Goal: Task Accomplishment & Management: Manage account settings

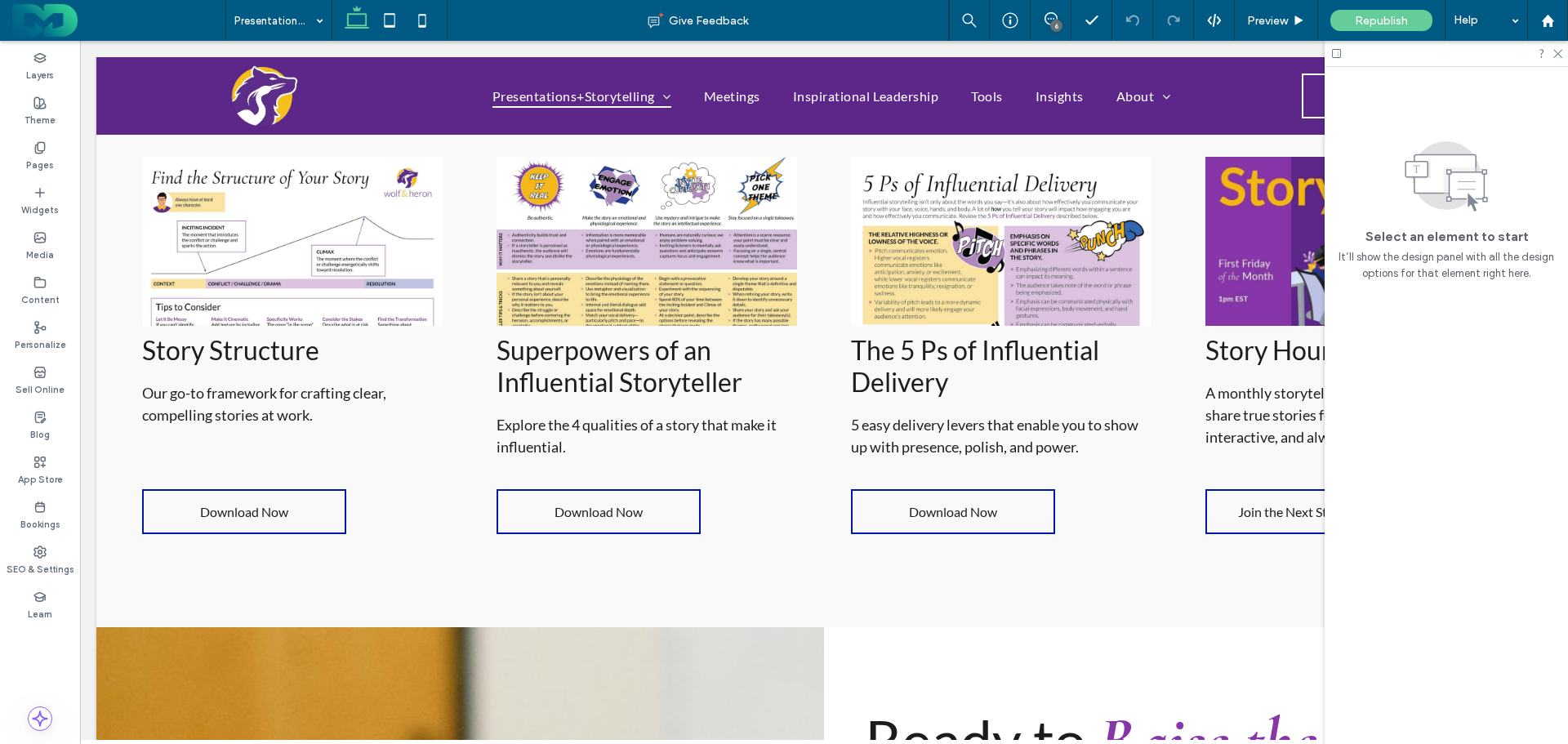
scroll to position [2286, 0]
click at [30, 144] on div "Pages" at bounding box center [40, 156] width 80 height 45
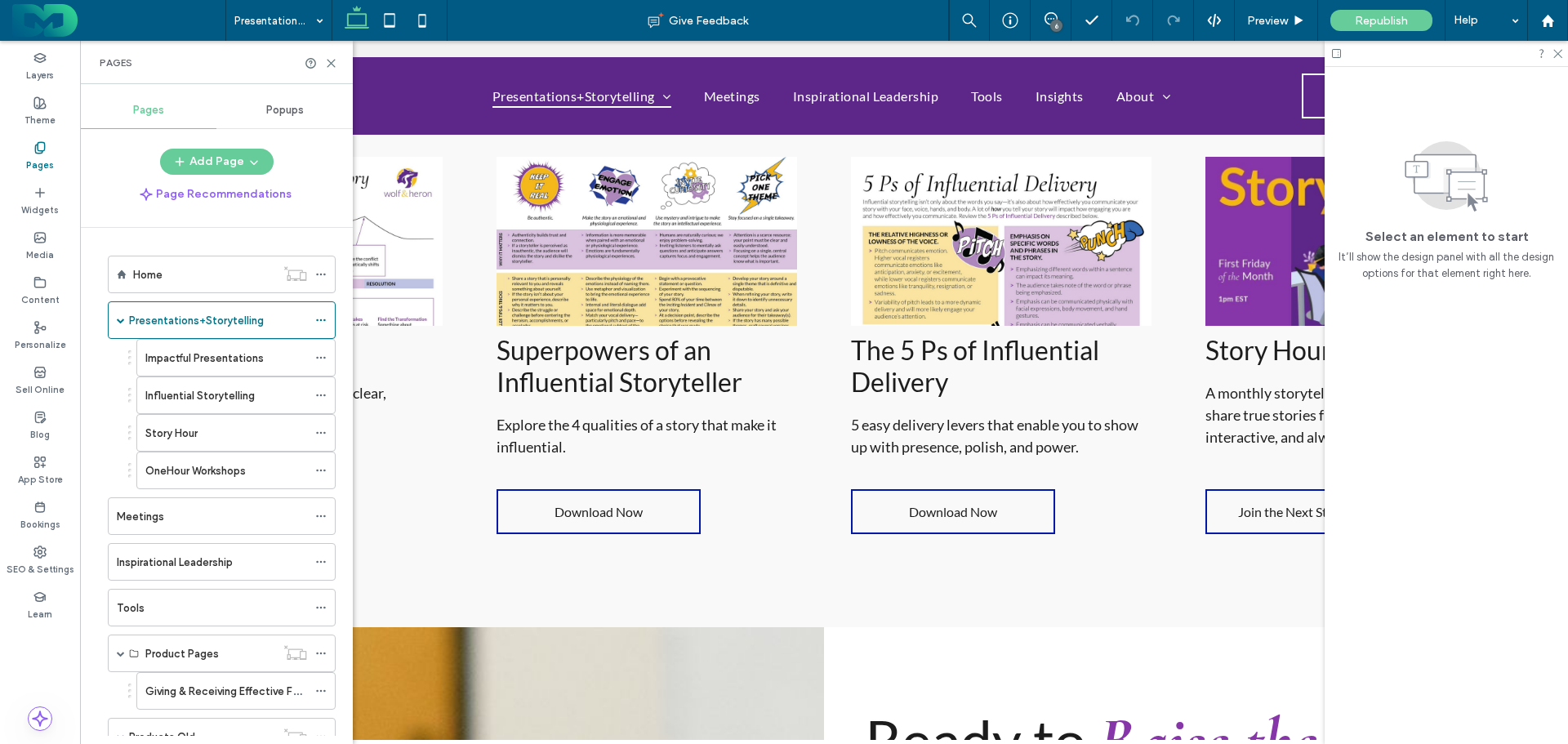
click at [287, 104] on span "Popups" at bounding box center [285, 110] width 37 height 13
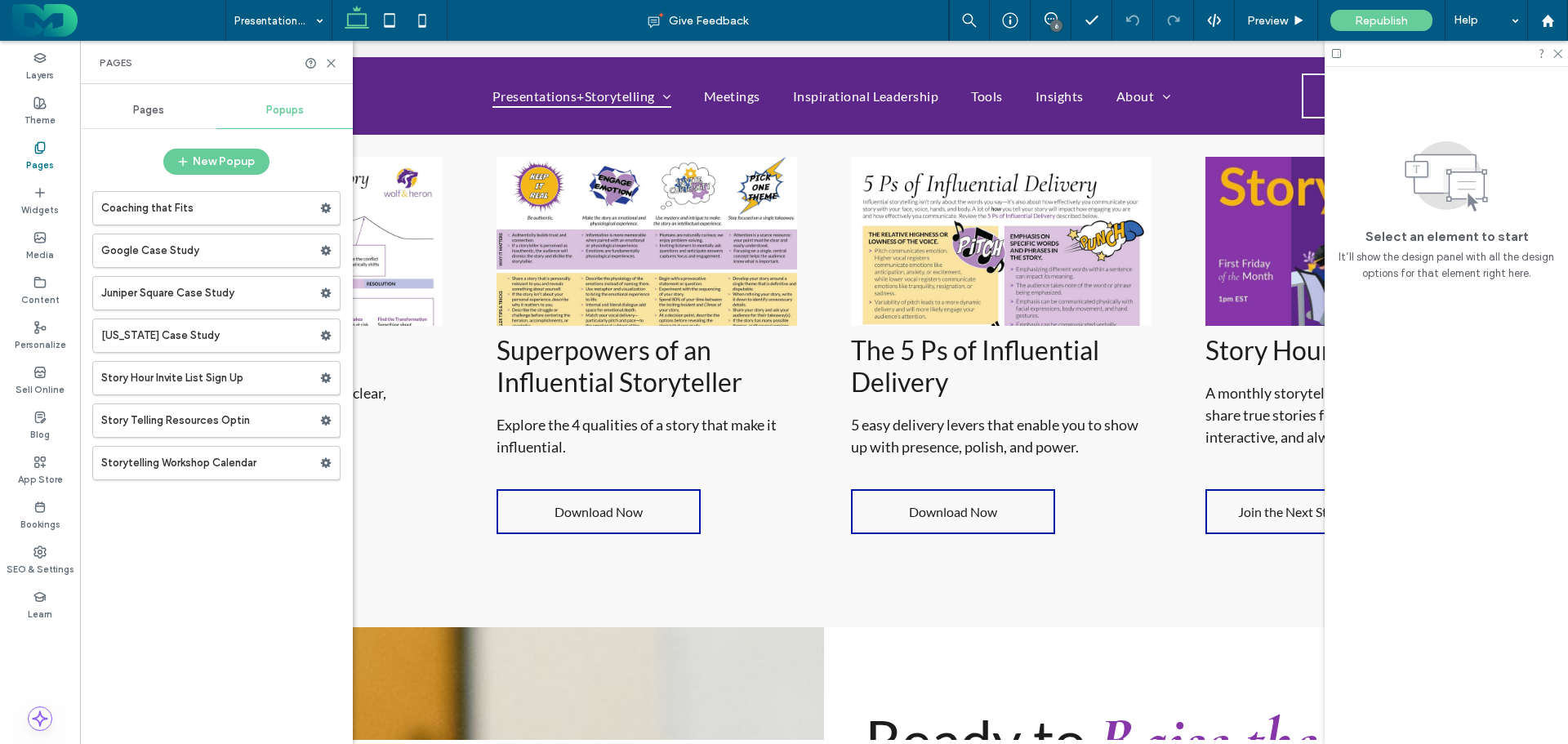
click at [325, 420] on icon at bounding box center [326, 420] width 11 height 11
click at [412, 455] on span "Duplicate" at bounding box center [406, 453] width 52 height 14
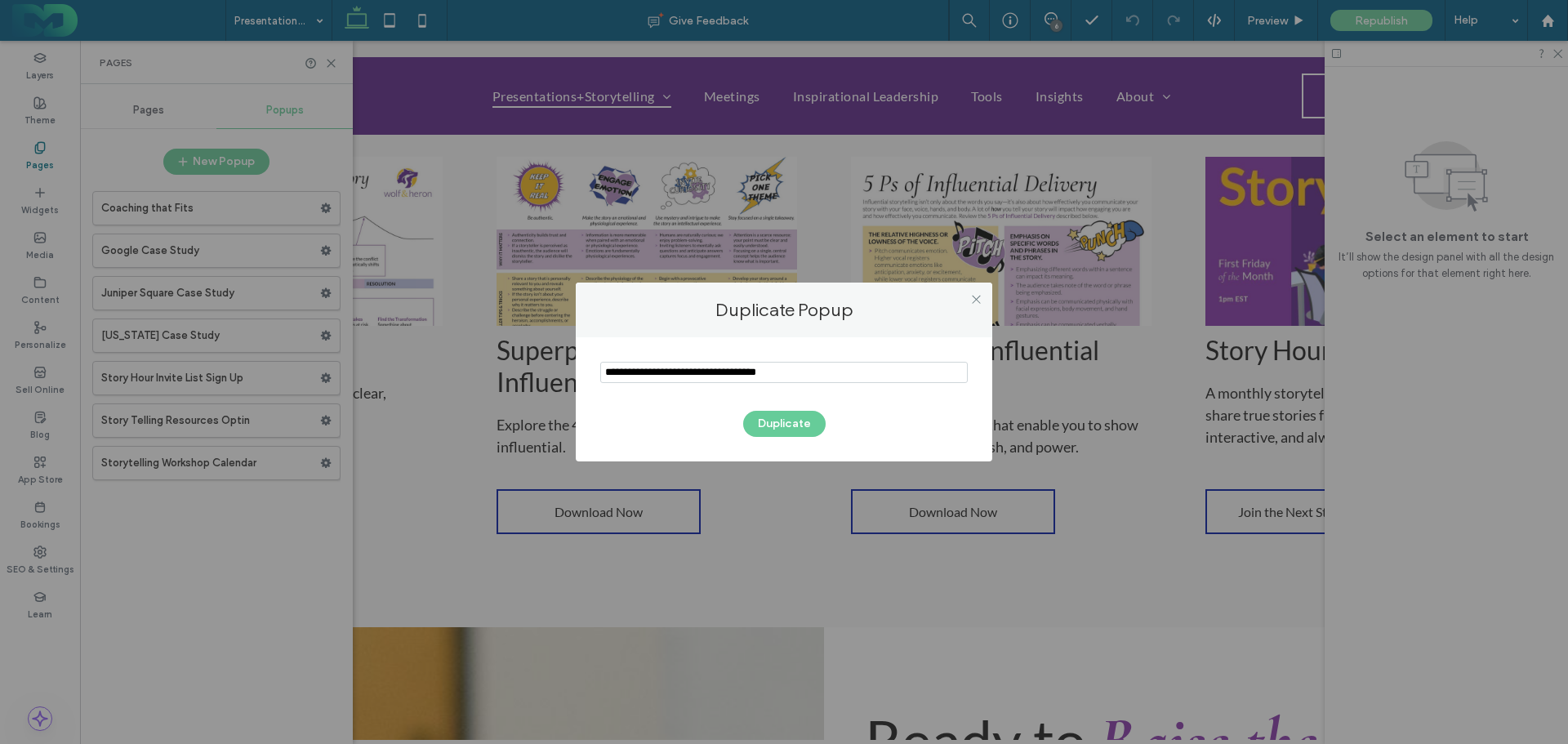
drag, startPoint x: 705, startPoint y: 372, endPoint x: 510, endPoint y: 379, distance: 195.1
click at [510, 379] on div "Duplicate Popup Duplicate" at bounding box center [784, 372] width 1568 height 744
type input "**********"
click at [778, 417] on button "Duplicate" at bounding box center [784, 424] width 83 height 26
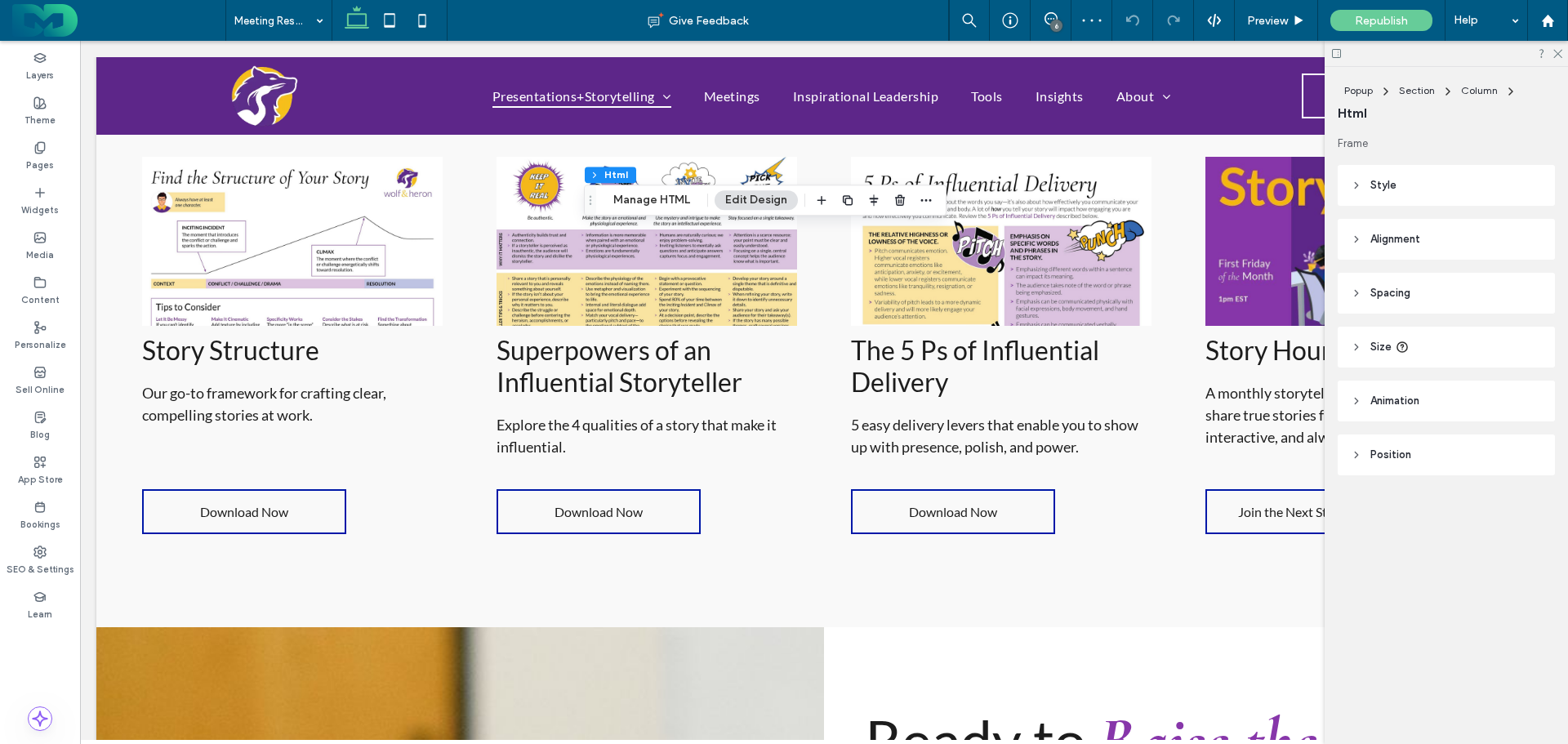
click at [648, 195] on button "Manage HTML" at bounding box center [651, 199] width 98 height 20
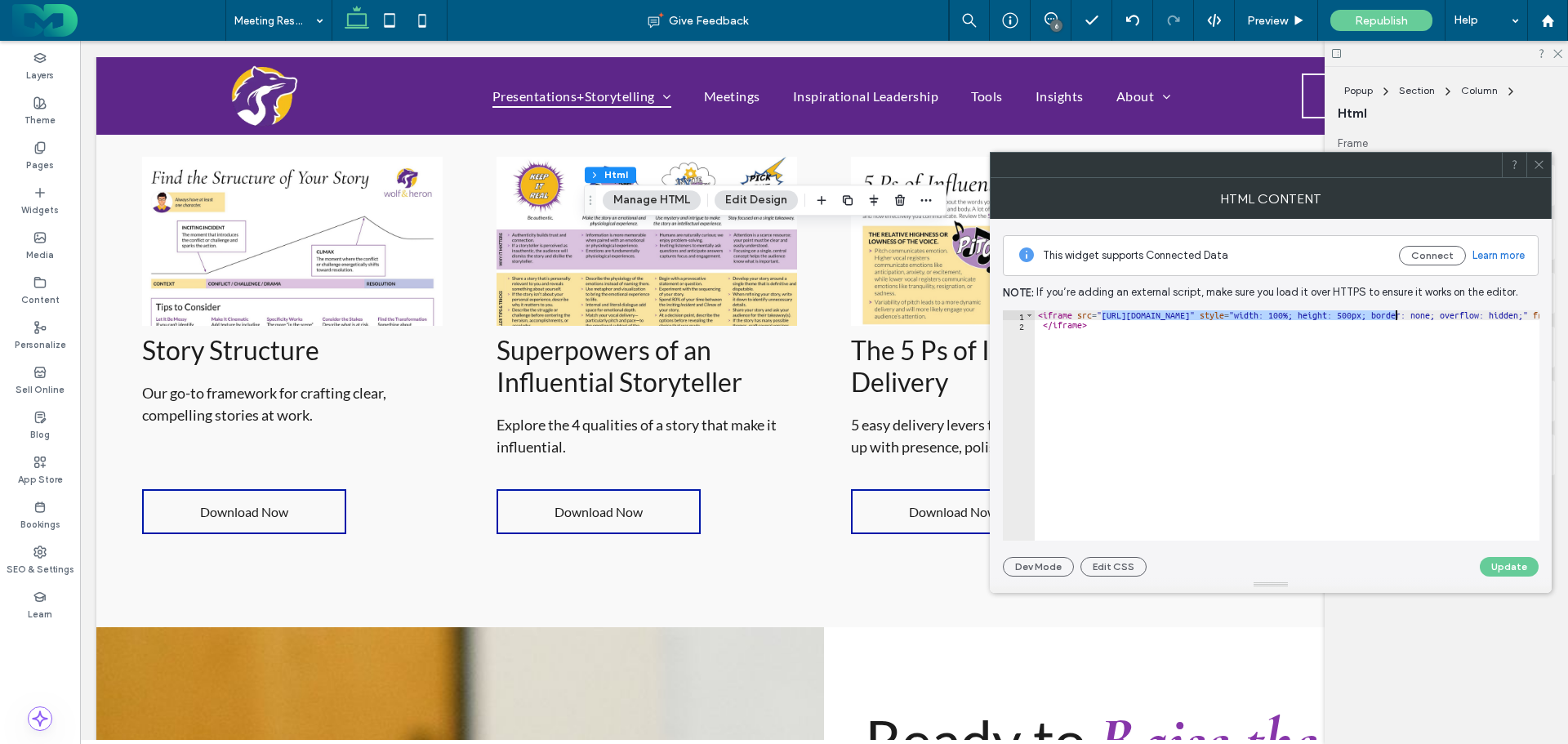
drag, startPoint x: 1102, startPoint y: 316, endPoint x: 1397, endPoint y: 311, distance: 295.0
click at [1397, 311] on div "< iframe src = "https://learn.wolfandheron.com/story-telling-resources-embed" s…" at bounding box center [1465, 435] width 859 height 250
paste textarea "Cursor at row 1"
type textarea "**********"
click at [1510, 561] on button "Update" at bounding box center [1509, 566] width 59 height 20
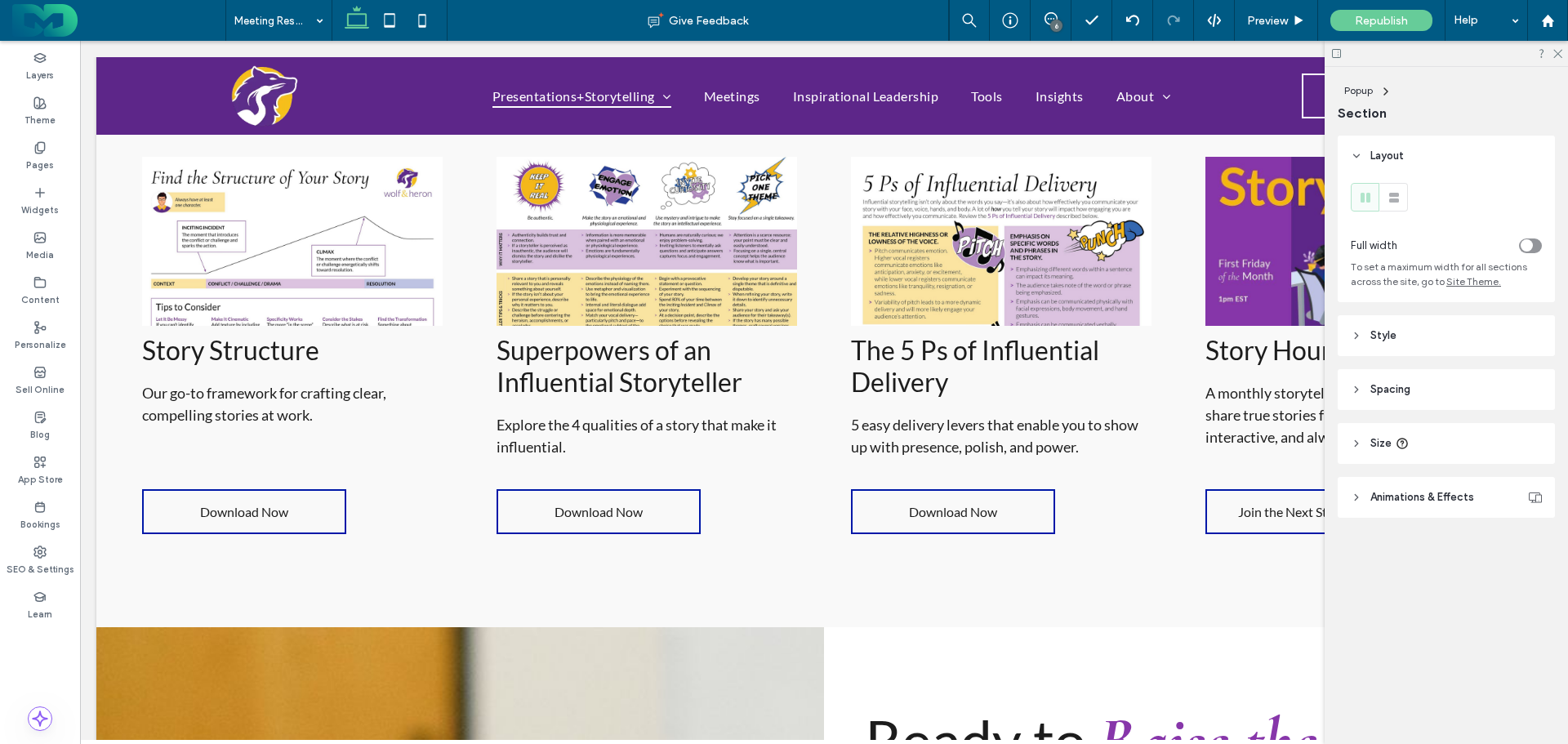
type input "***"
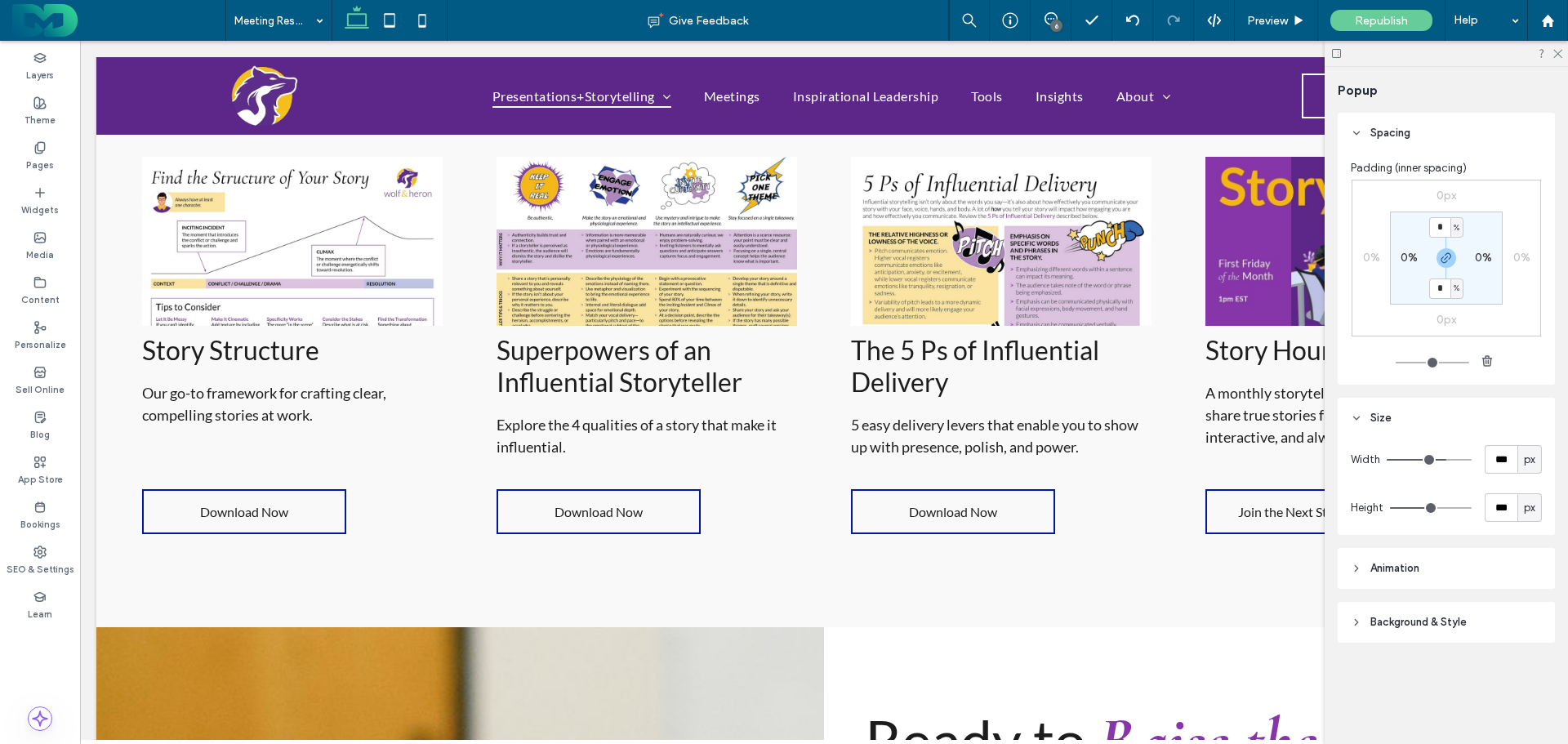
type input "***"
click at [420, 10] on icon at bounding box center [422, 20] width 33 height 33
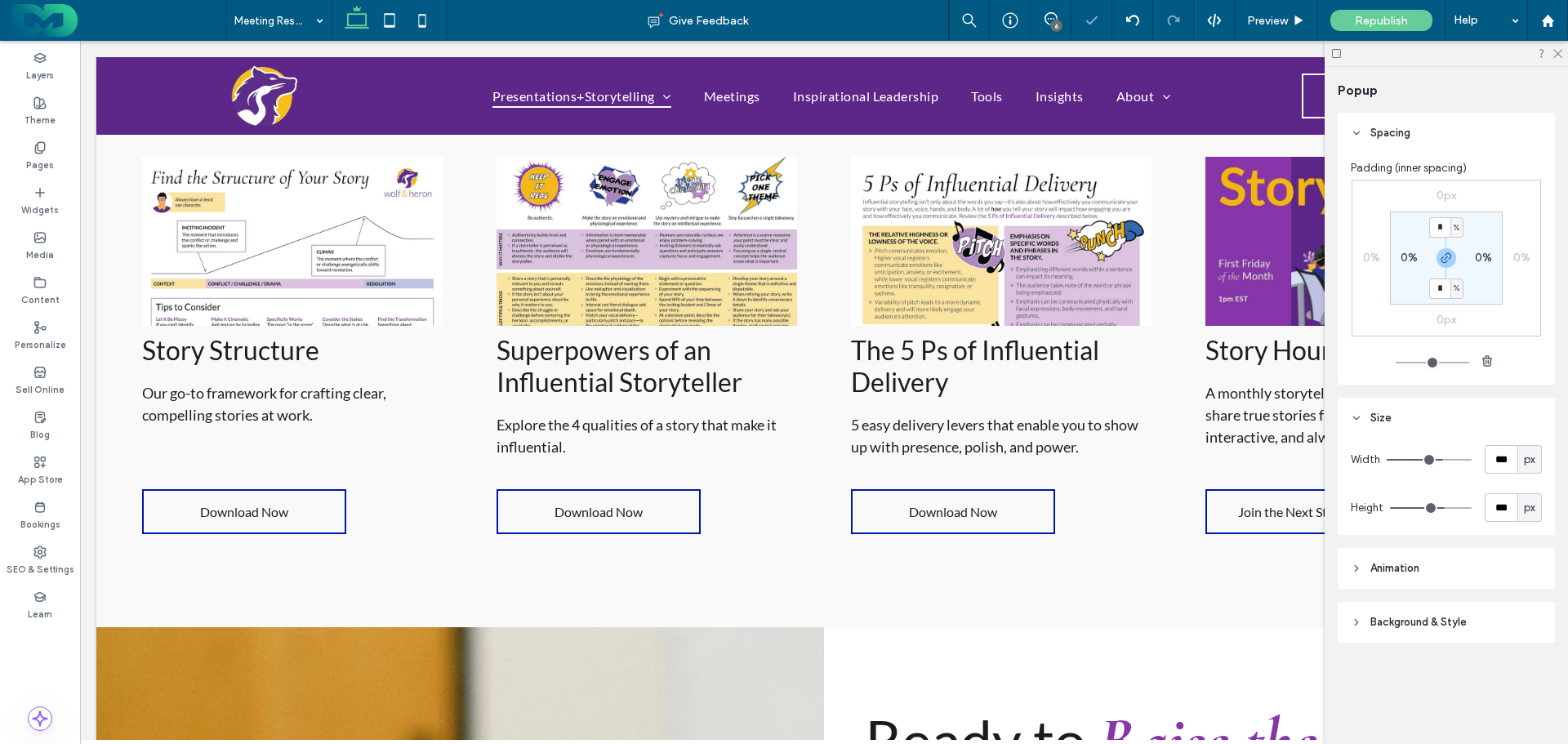
type input "***"
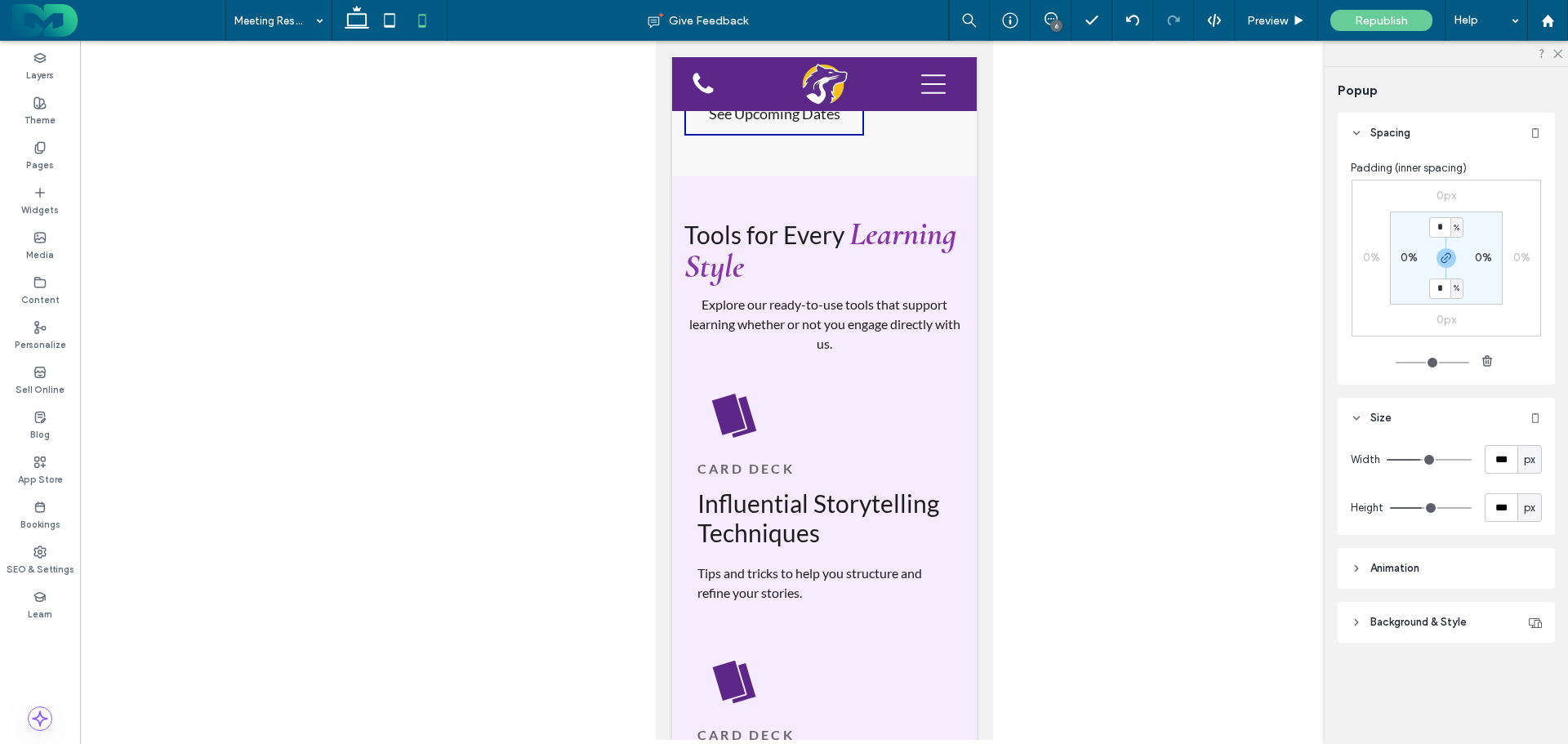
type input "***"
click at [400, 20] on icon at bounding box center [389, 20] width 33 height 33
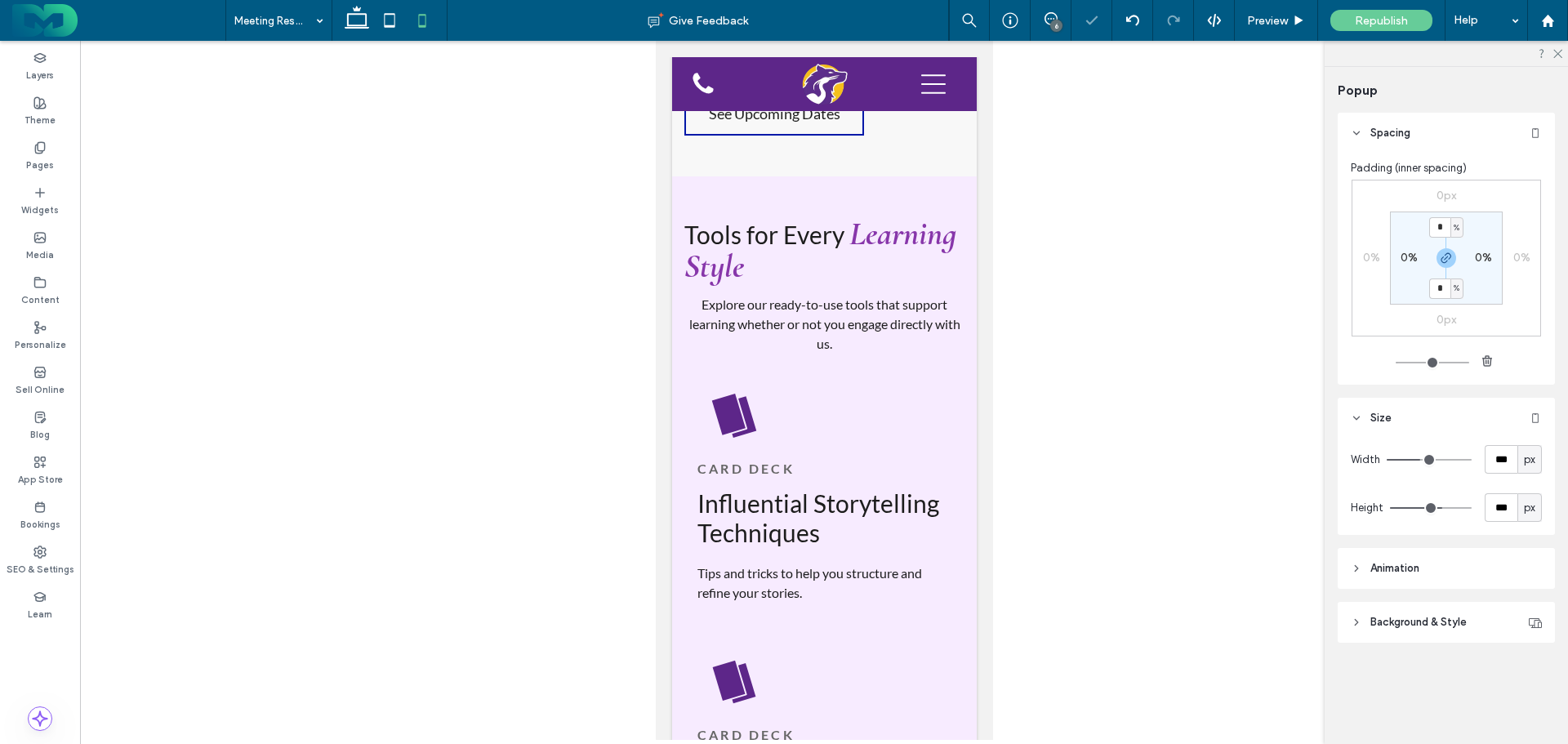
type input "***"
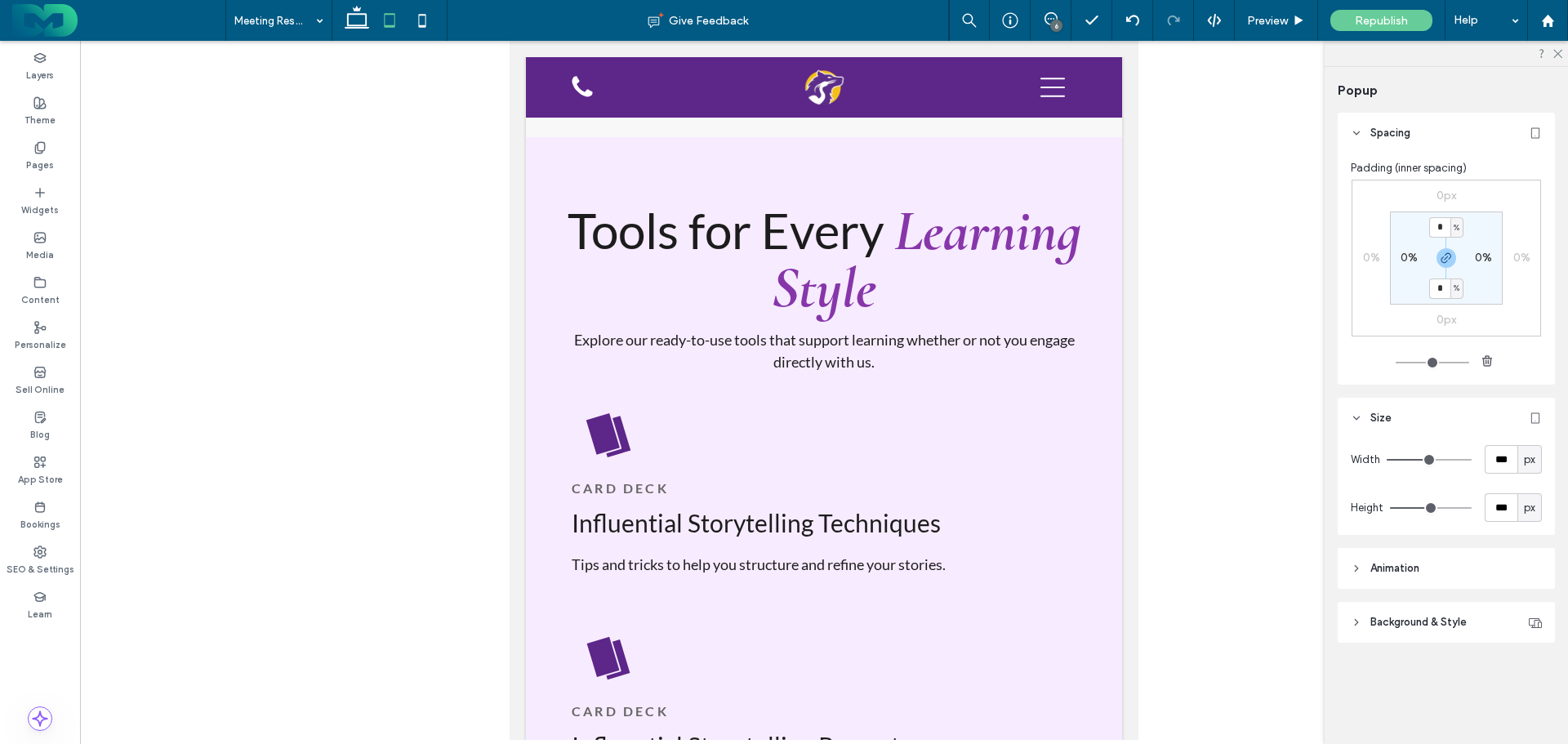
type input "***"
click at [357, 14] on use at bounding box center [357, 17] width 24 height 23
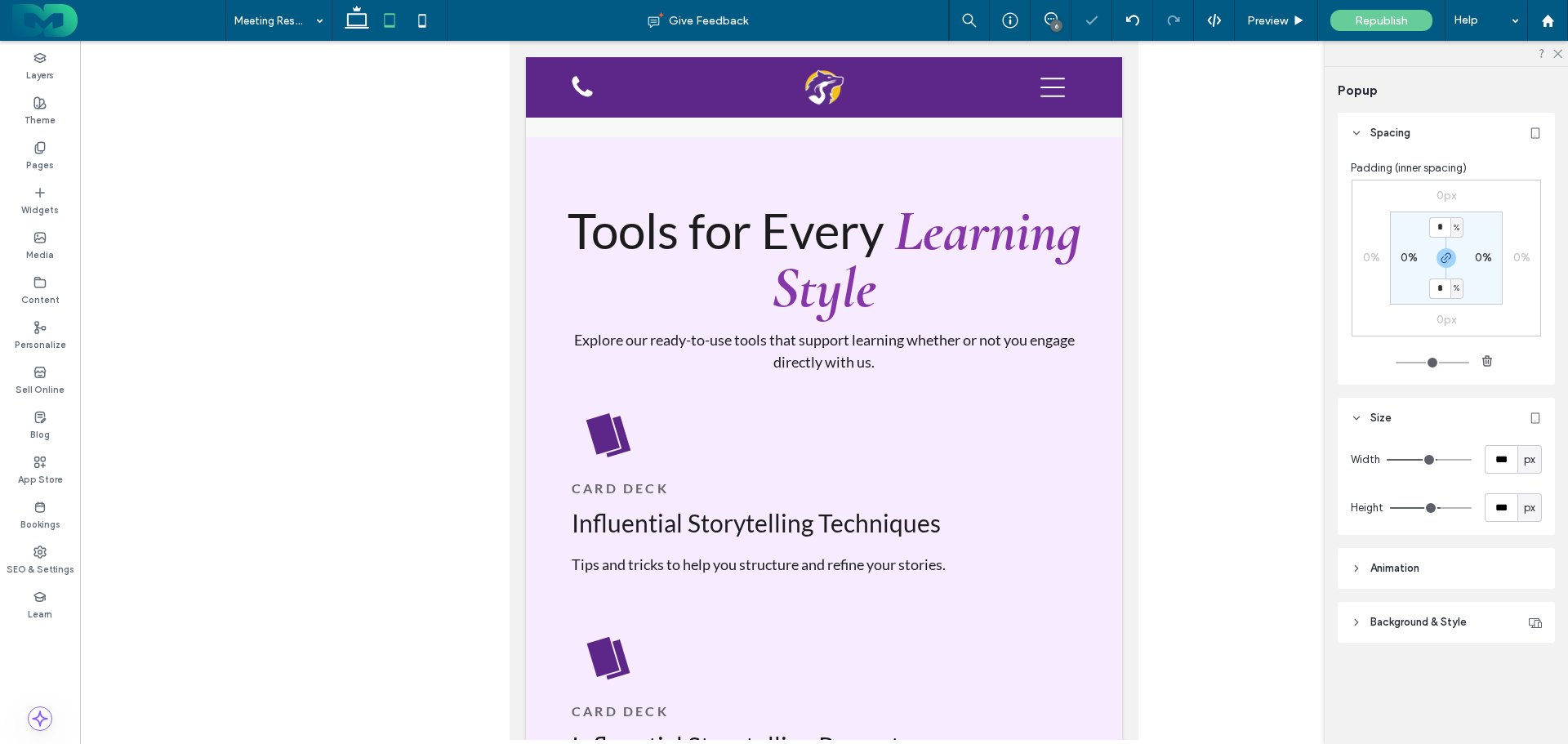
type input "***"
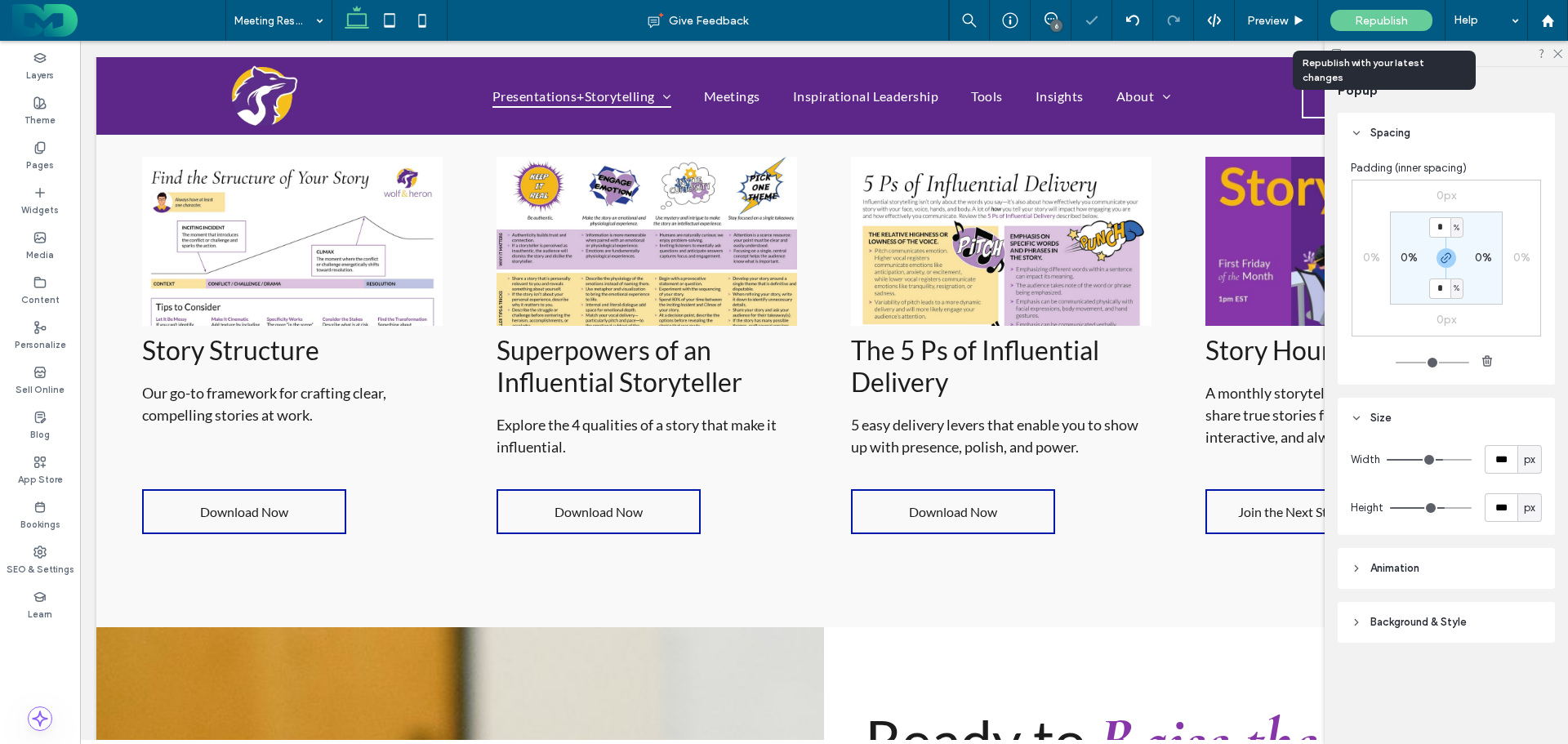
click at [1380, 12] on div "Republish" at bounding box center [1382, 20] width 102 height 21
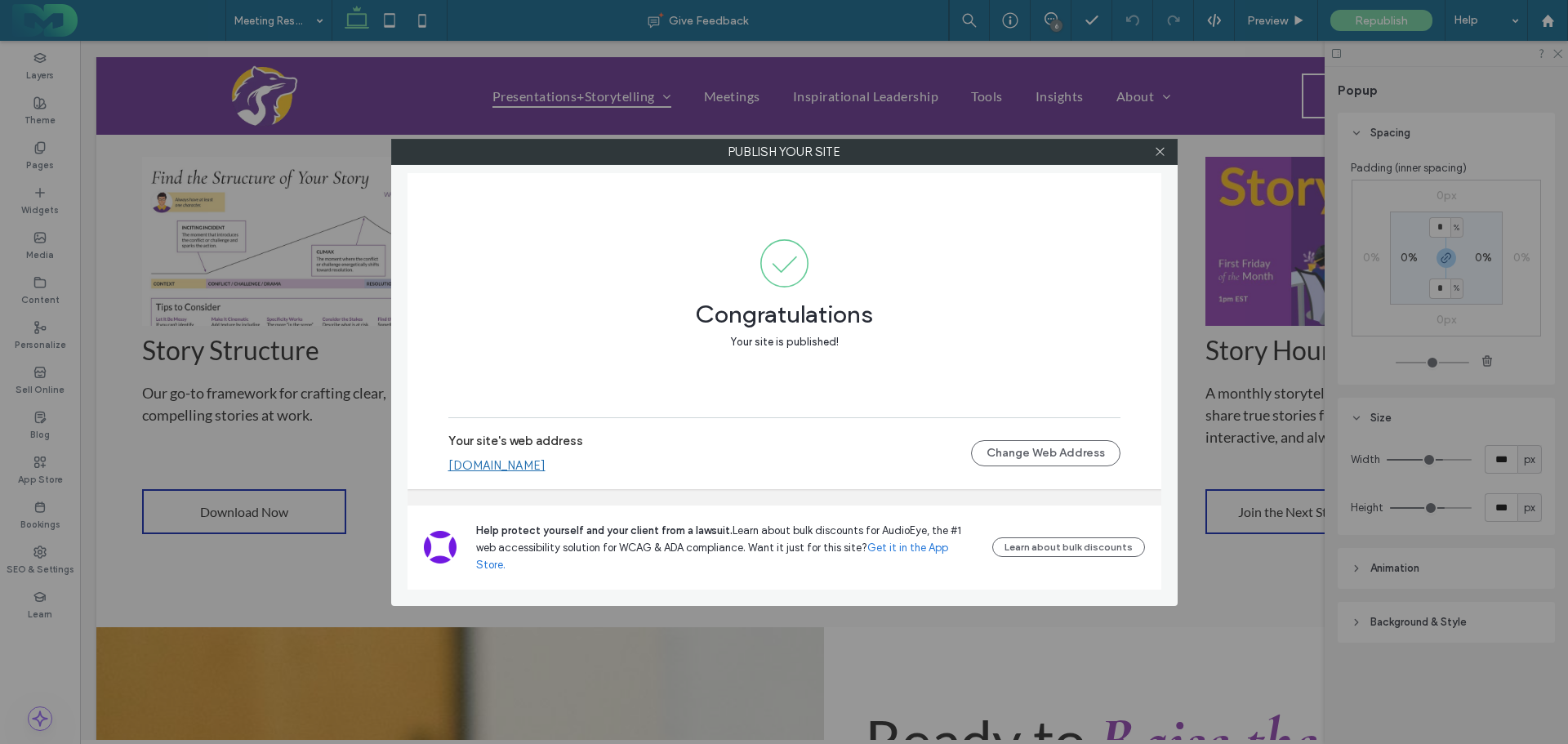
click at [1164, 147] on icon at bounding box center [1160, 151] width 12 height 12
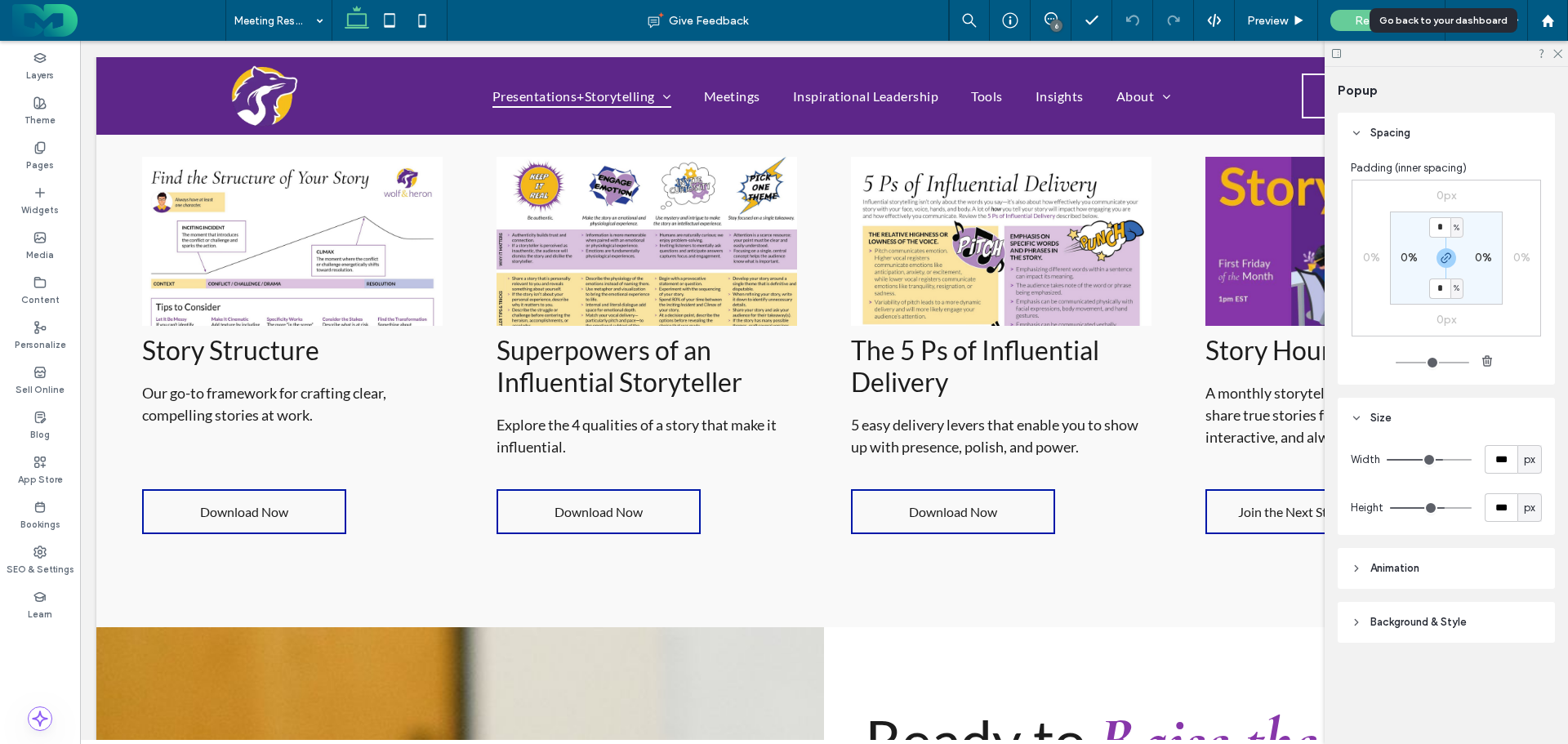
click at [1547, 14] on icon at bounding box center [1548, 20] width 14 height 14
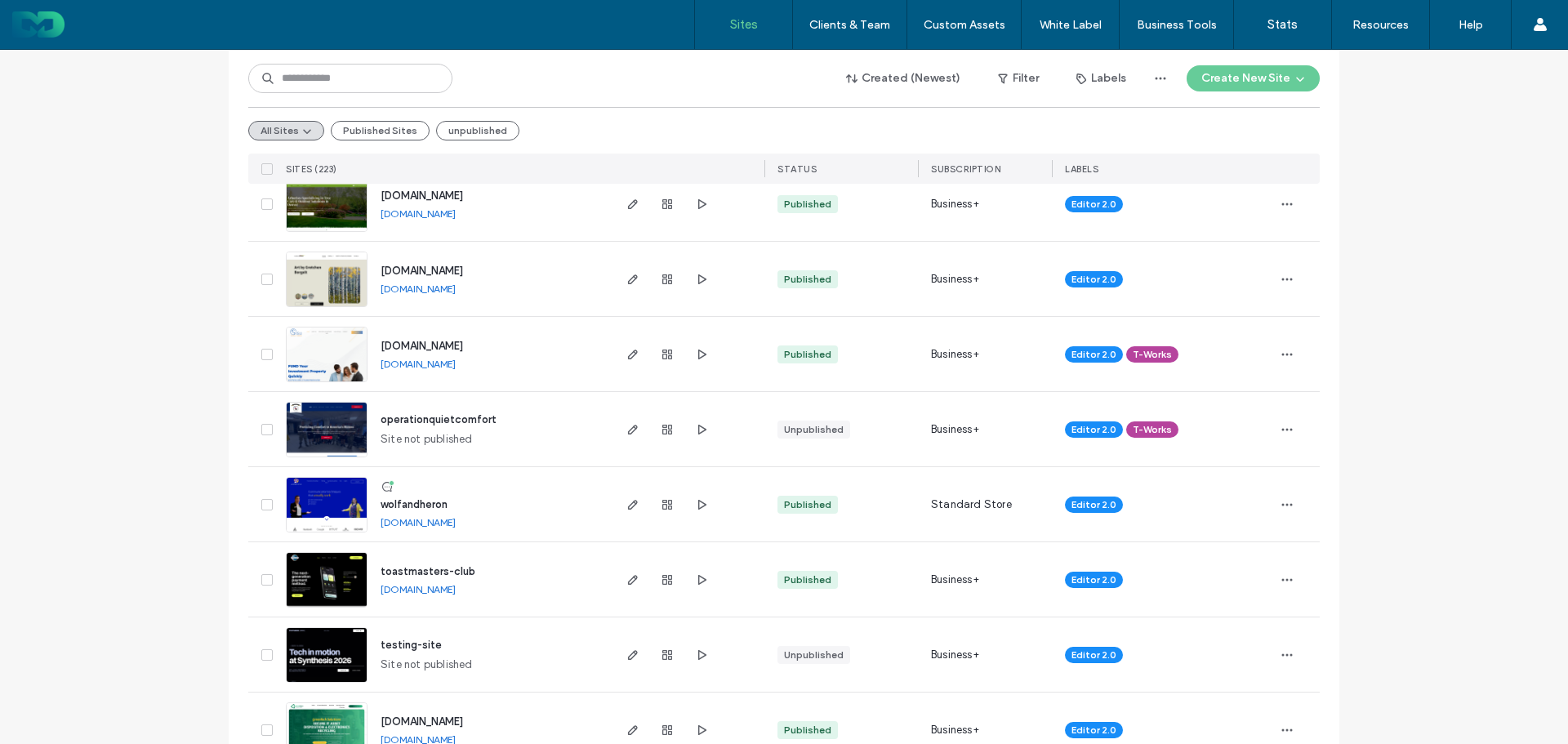
scroll to position [653, 0]
click at [632, 501] on use "button" at bounding box center [633, 504] width 10 height 10
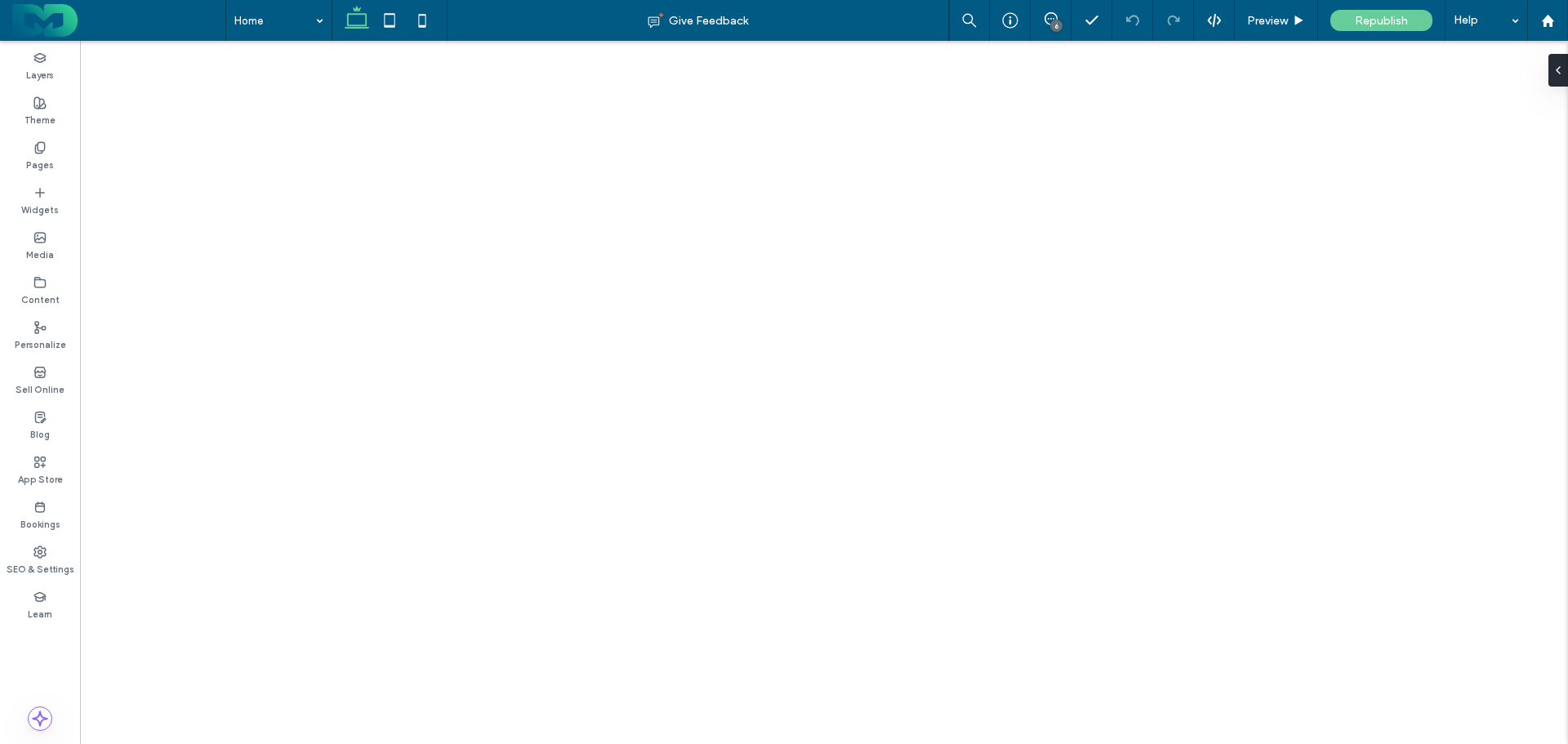
click at [27, 142] on div "Pages" at bounding box center [40, 156] width 80 height 45
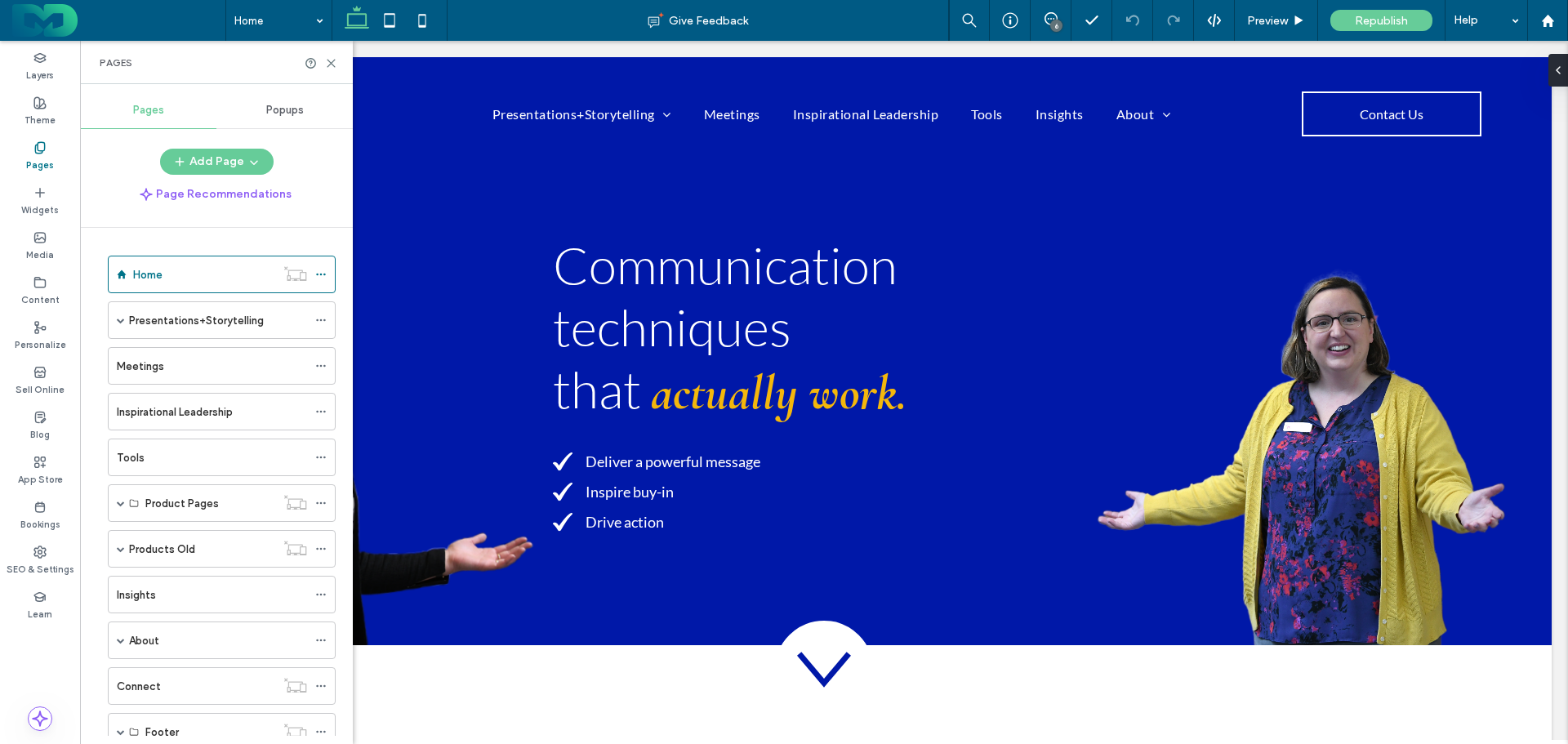
click at [286, 107] on span "Popups" at bounding box center [285, 110] width 37 height 13
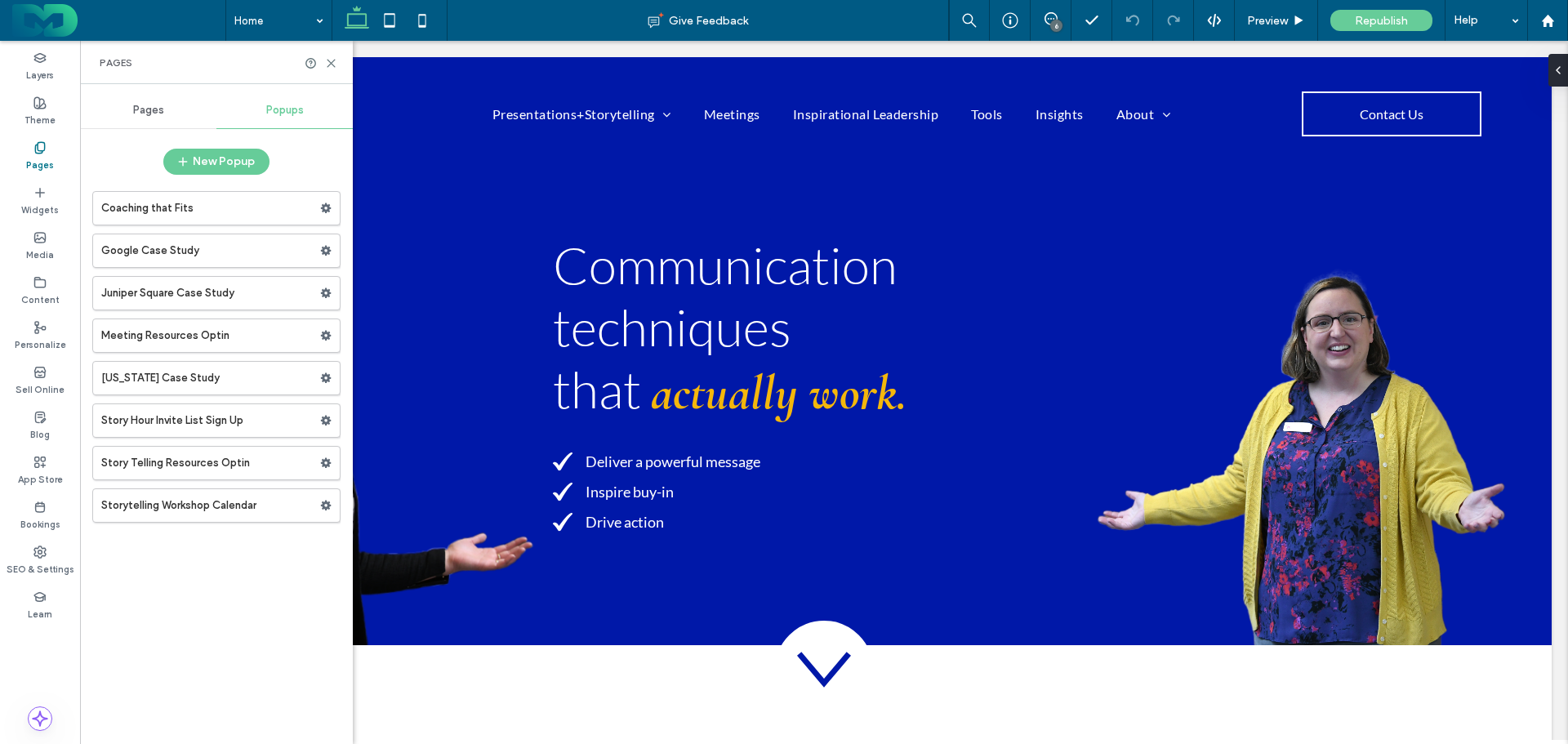
click at [326, 460] on use at bounding box center [326, 463] width 10 height 10
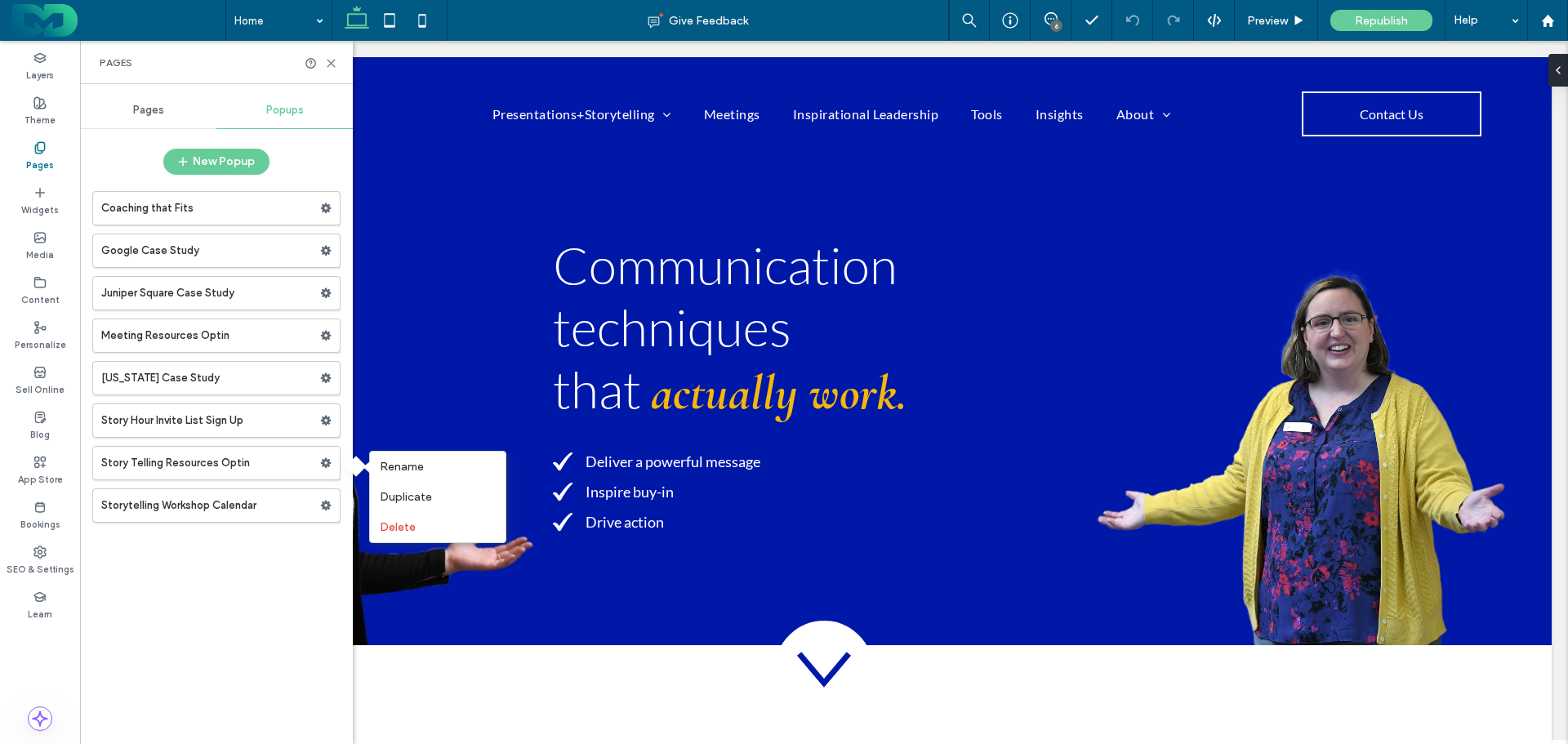
click at [382, 463] on span "Rename" at bounding box center [402, 467] width 44 height 14
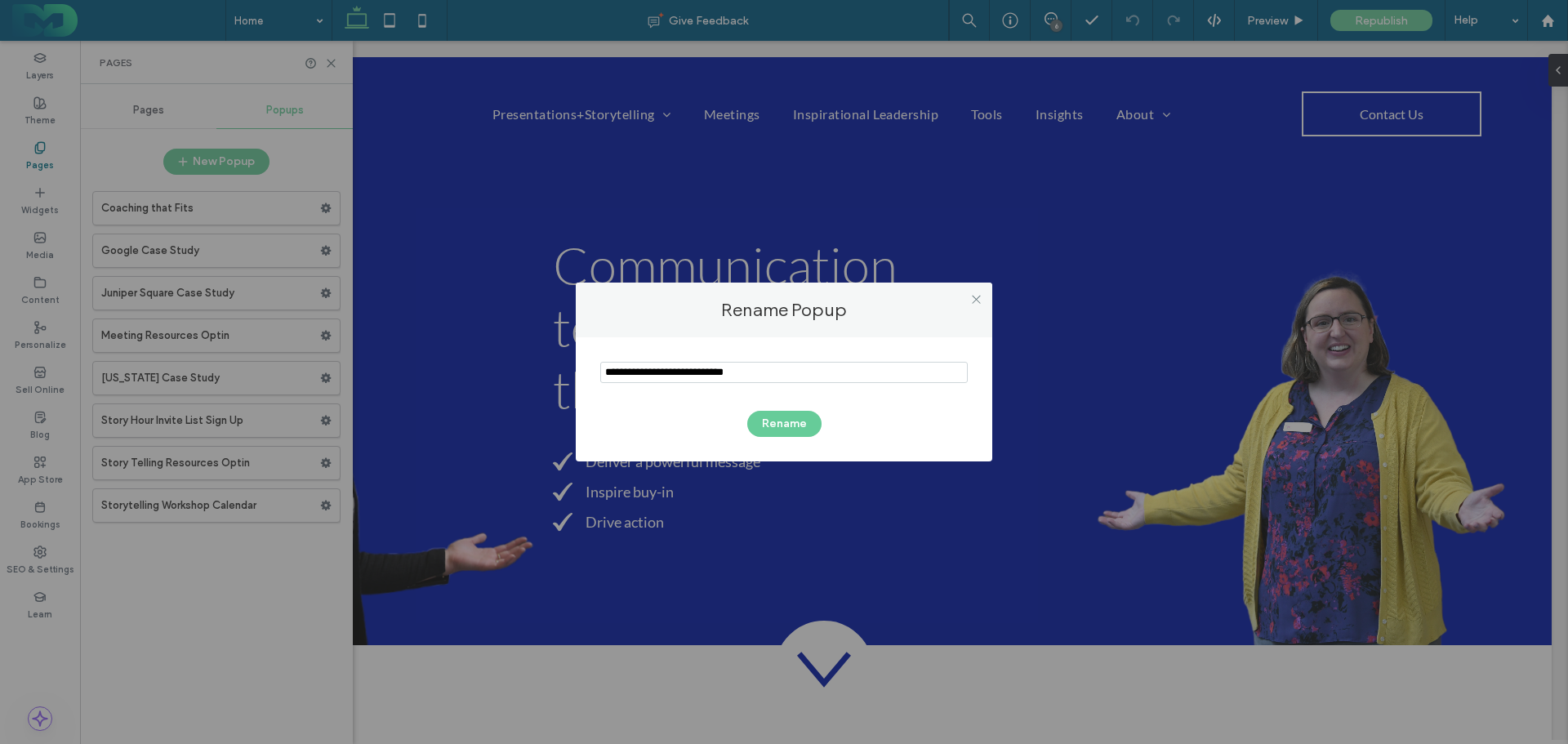
click at [634, 374] on input "notEmpty" at bounding box center [784, 372] width 367 height 21
type input "**********"
click at [804, 425] on button "Rename" at bounding box center [784, 424] width 75 height 26
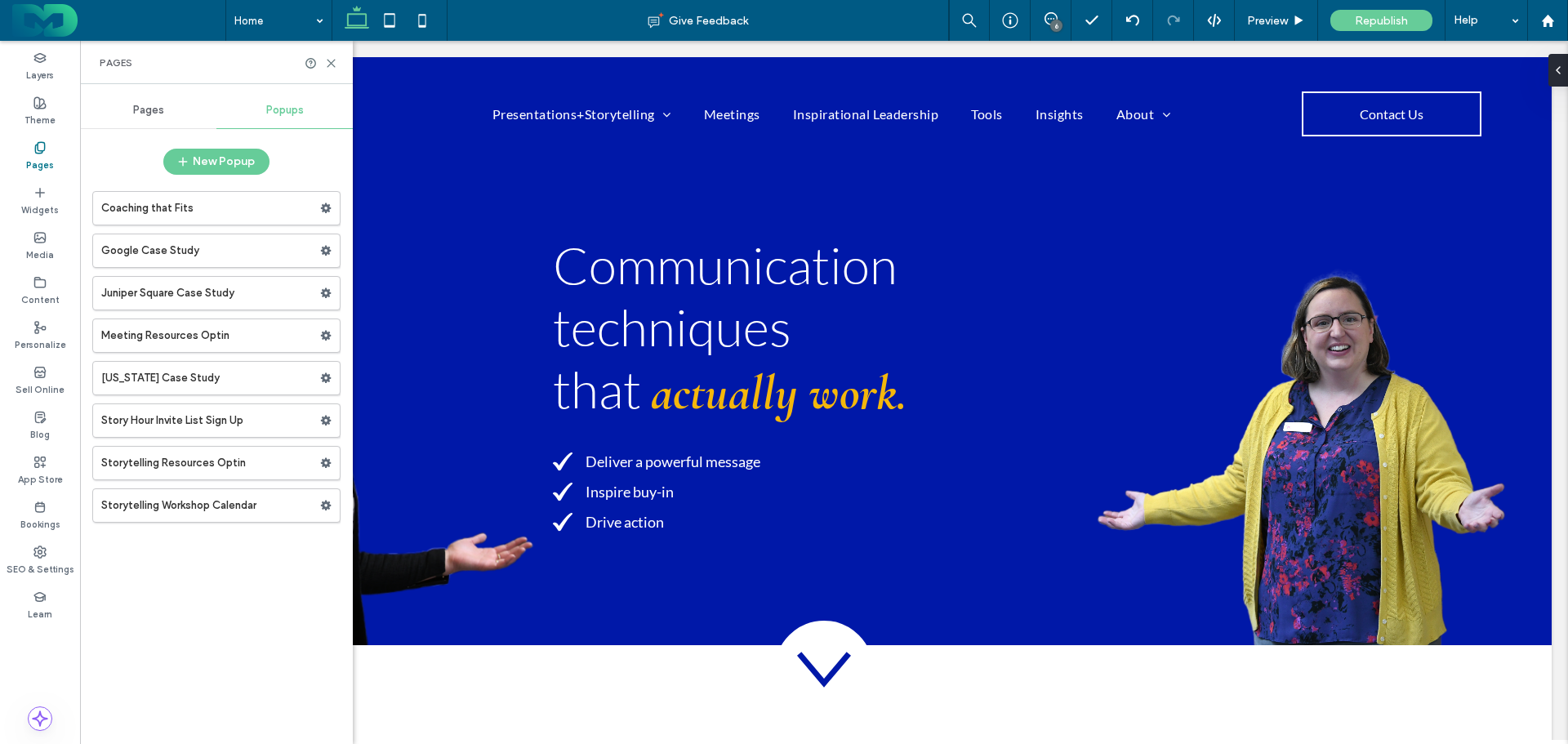
click at [35, 142] on icon at bounding box center [40, 148] width 13 height 13
click at [130, 100] on div "Pages" at bounding box center [148, 110] width 136 height 36
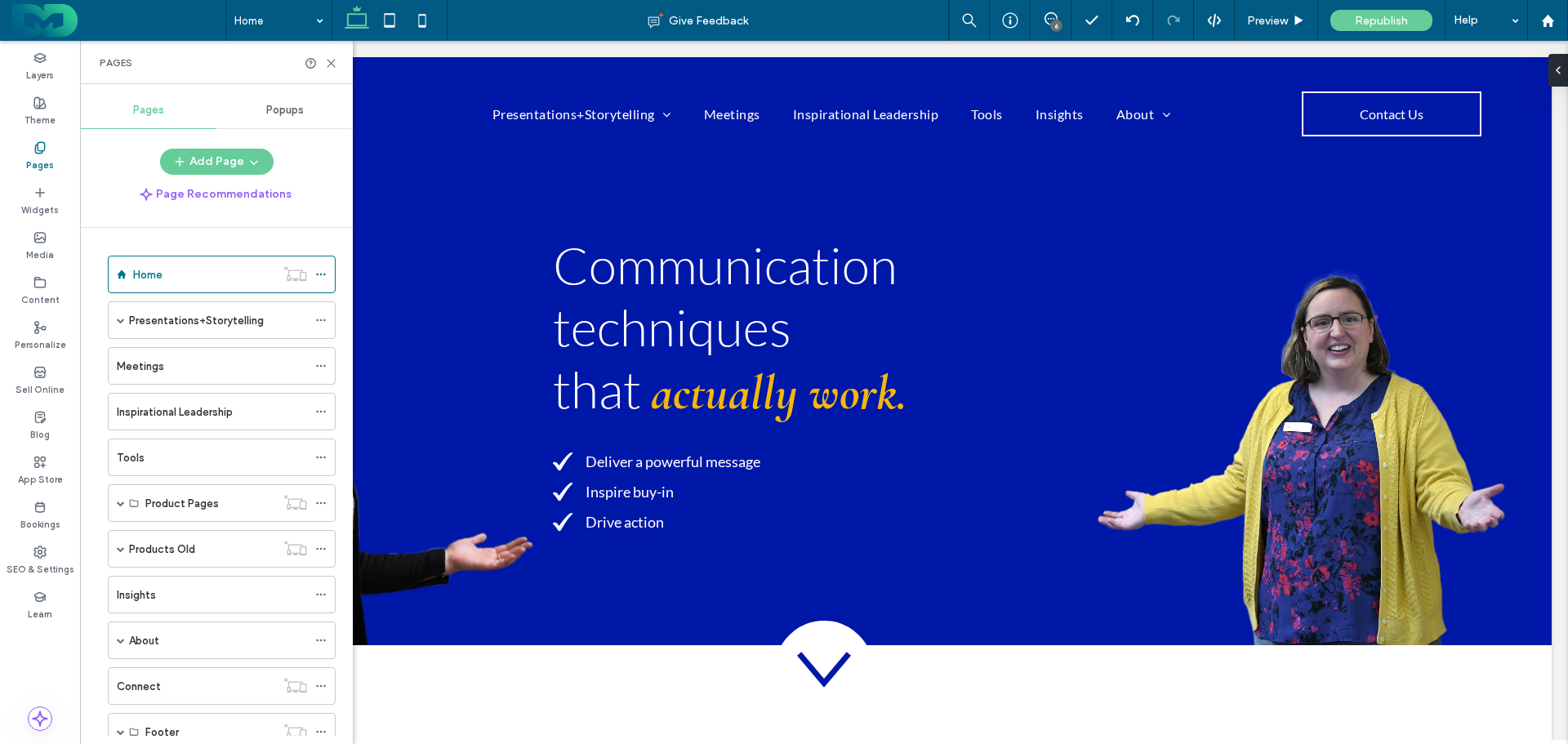
click at [131, 362] on label "Meetings" at bounding box center [140, 366] width 48 height 29
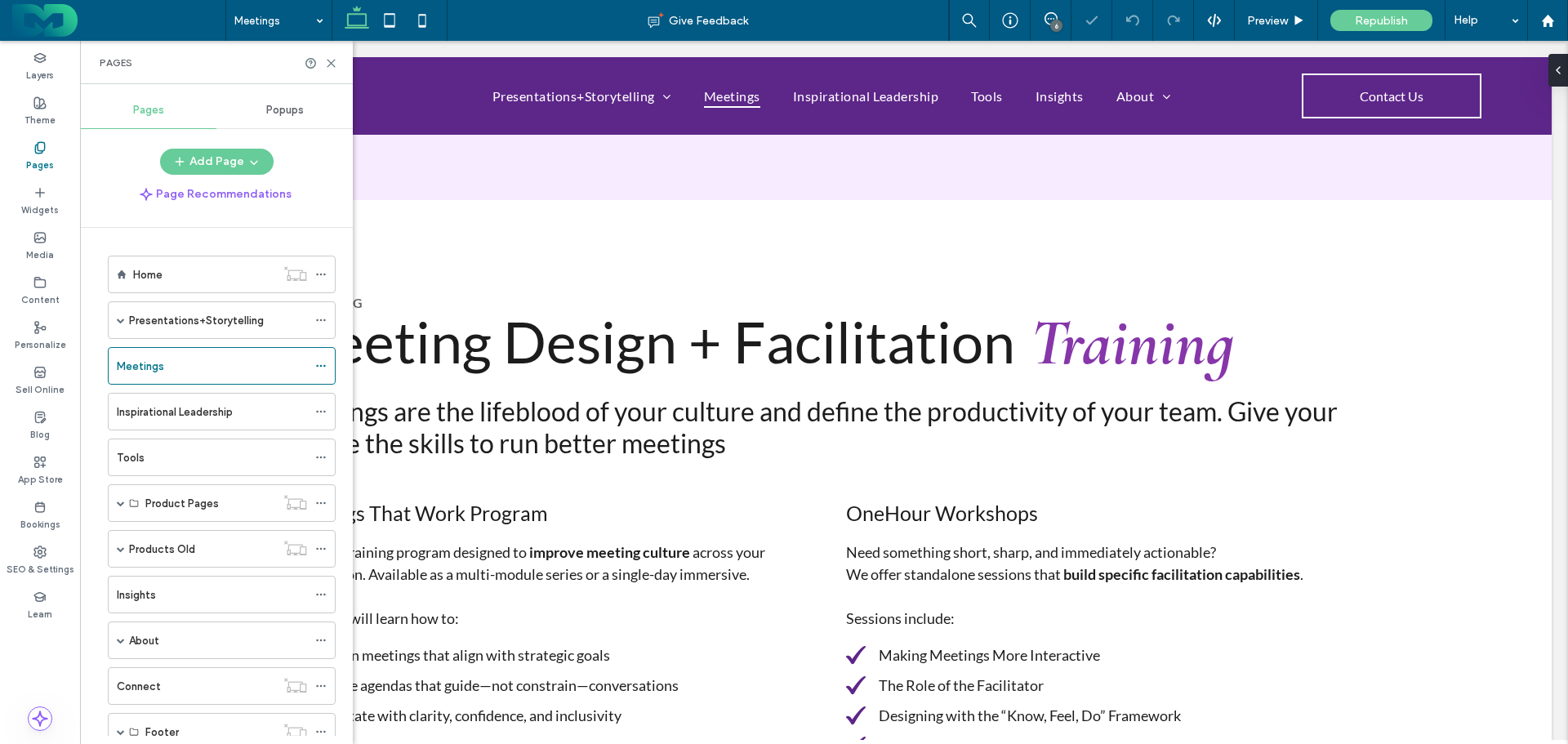
scroll to position [898, 0]
click at [333, 65] on icon at bounding box center [331, 62] width 12 height 12
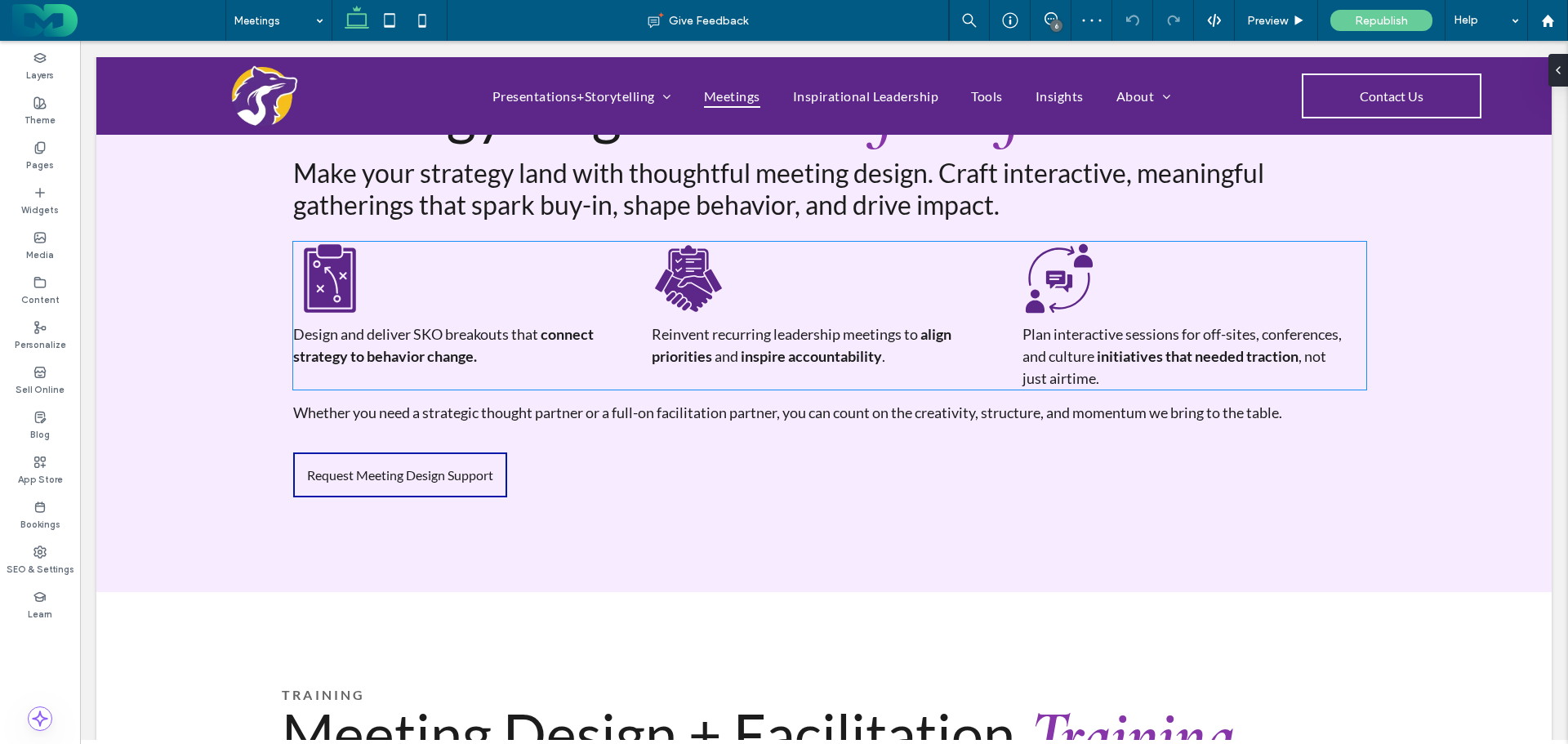
scroll to position [490, 0]
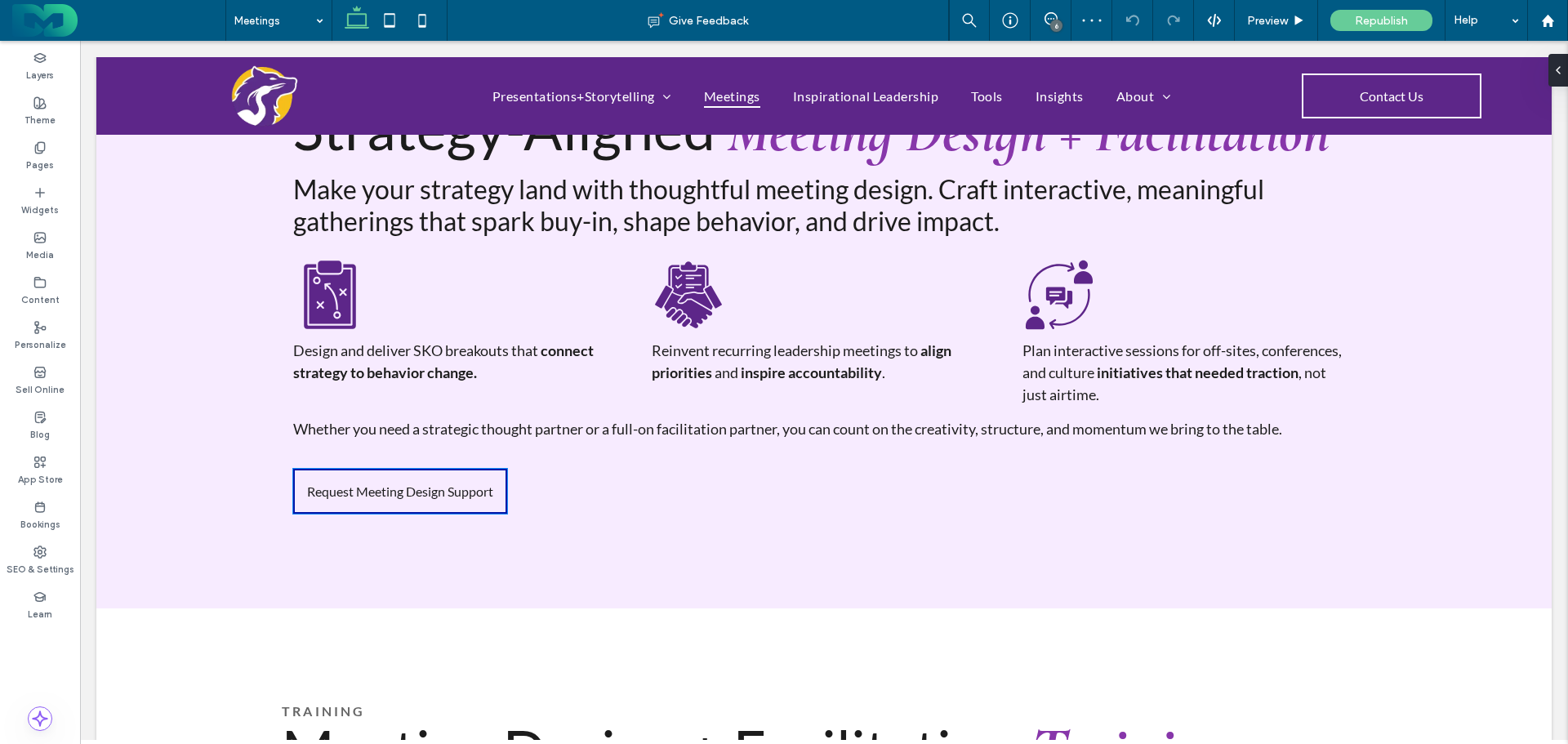
click at [367, 483] on span "Request Meeting Design Support" at bounding box center [401, 491] width 186 height 16
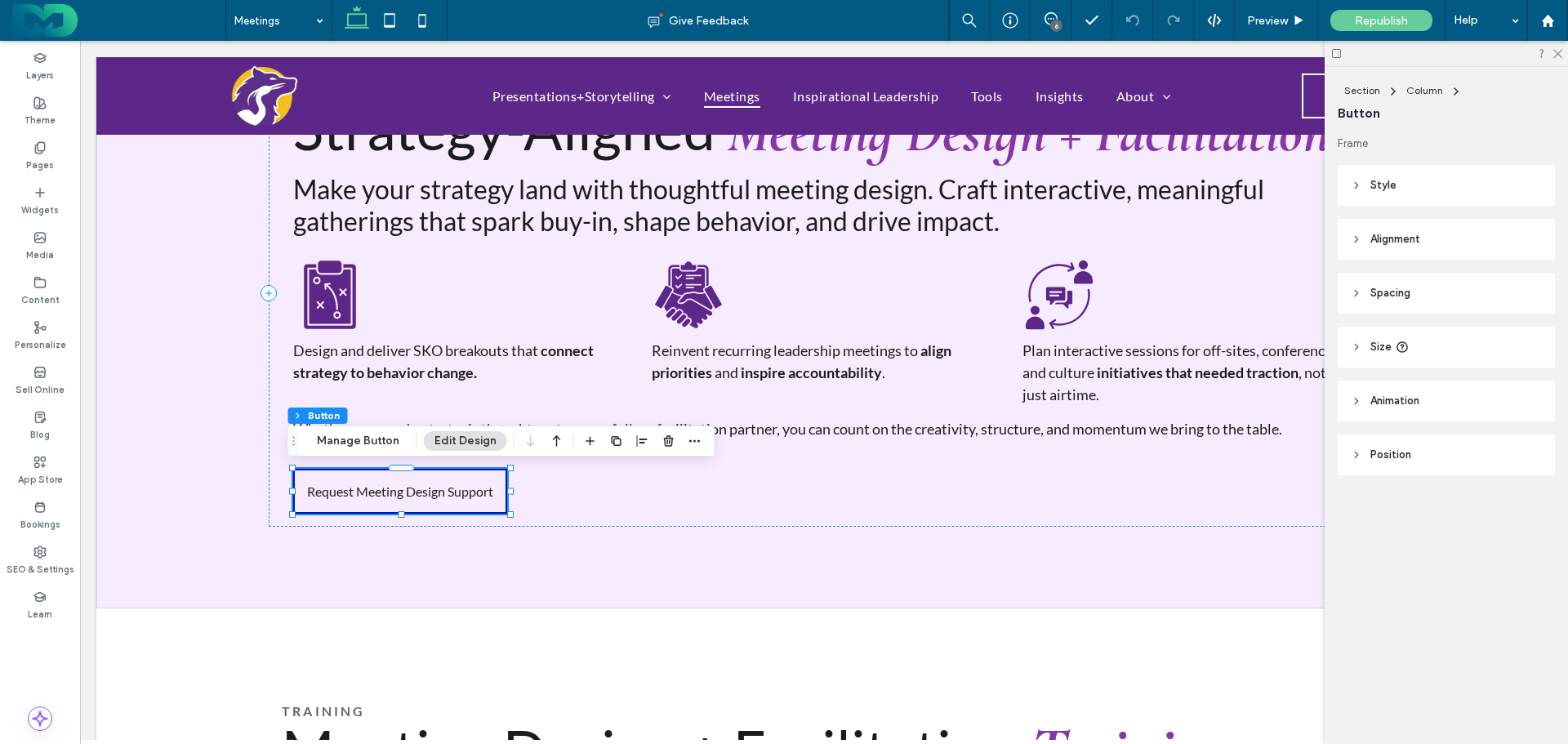
click at [354, 426] on div "Section Column Button Manage Button Edit Design" at bounding box center [501, 440] width 428 height 31
click at [353, 438] on button "Manage Button" at bounding box center [358, 440] width 103 height 20
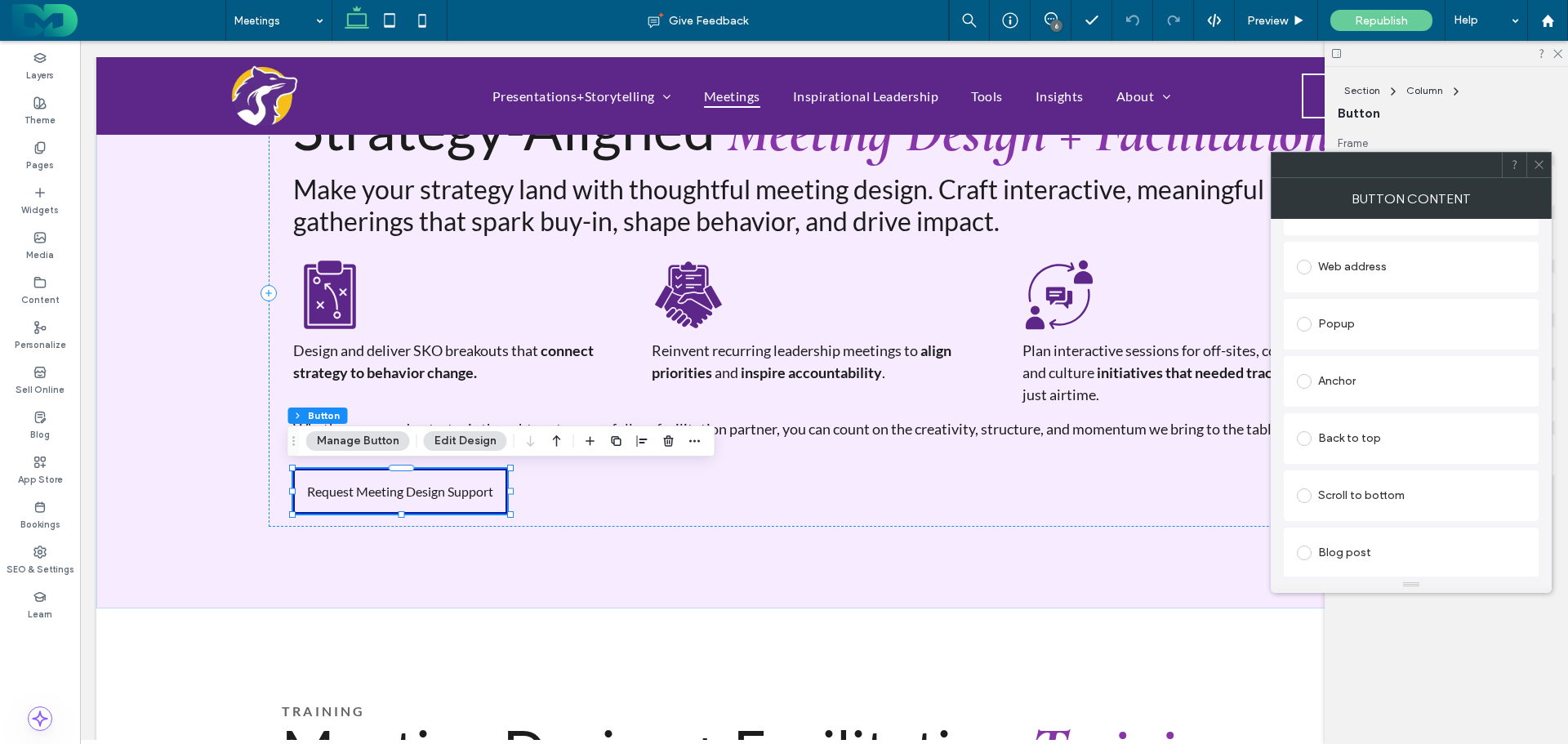
scroll to position [408, 0]
click at [1347, 367] on div "Anchor" at bounding box center [1411, 375] width 228 height 26
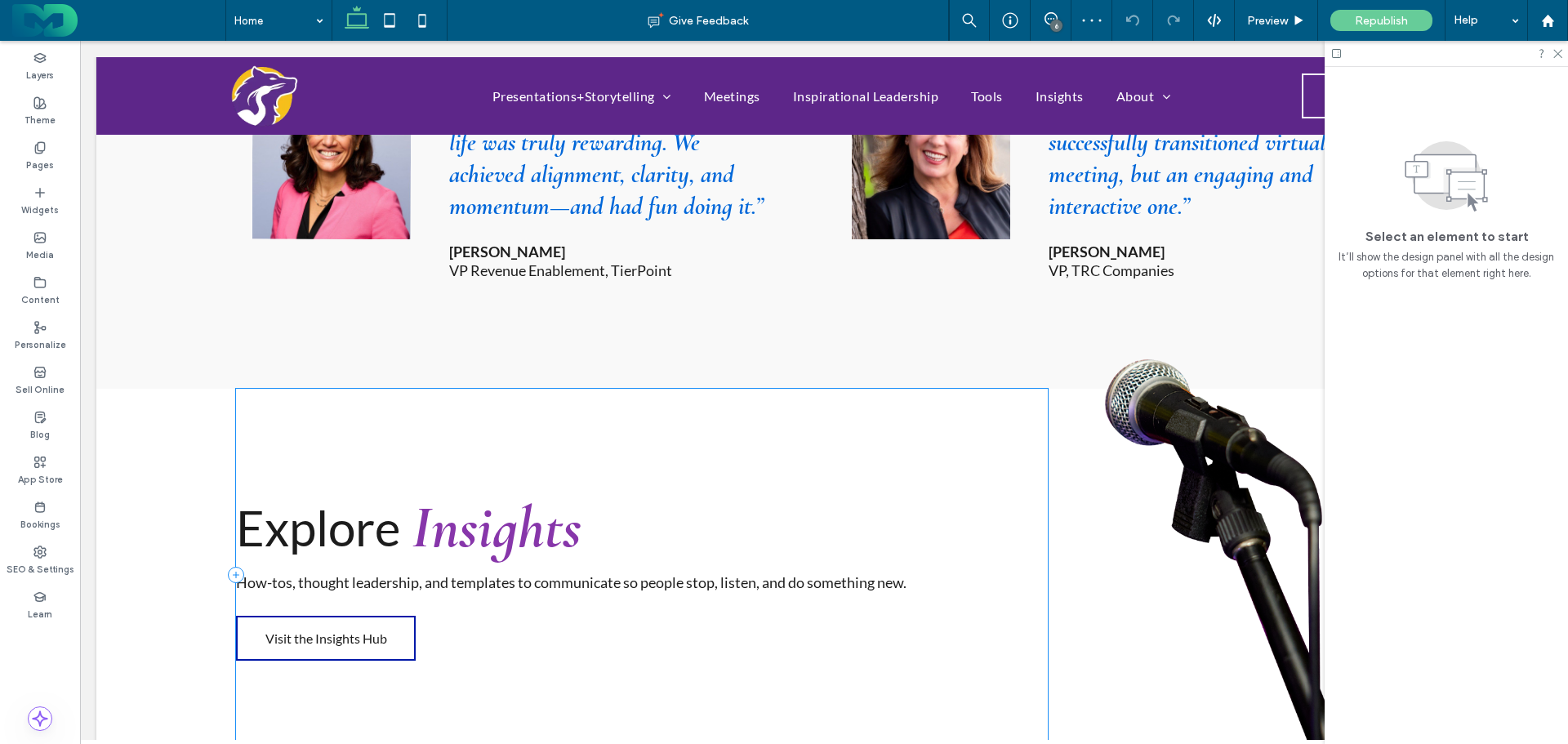
scroll to position [2011, 0]
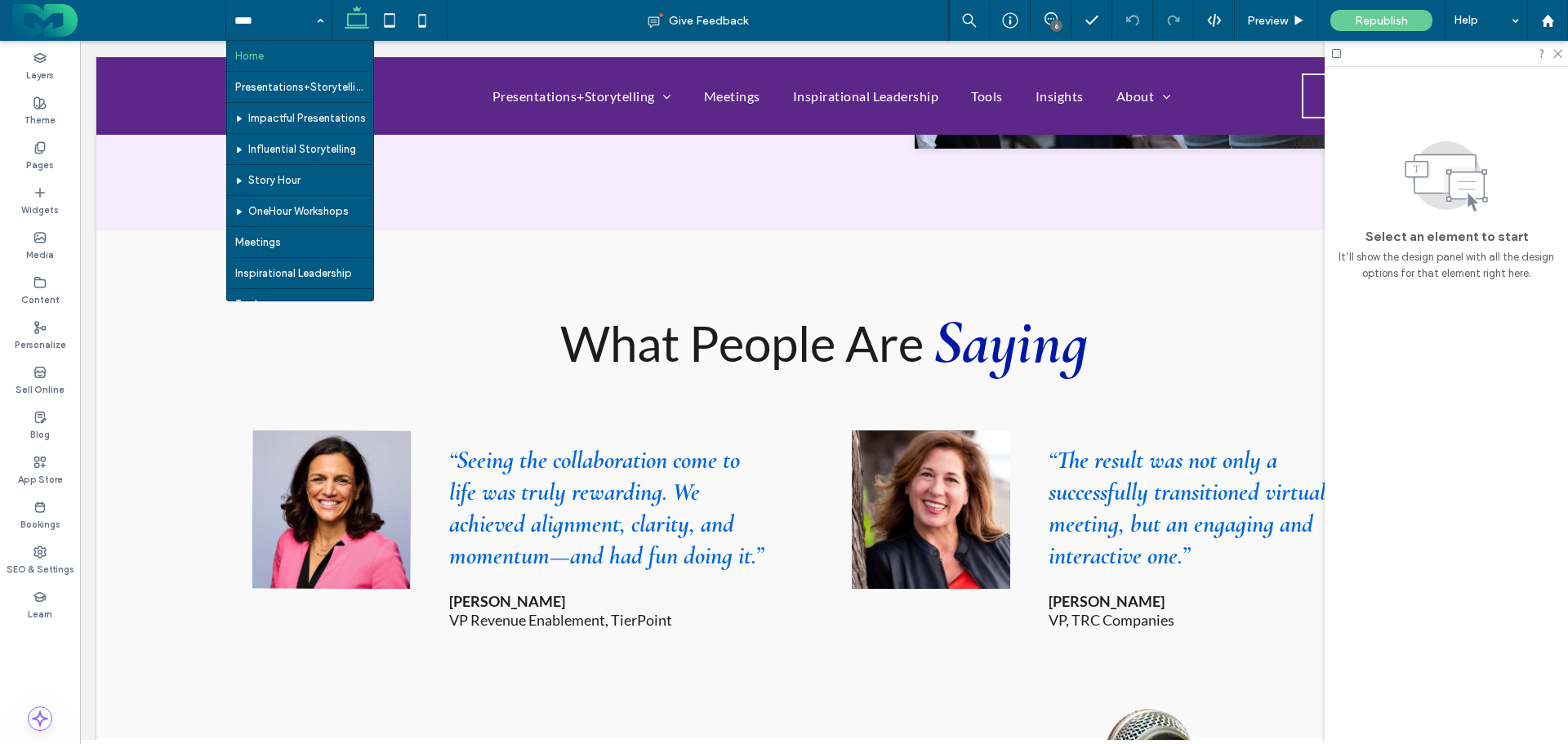
click at [246, 23] on input at bounding box center [275, 20] width 81 height 41
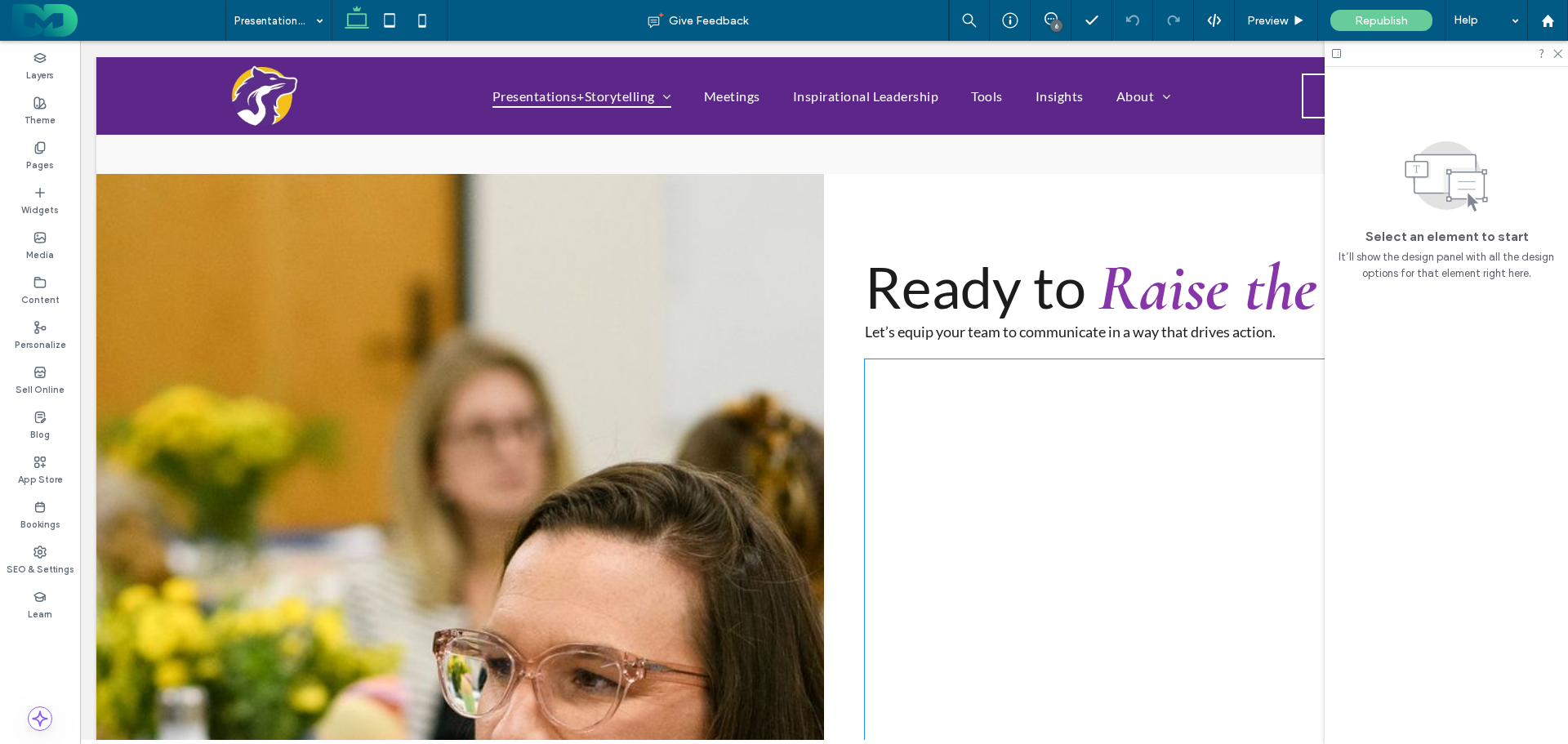
scroll to position [2694, 0]
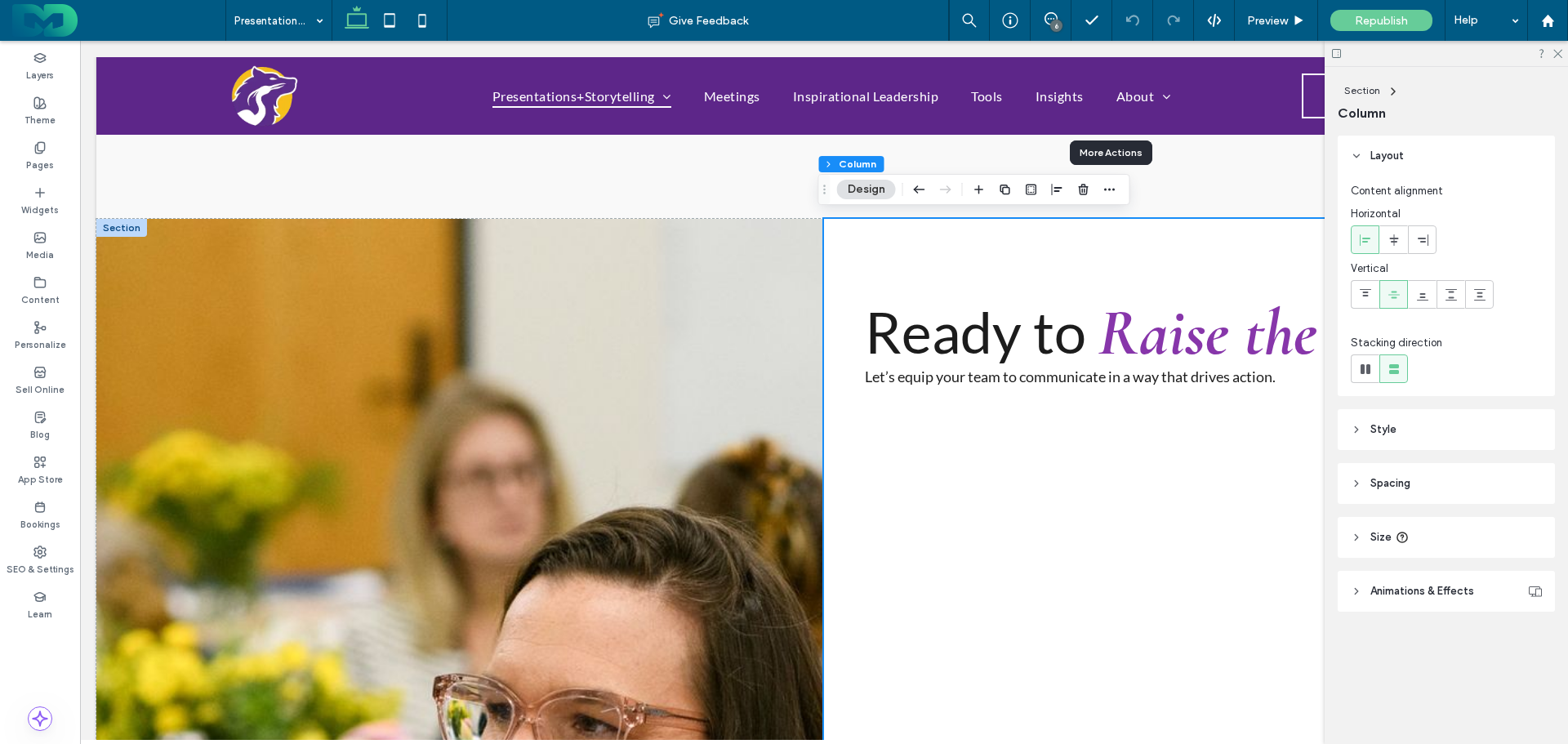
click at [1108, 191] on icon "button" at bounding box center [1110, 189] width 13 height 13
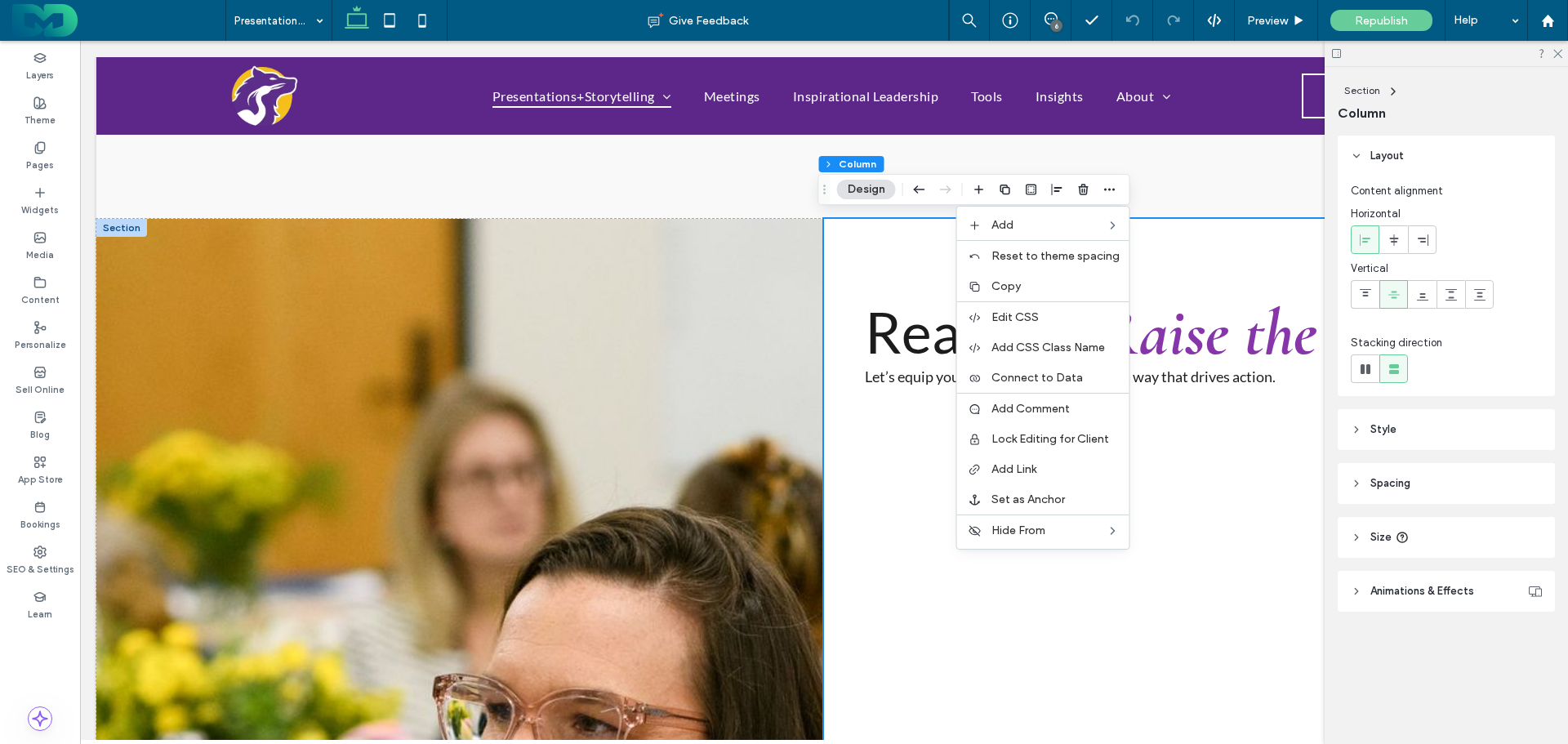
click at [116, 219] on div at bounding box center [121, 227] width 50 height 18
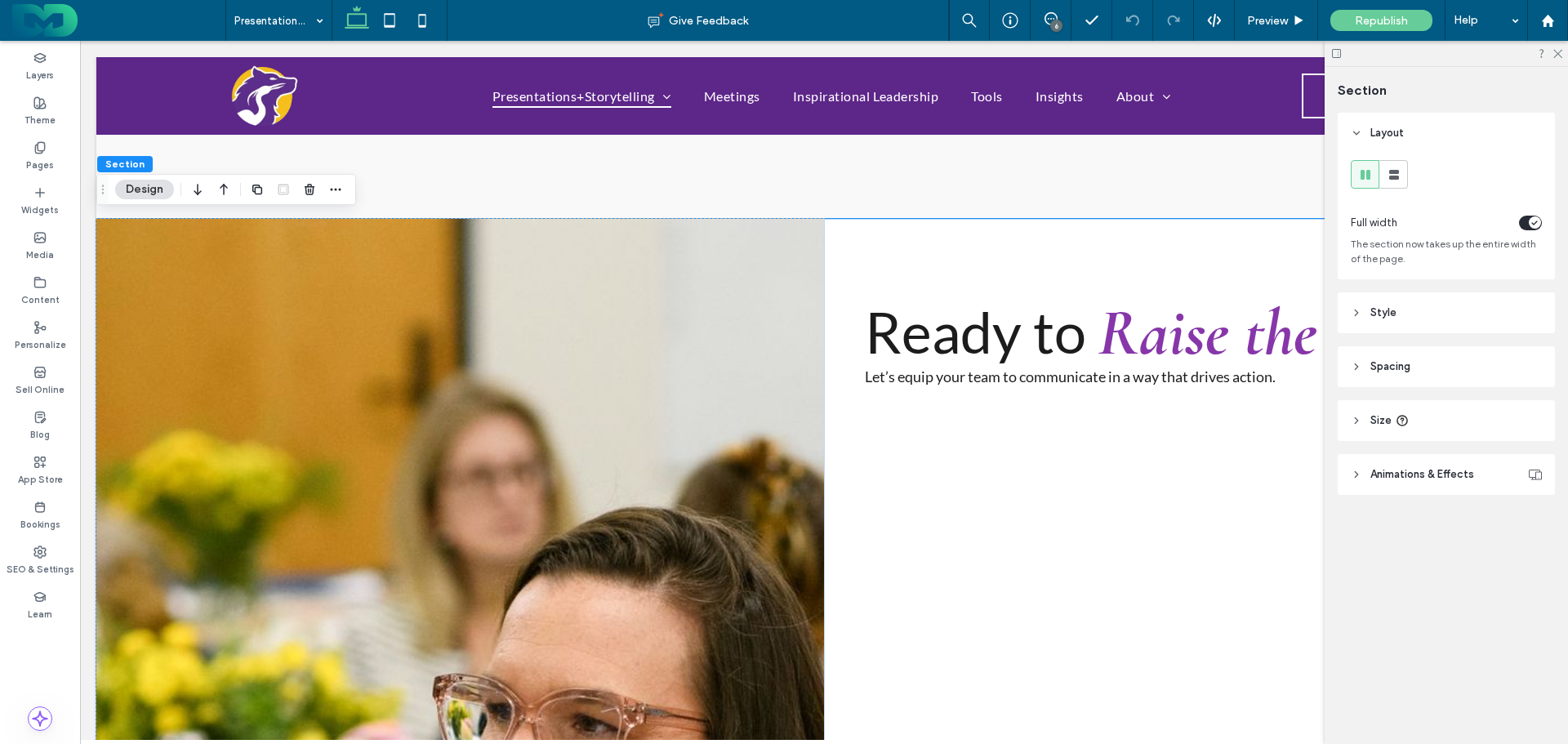
click at [334, 186] on icon "button" at bounding box center [335, 189] width 13 height 13
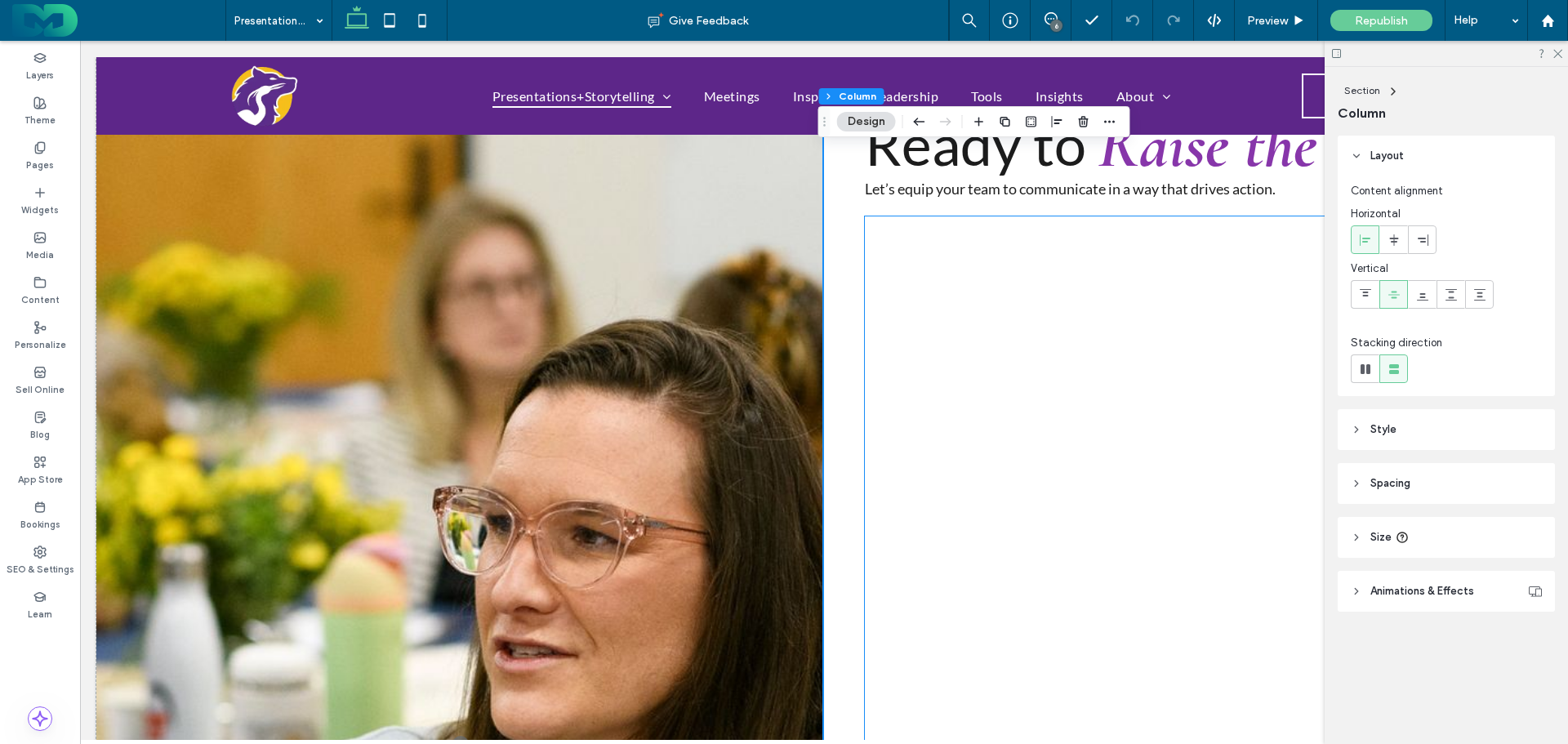
scroll to position [2776, 0]
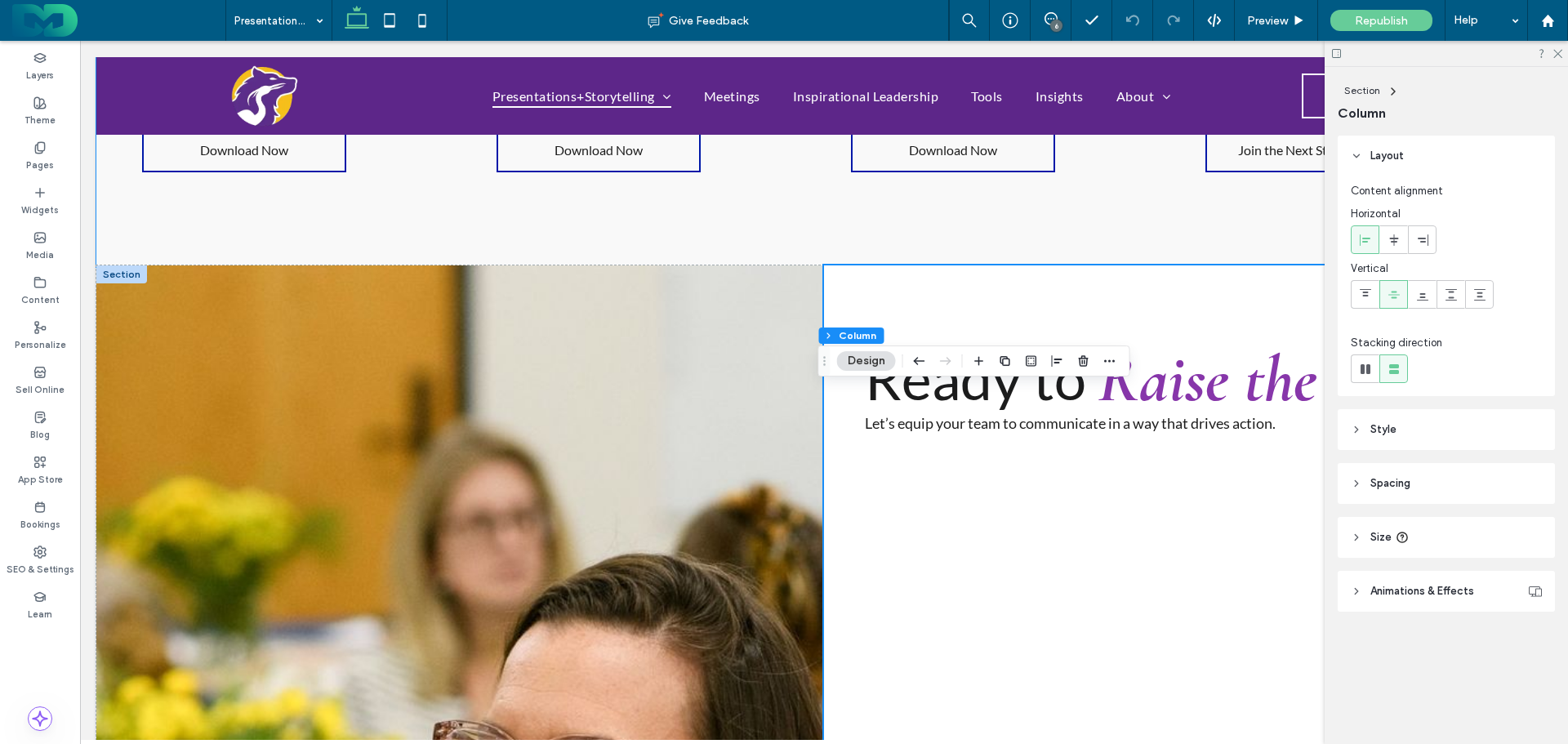
scroll to position [2367, 0]
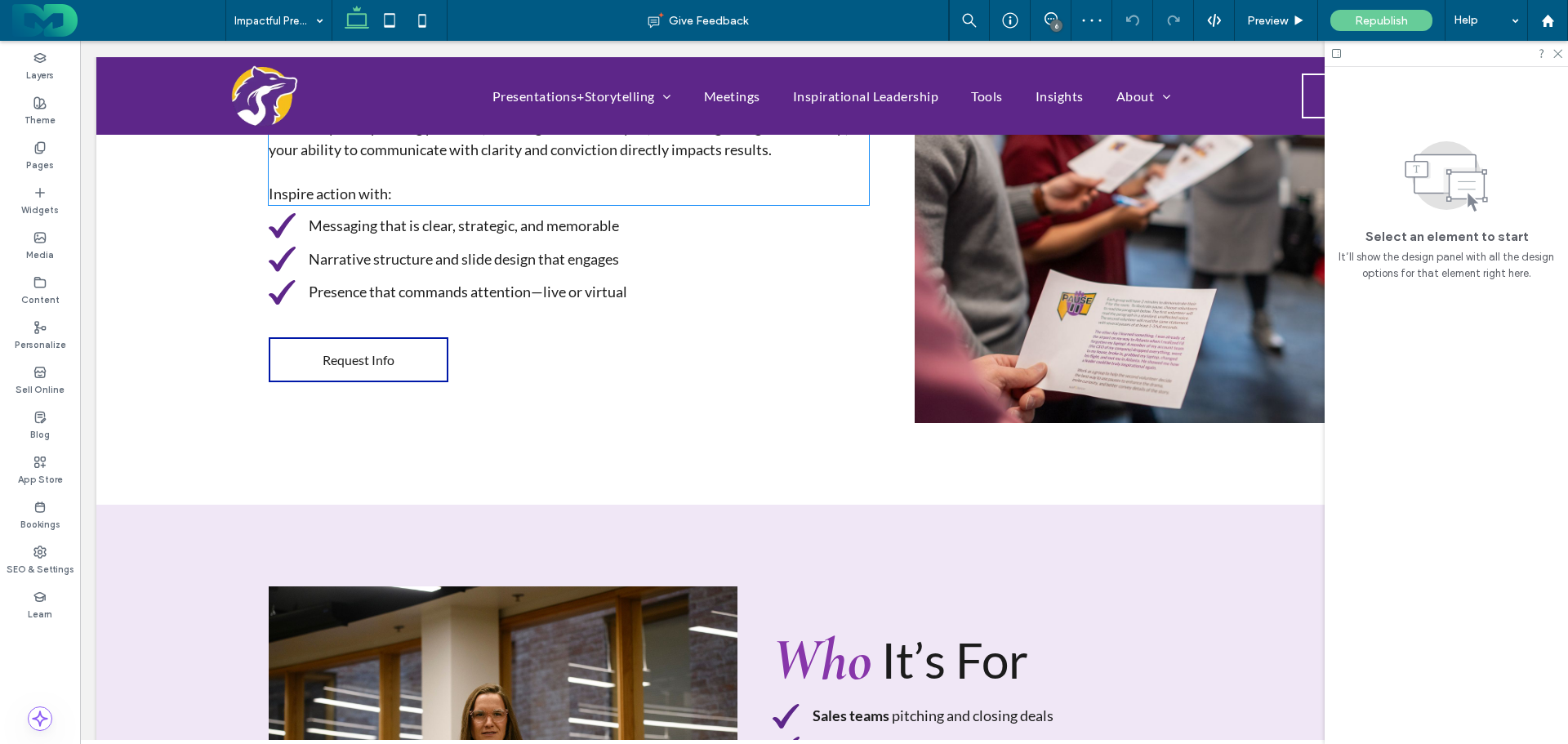
scroll to position [490, 0]
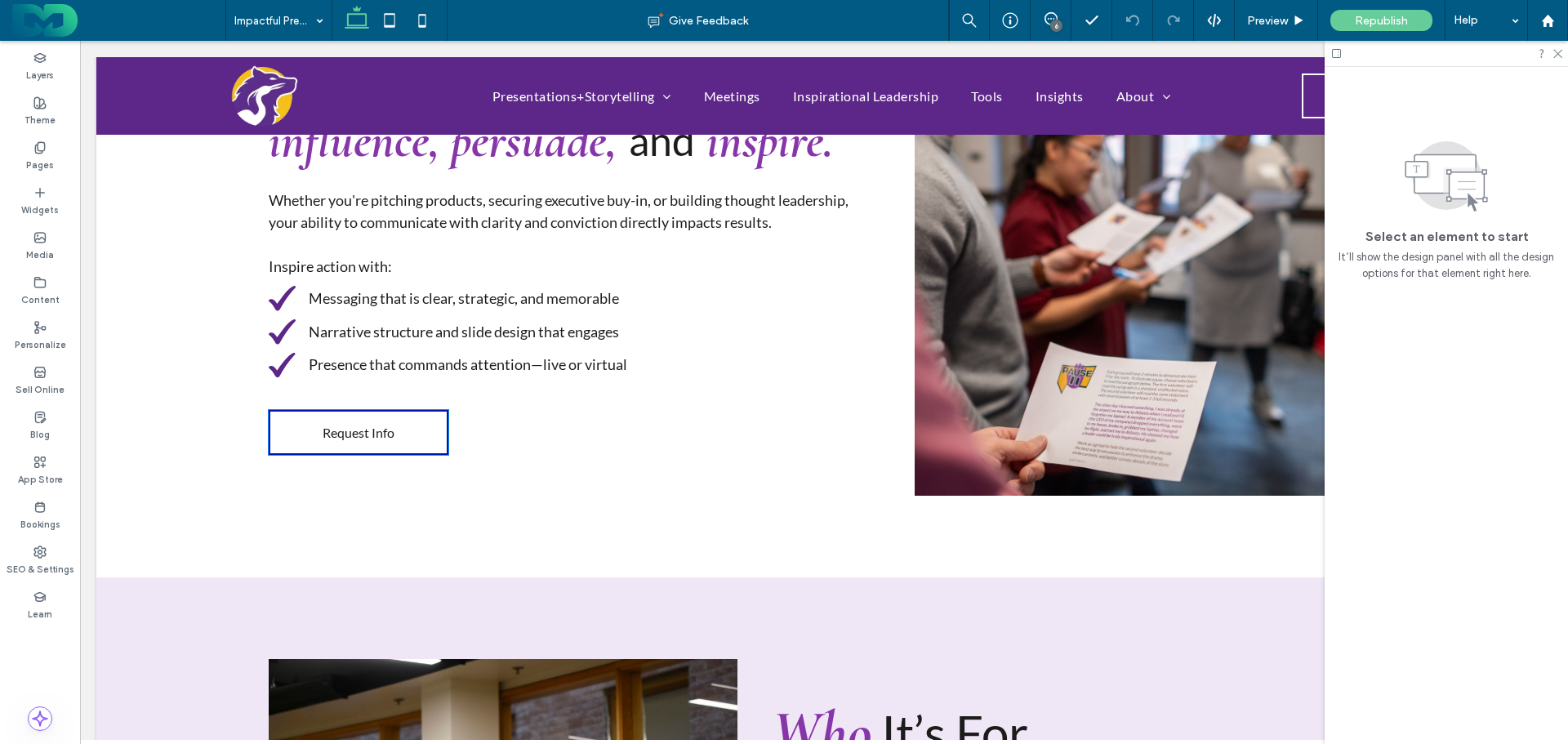
click at [338, 438] on span "Request Info" at bounding box center [358, 432] width 72 height 16
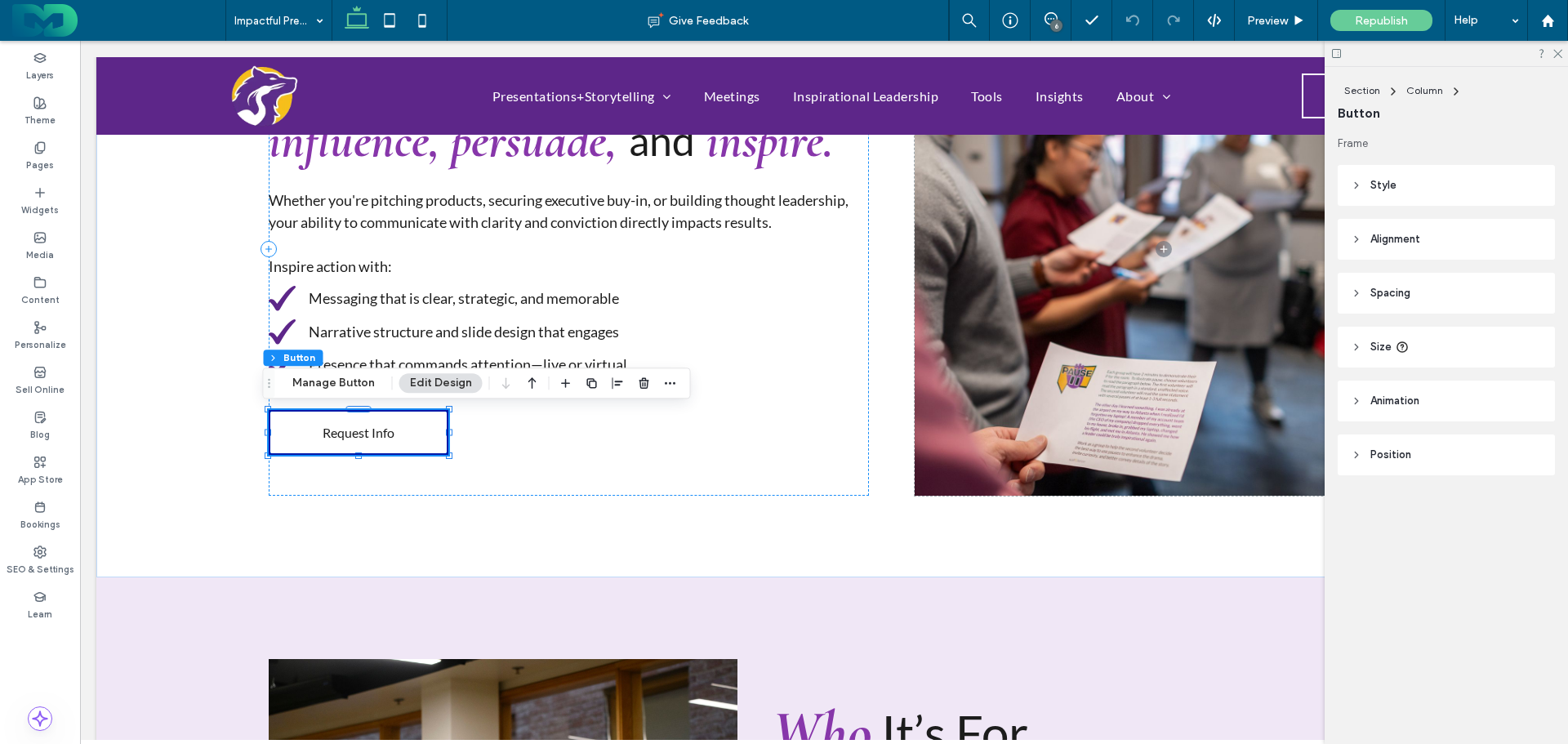
click at [334, 381] on button "Manage Button" at bounding box center [333, 383] width 103 height 20
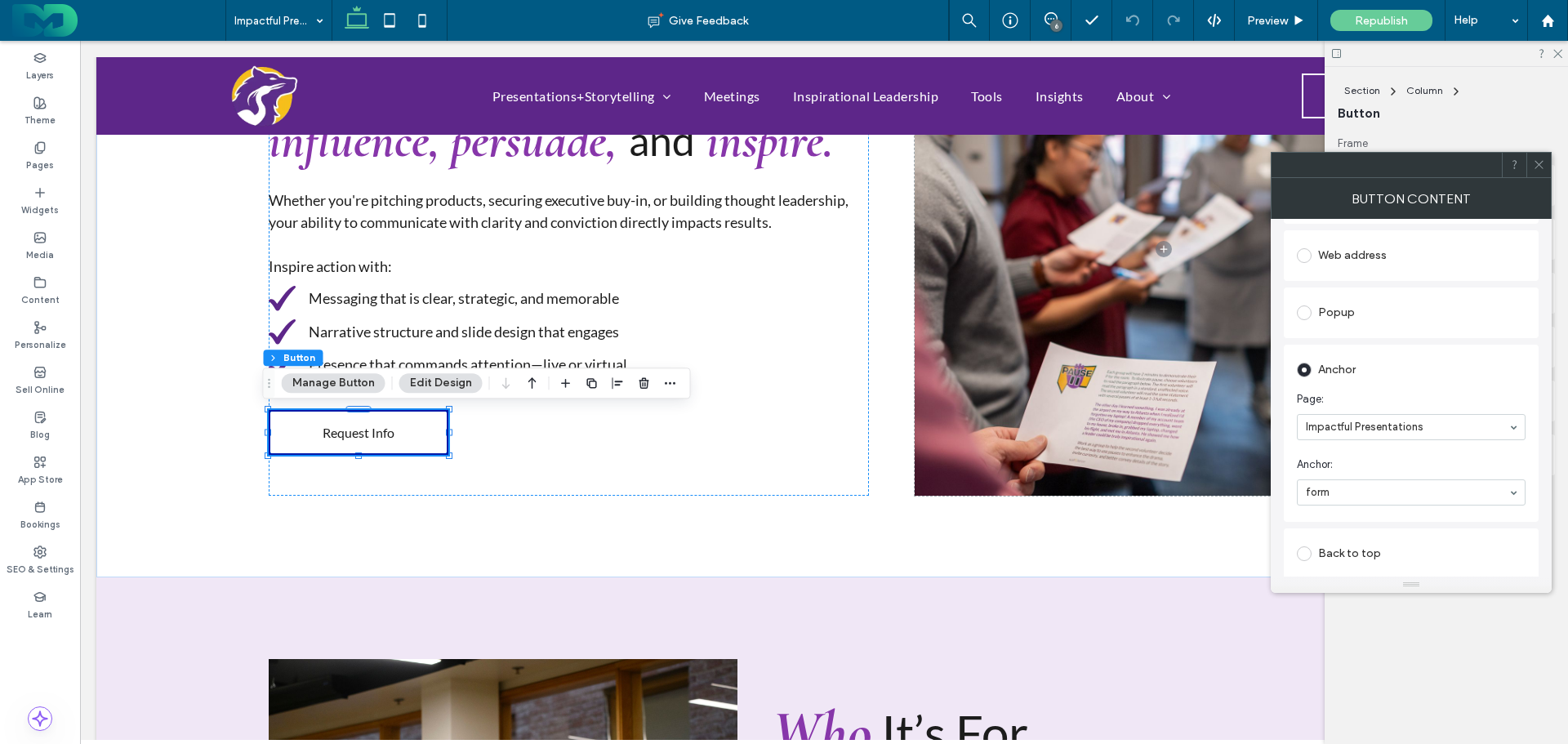
scroll to position [408, 0]
click at [1541, 162] on use at bounding box center [1538, 165] width 8 height 8
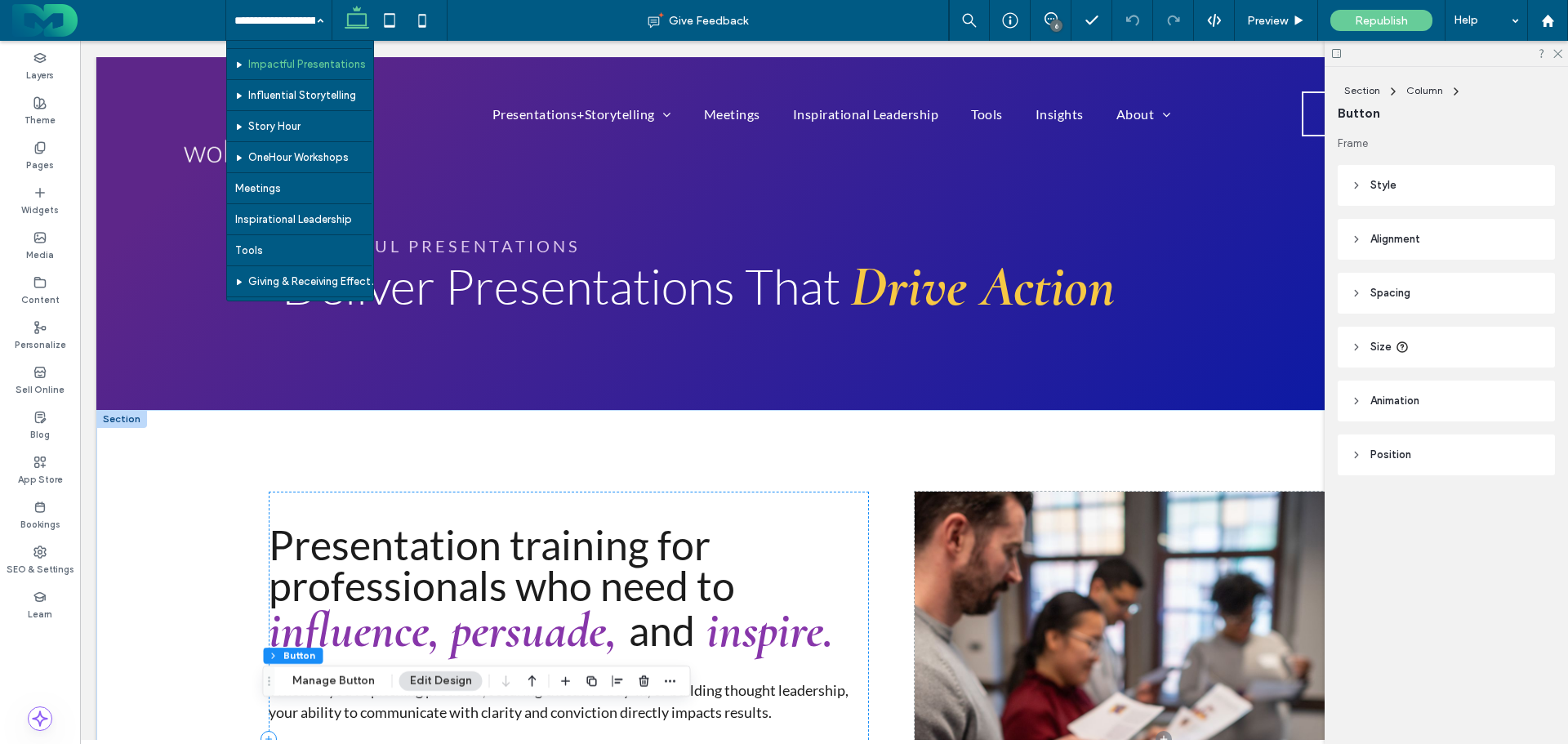
scroll to position [163, 0]
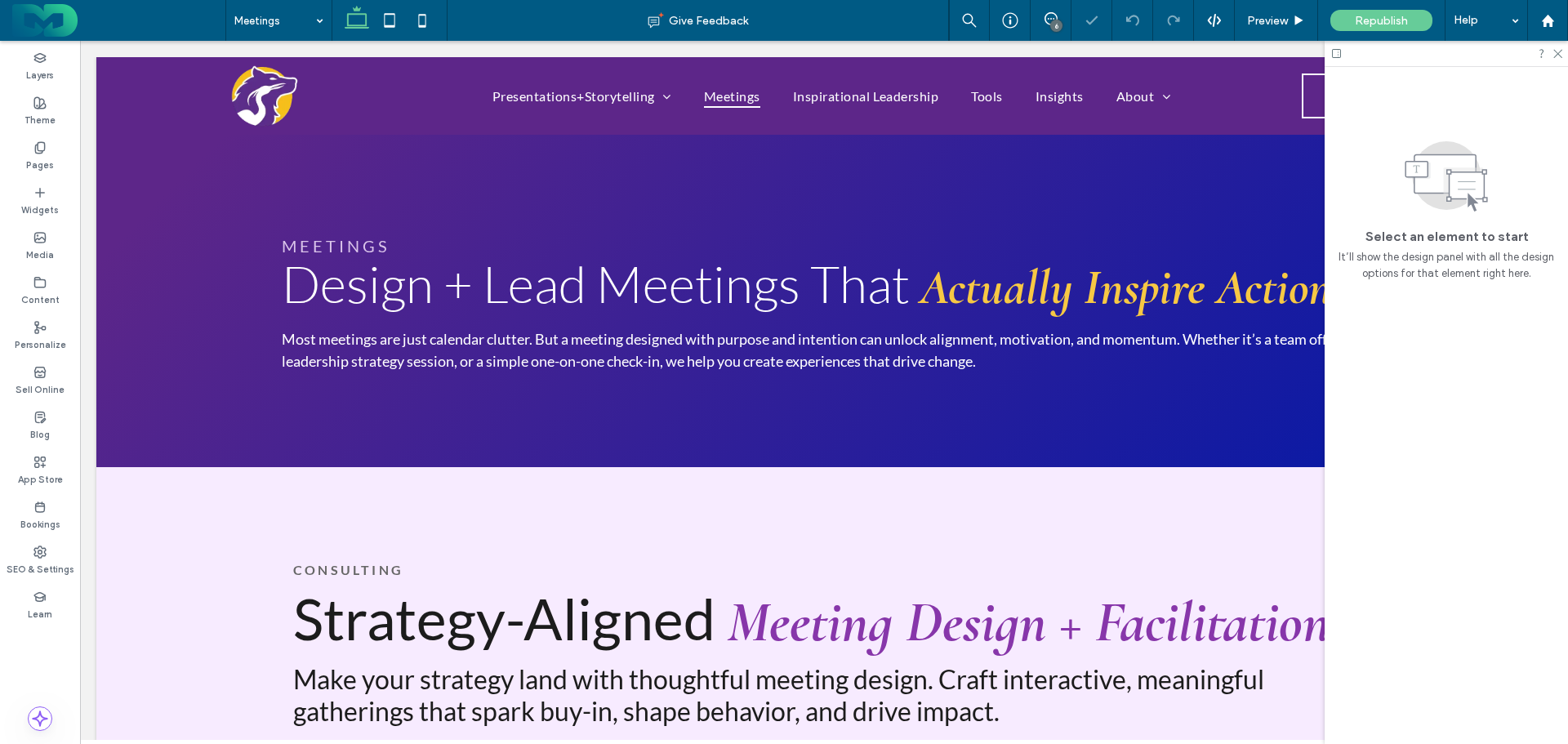
scroll to position [490, 0]
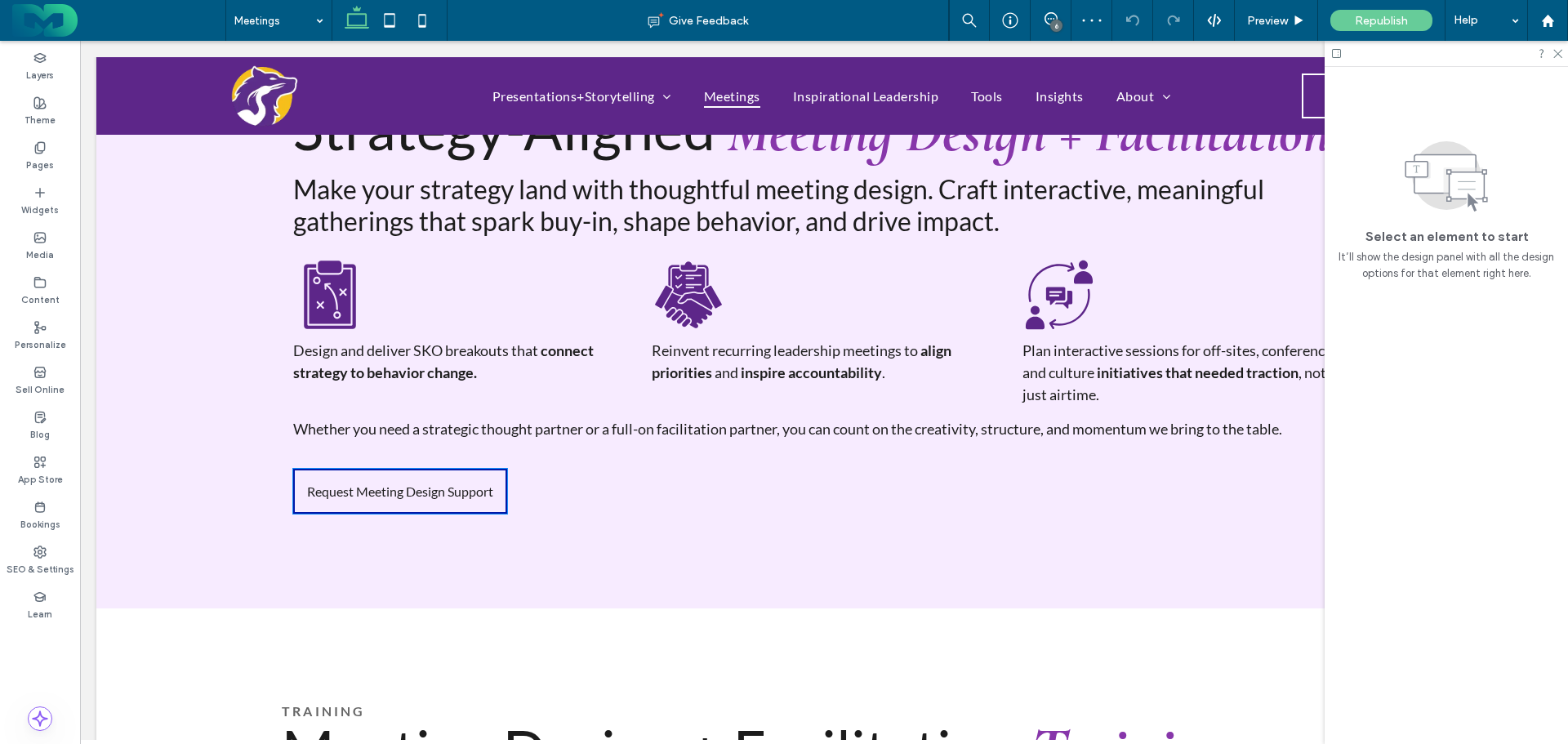
click at [388, 483] on span "Request Meeting Design Support" at bounding box center [401, 491] width 186 height 16
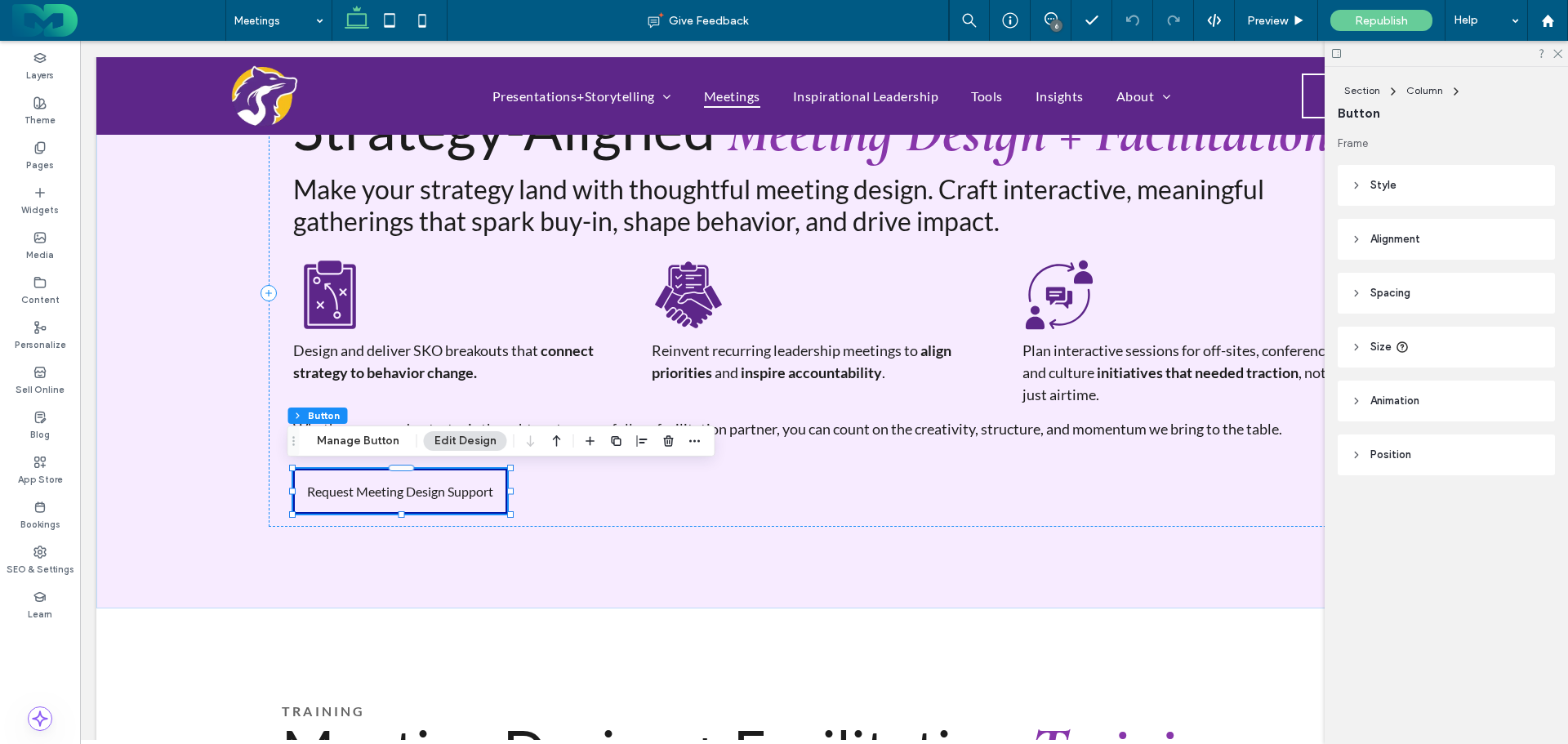
click at [355, 434] on button "Manage Button" at bounding box center [358, 440] width 103 height 20
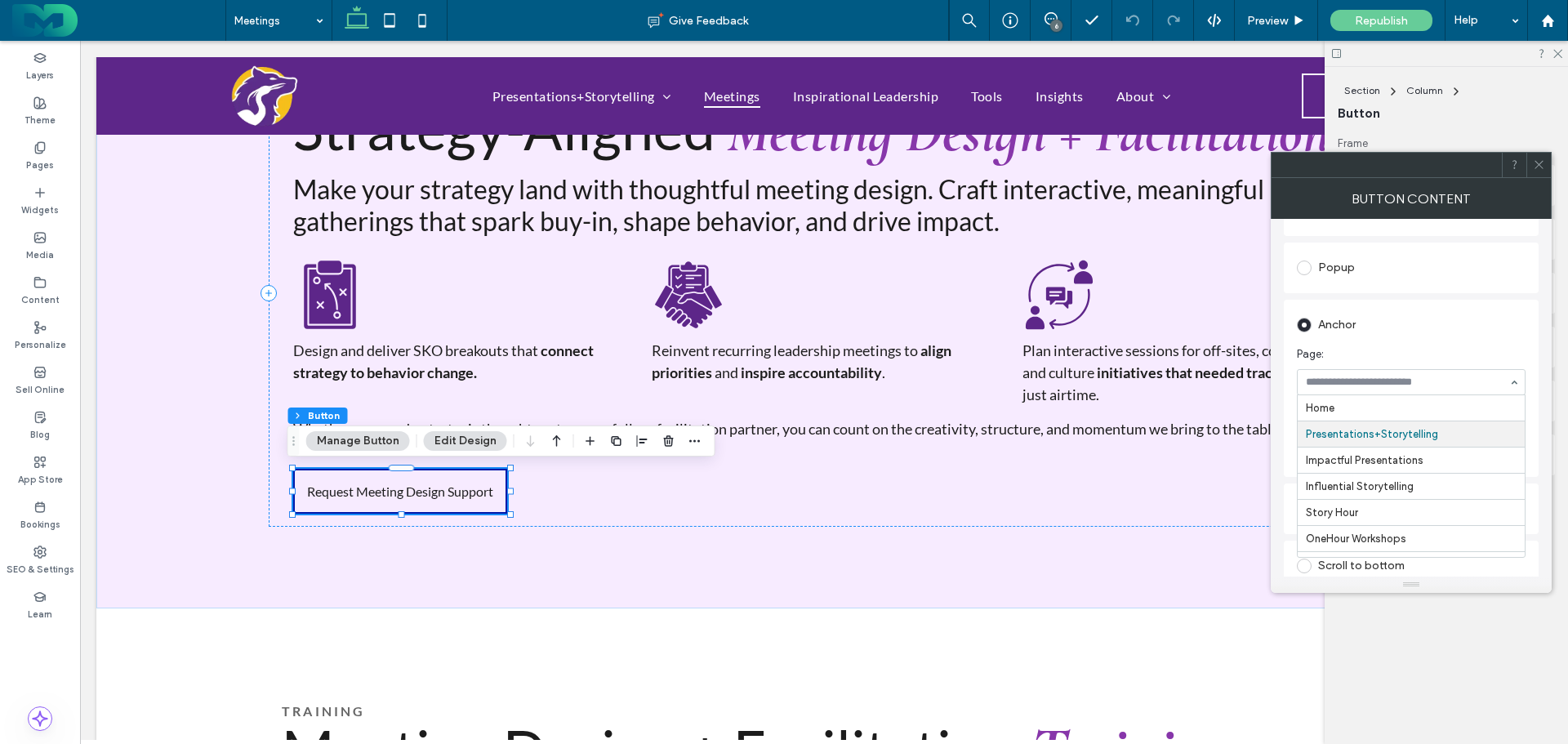
scroll to position [26, 0]
click at [1538, 160] on icon at bounding box center [1538, 164] width 12 height 12
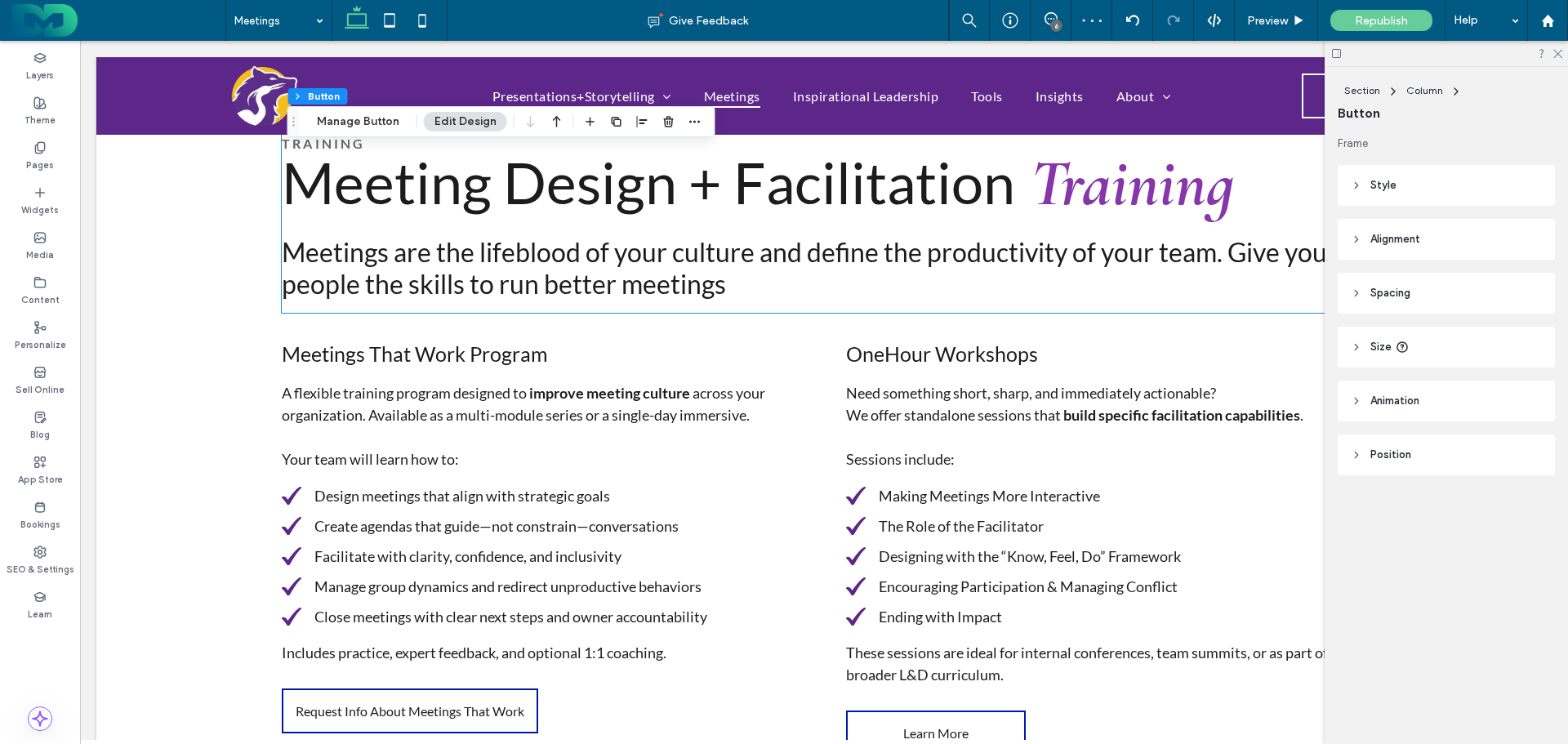
scroll to position [1469, 0]
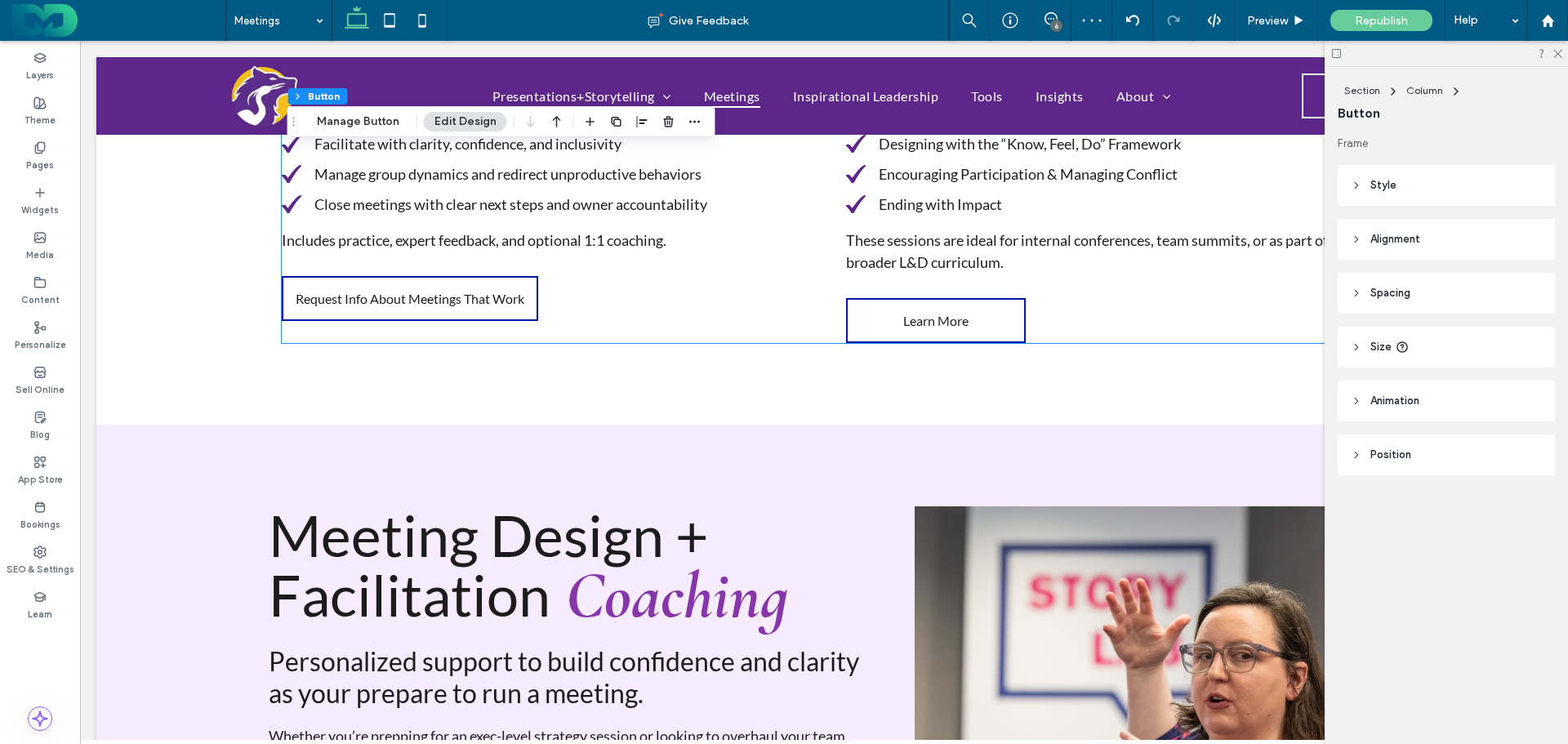
click at [382, 288] on link "Request Info About Meetings That Work" at bounding box center [409, 298] width 256 height 45
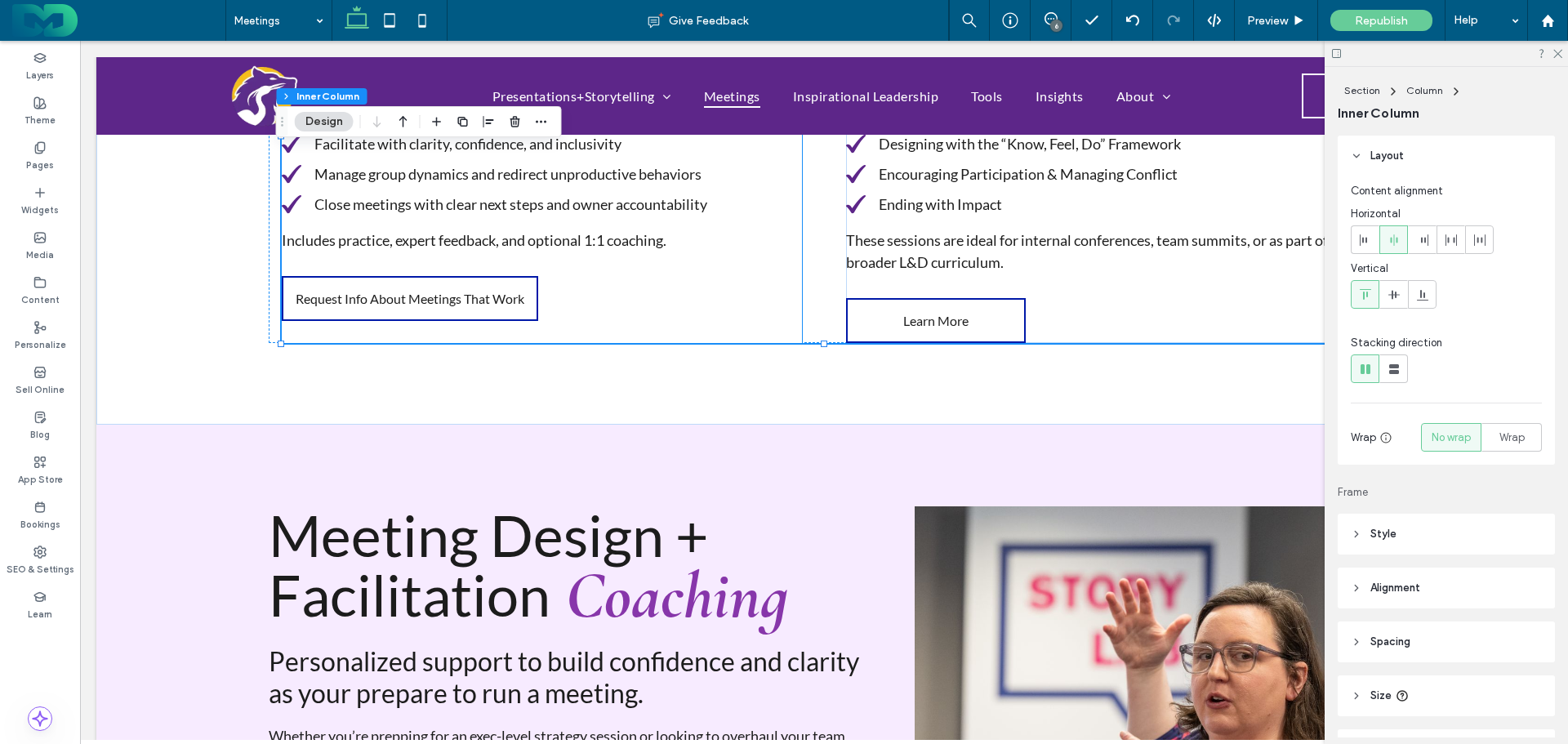
click at [378, 296] on span "Request Info About Meetings That Work" at bounding box center [409, 298] width 228 height 16
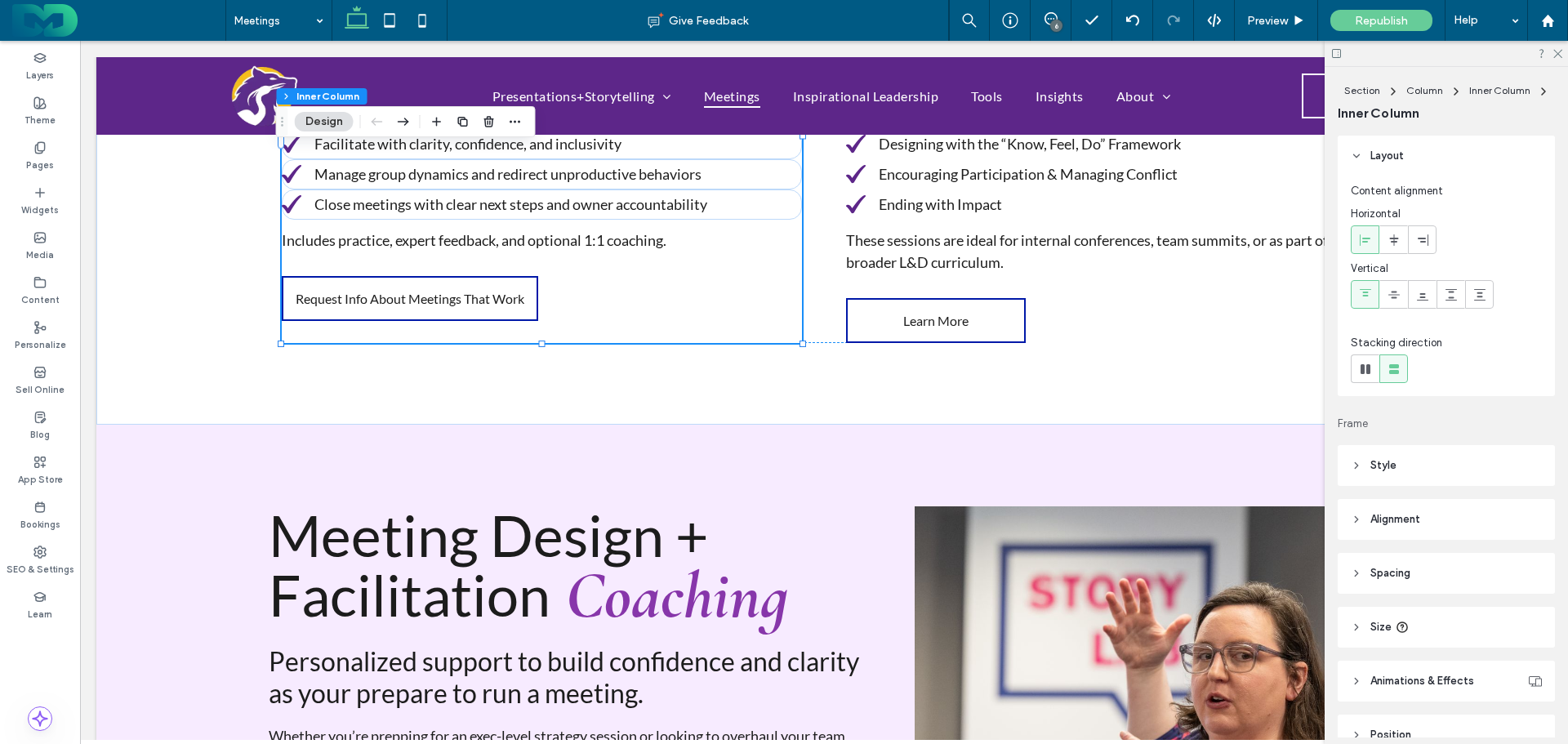
click at [378, 296] on span "Request Info About Meetings That Work" at bounding box center [409, 298] width 228 height 16
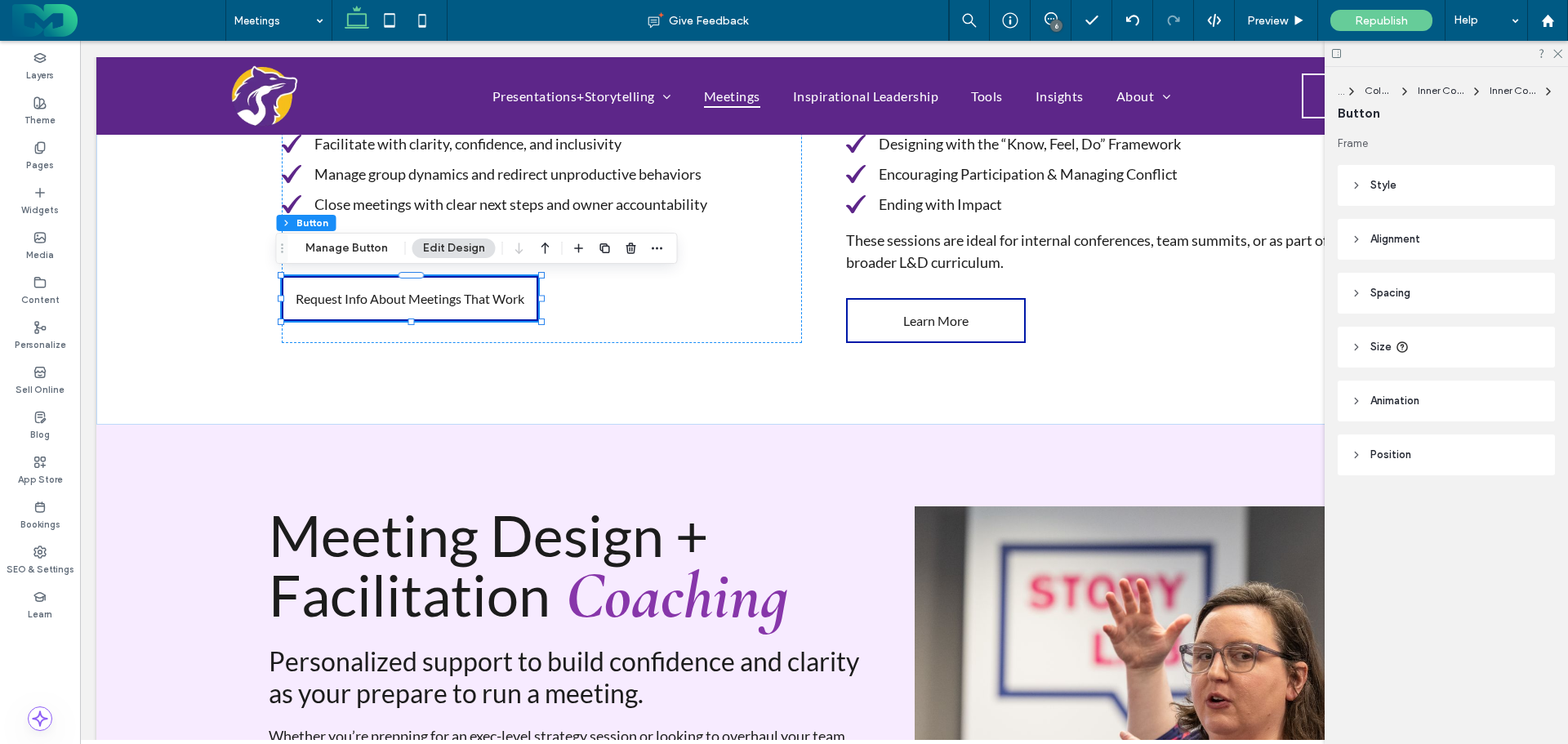
click at [346, 252] on button "Manage Button" at bounding box center [346, 248] width 103 height 20
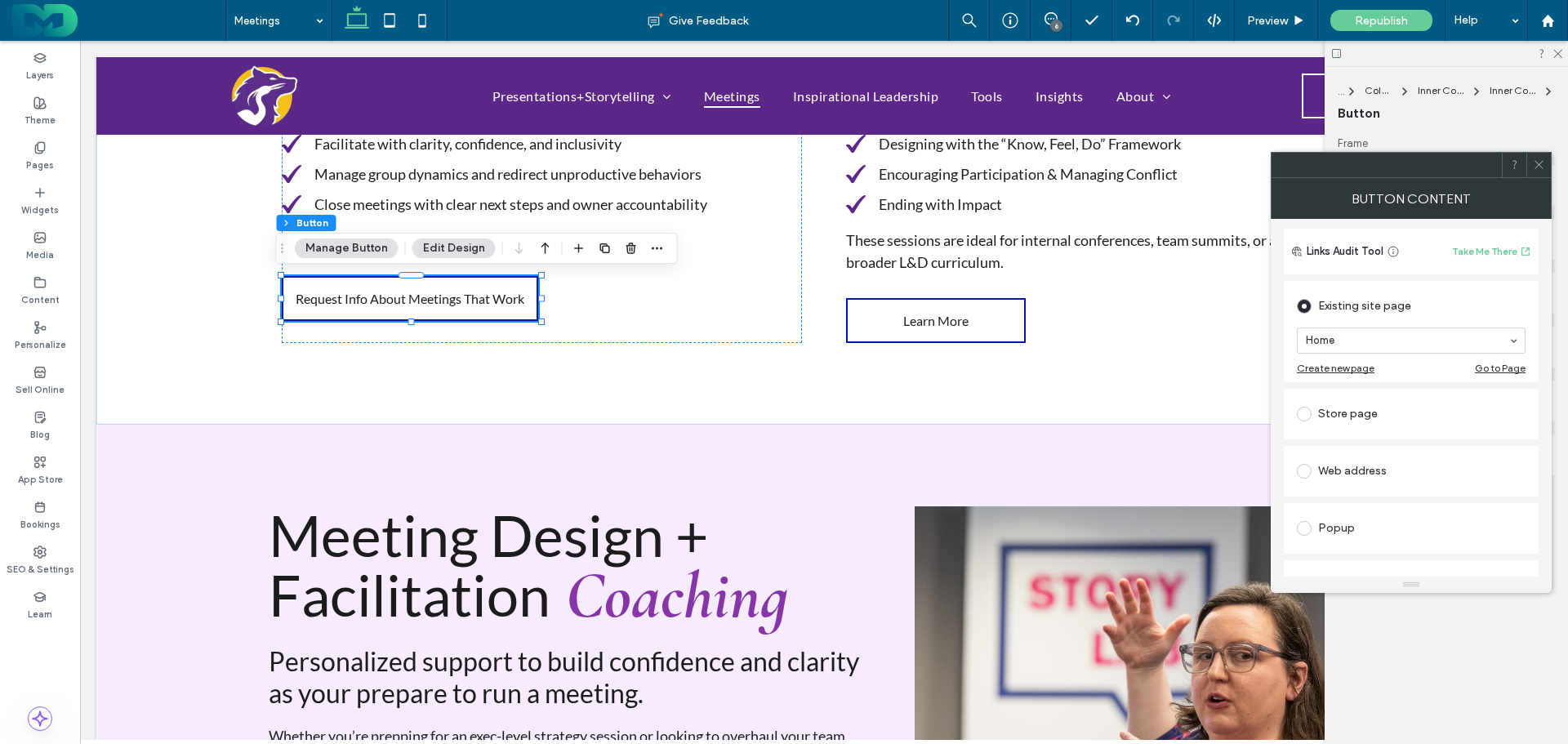
scroll to position [245, 0]
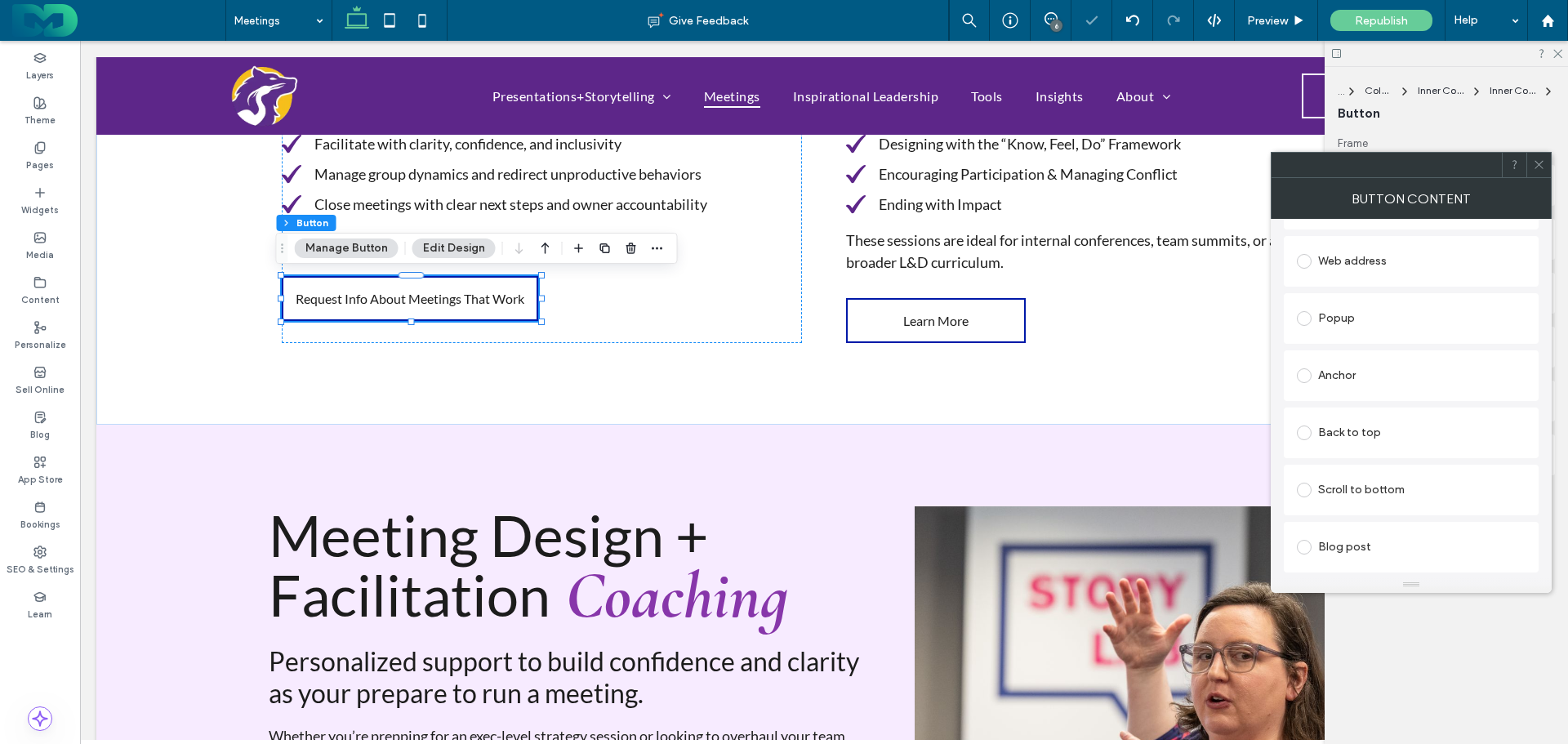
click at [1377, 376] on div "Anchor" at bounding box center [1411, 375] width 228 height 26
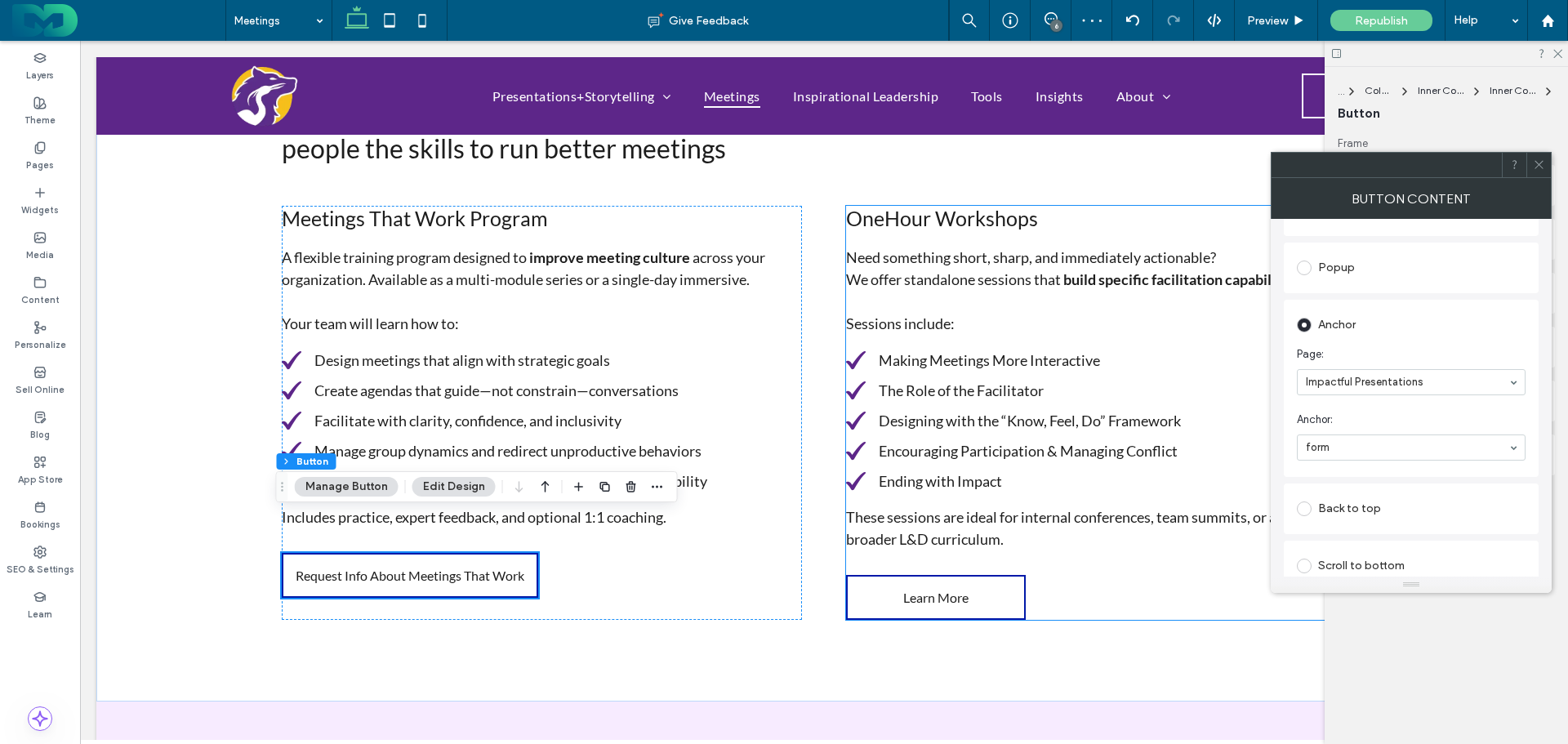
scroll to position [1306, 0]
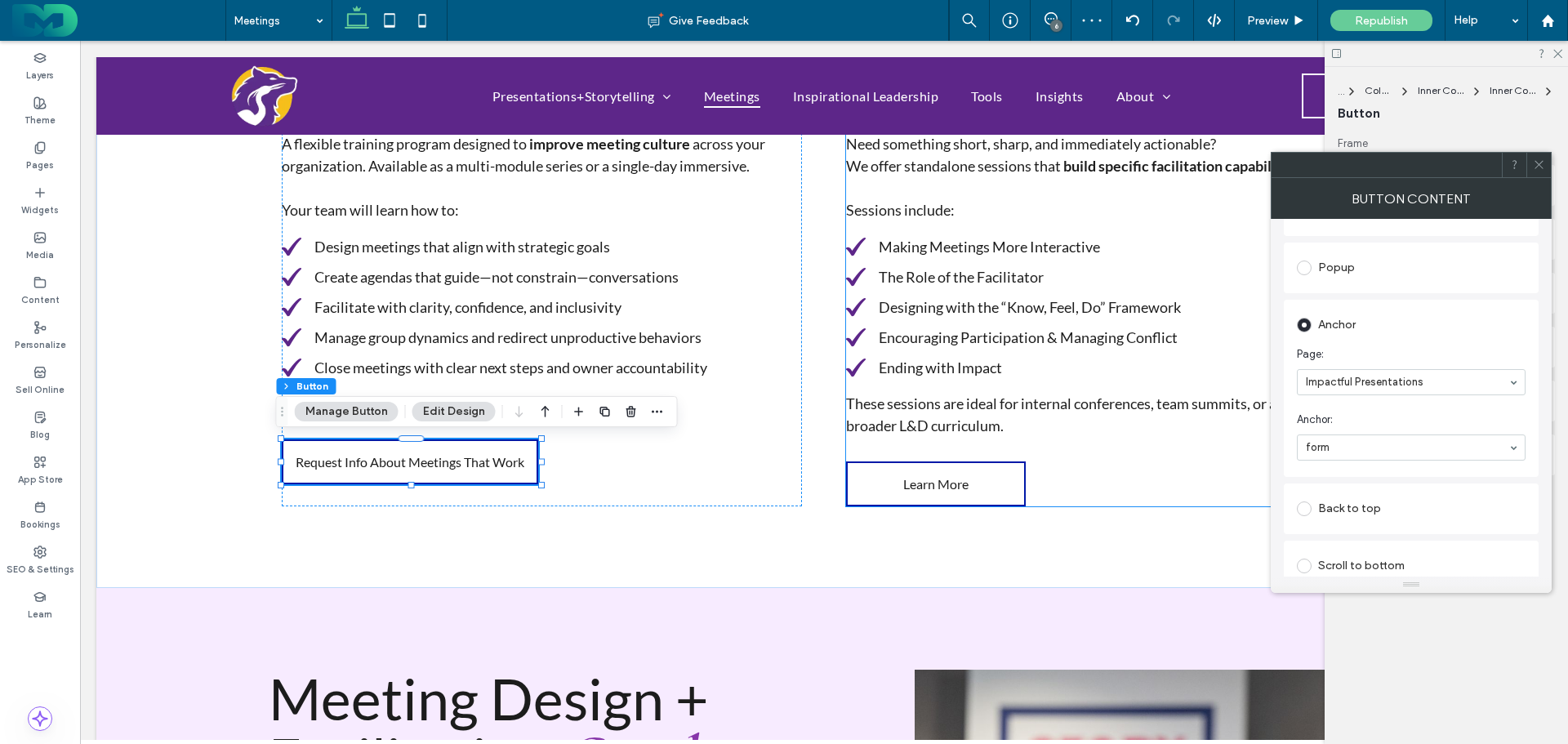
click at [954, 479] on span "Learn More" at bounding box center [936, 483] width 65 height 16
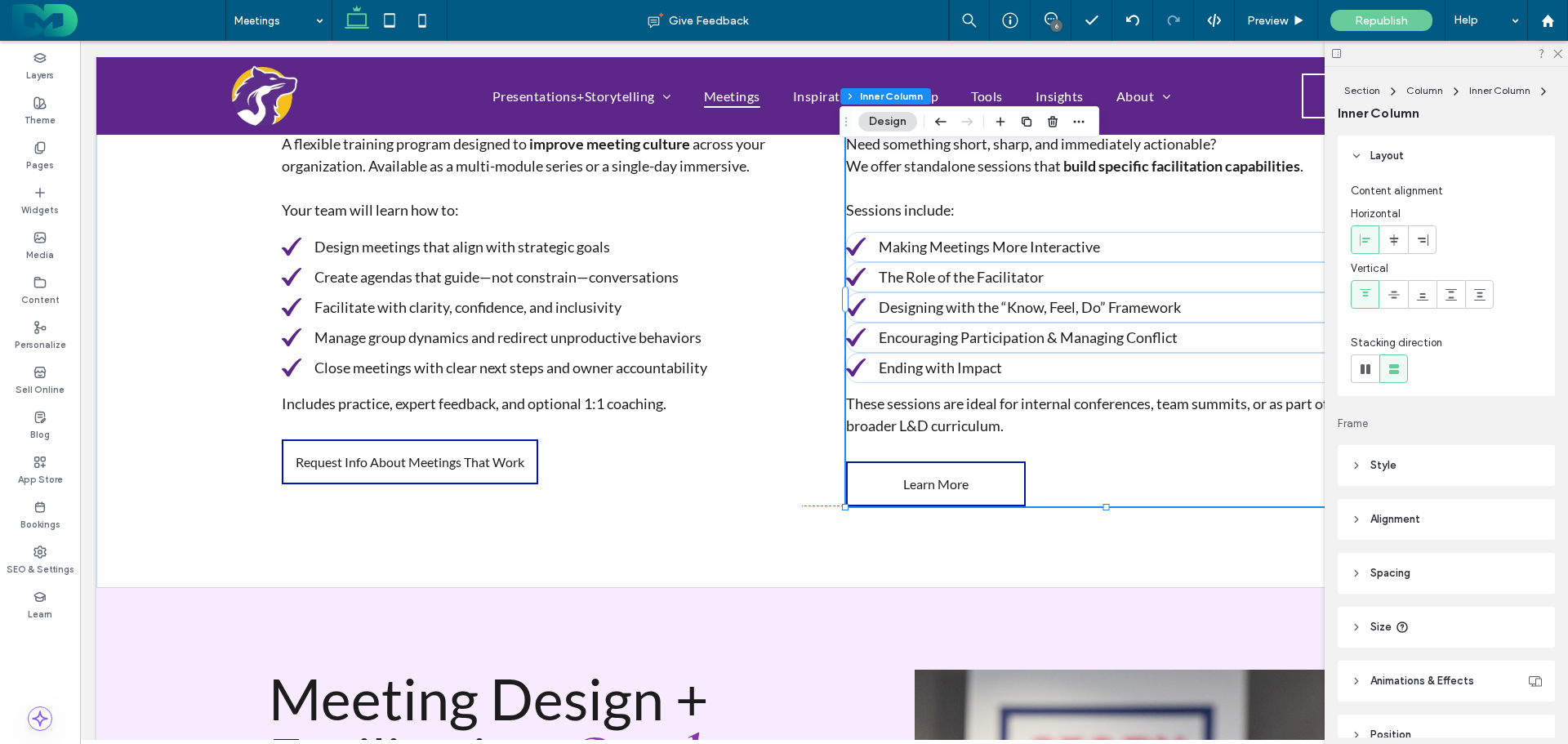
click at [937, 476] on span "Learn More" at bounding box center [936, 483] width 65 height 16
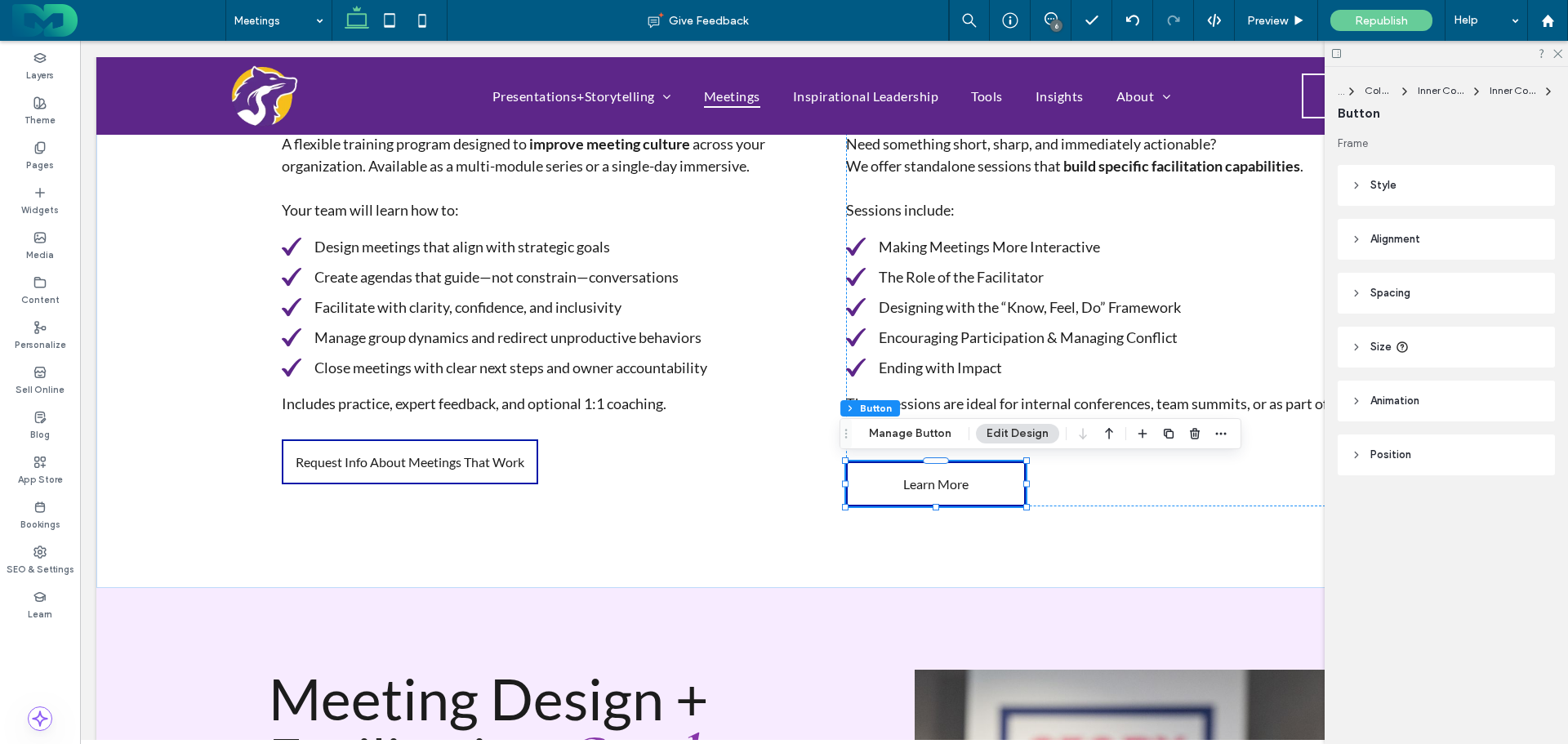
click at [893, 434] on button "Manage Button" at bounding box center [909, 433] width 103 height 20
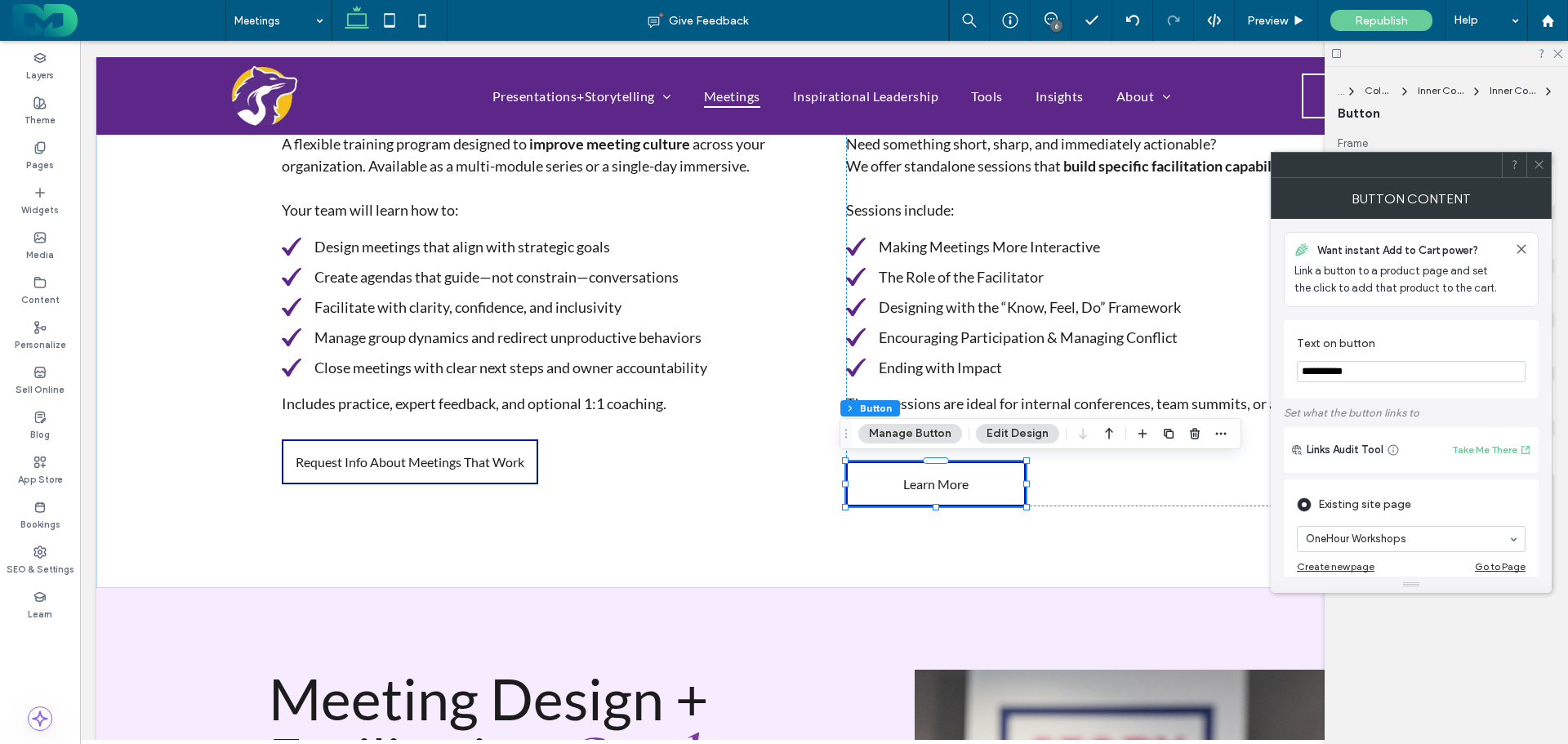
click at [1539, 156] on span at bounding box center [1538, 165] width 12 height 24
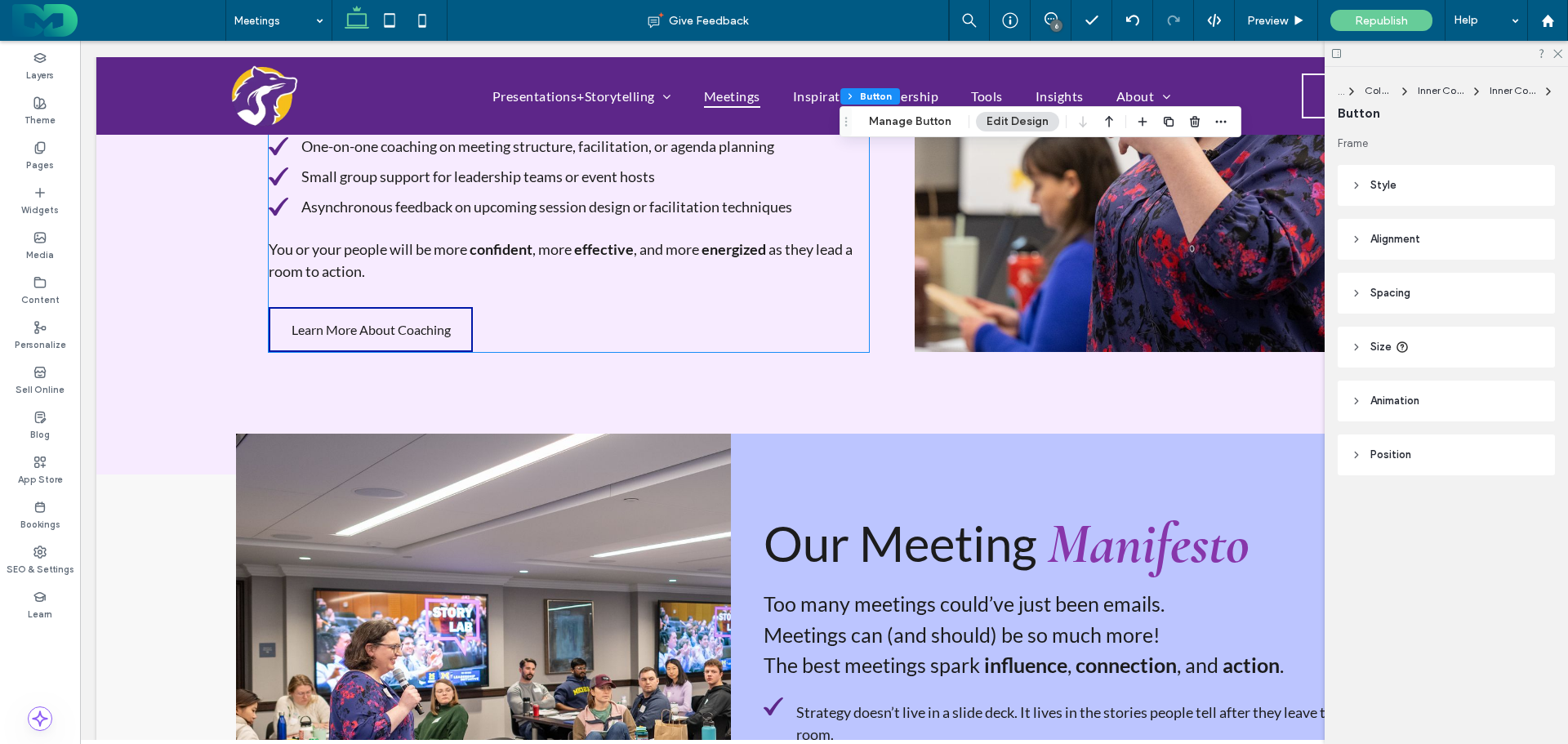
scroll to position [2122, 0]
click at [341, 308] on link "Learn More About Coaching" at bounding box center [370, 331] width 204 height 45
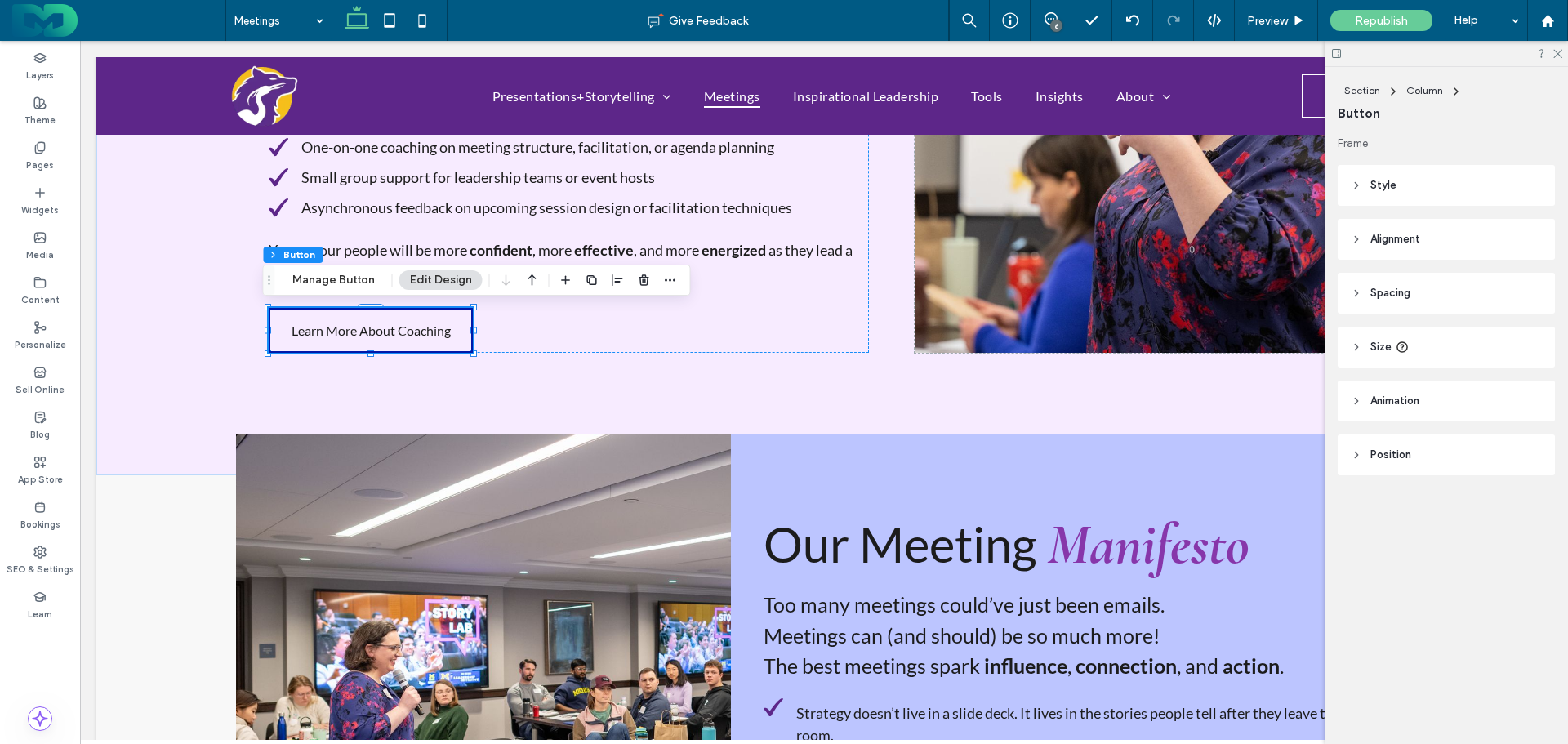
click at [327, 276] on button "Manage Button" at bounding box center [333, 279] width 103 height 20
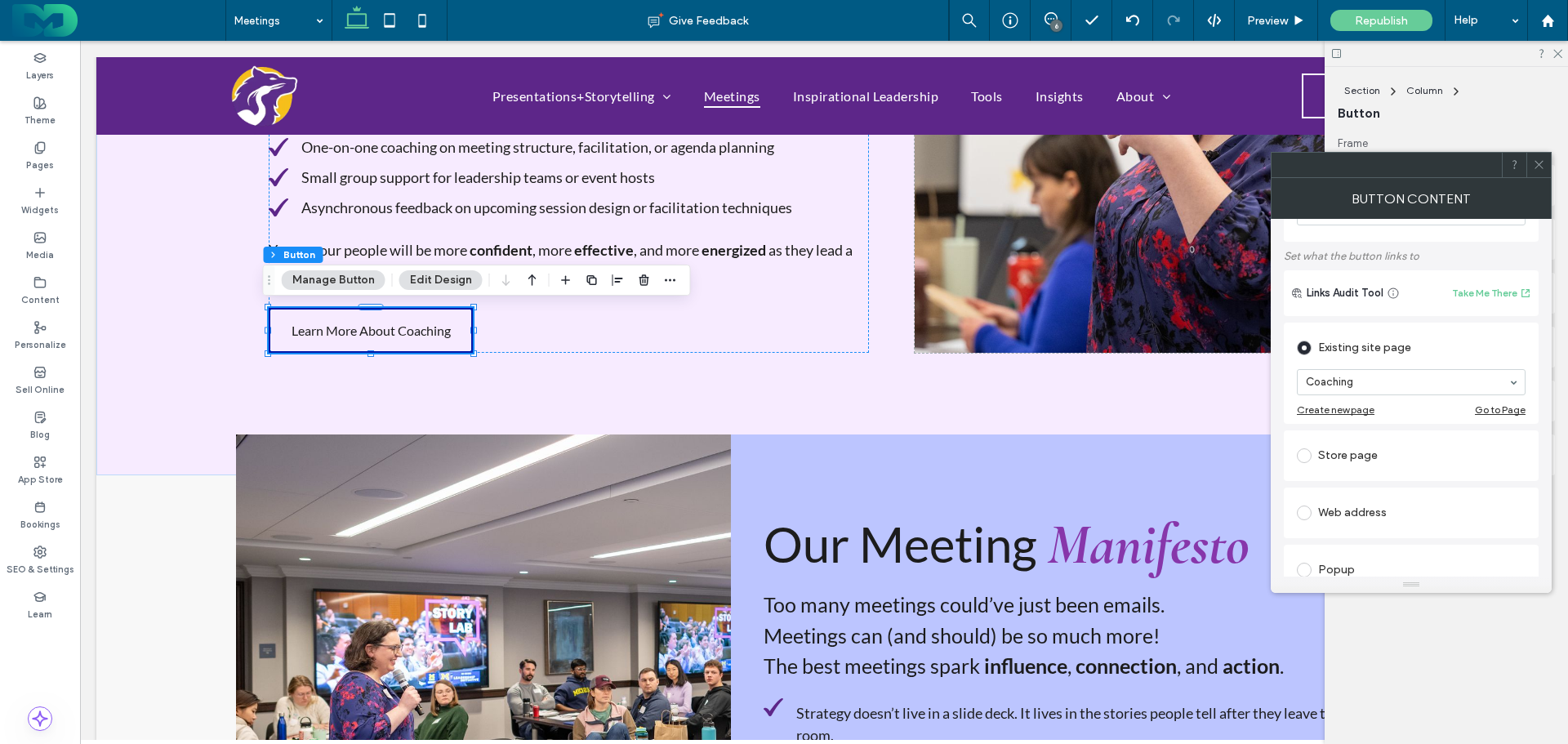
scroll to position [163, 0]
click at [1537, 161] on icon at bounding box center [1538, 164] width 12 height 12
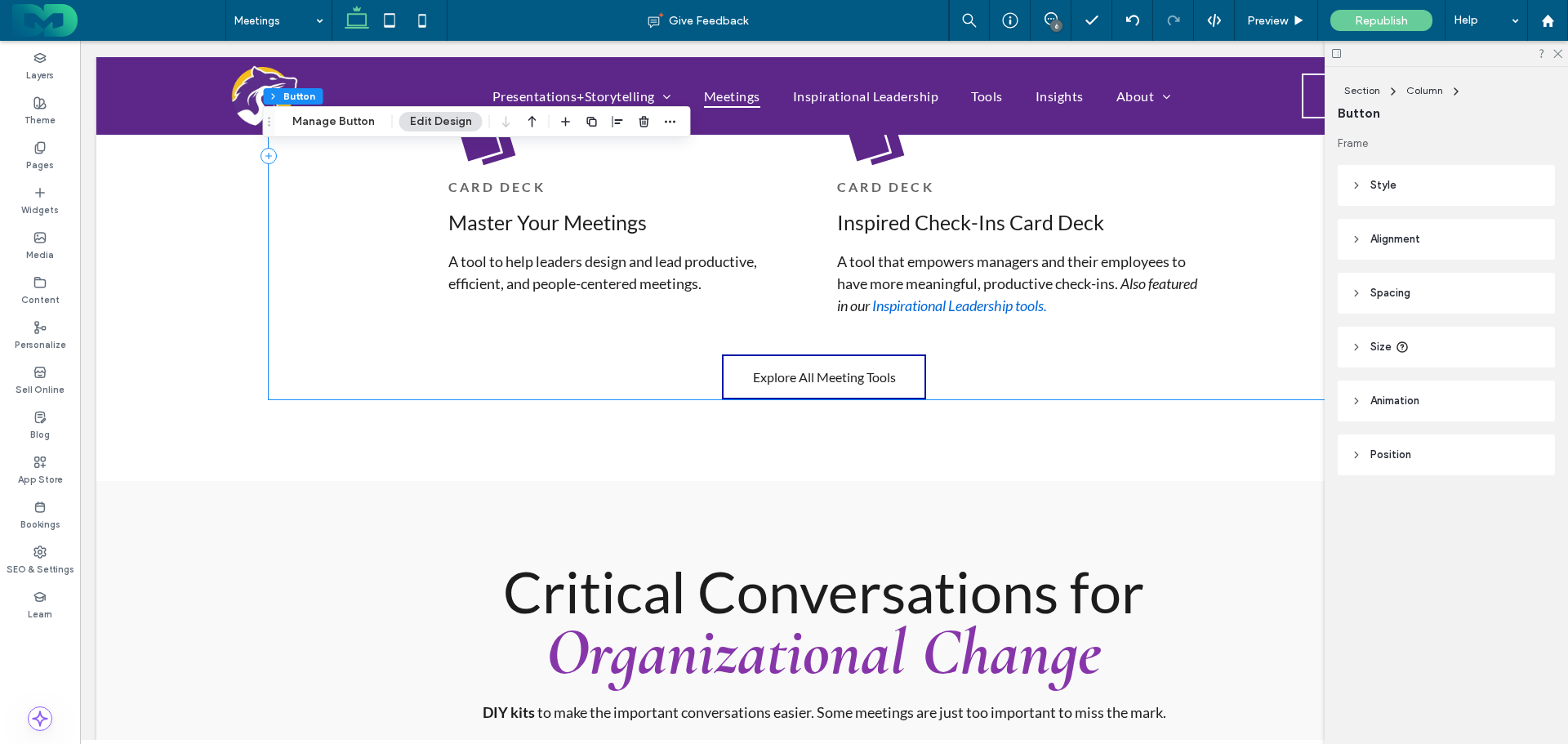
scroll to position [3429, 0]
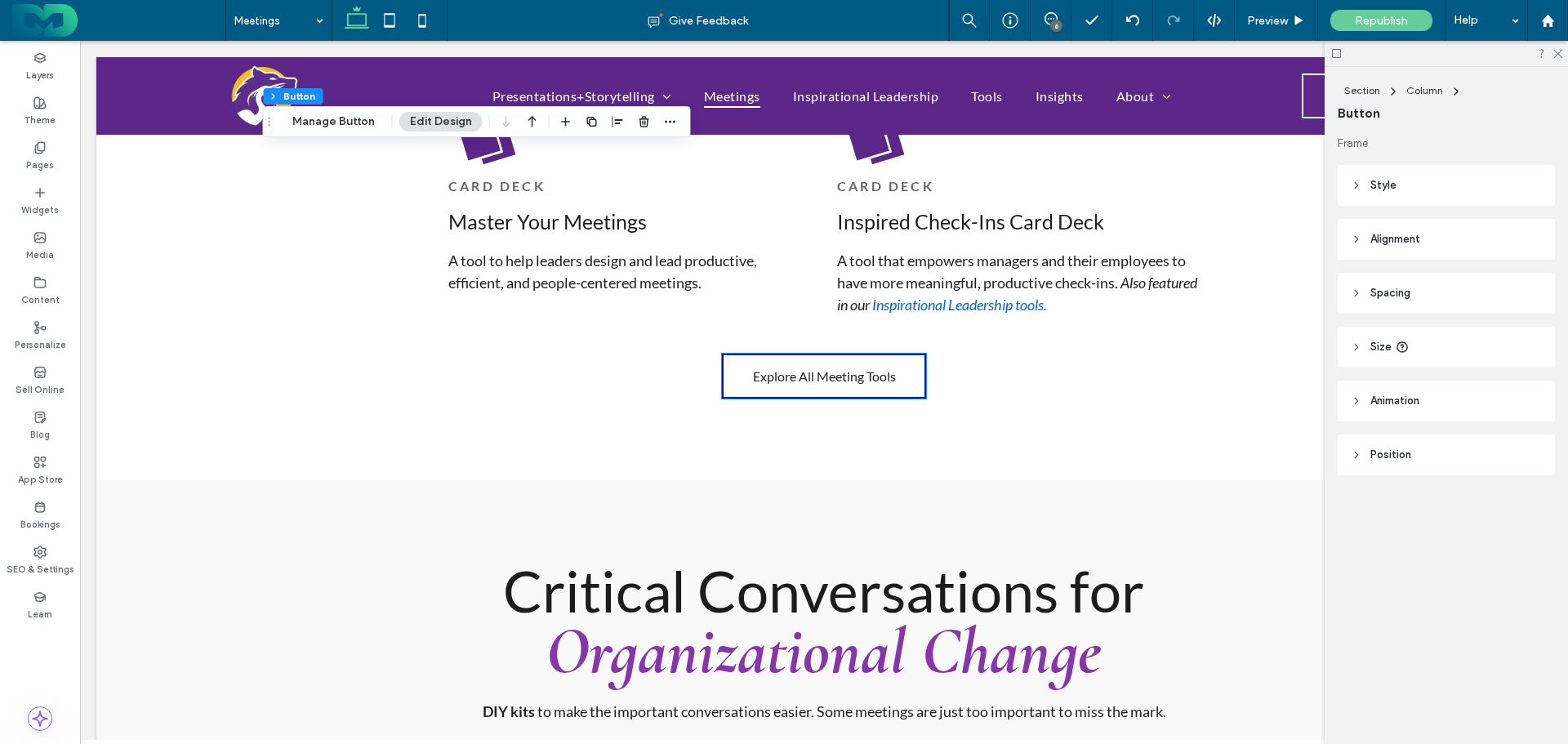
click at [774, 386] on link "Explore All Meeting Tools" at bounding box center [824, 376] width 204 height 45
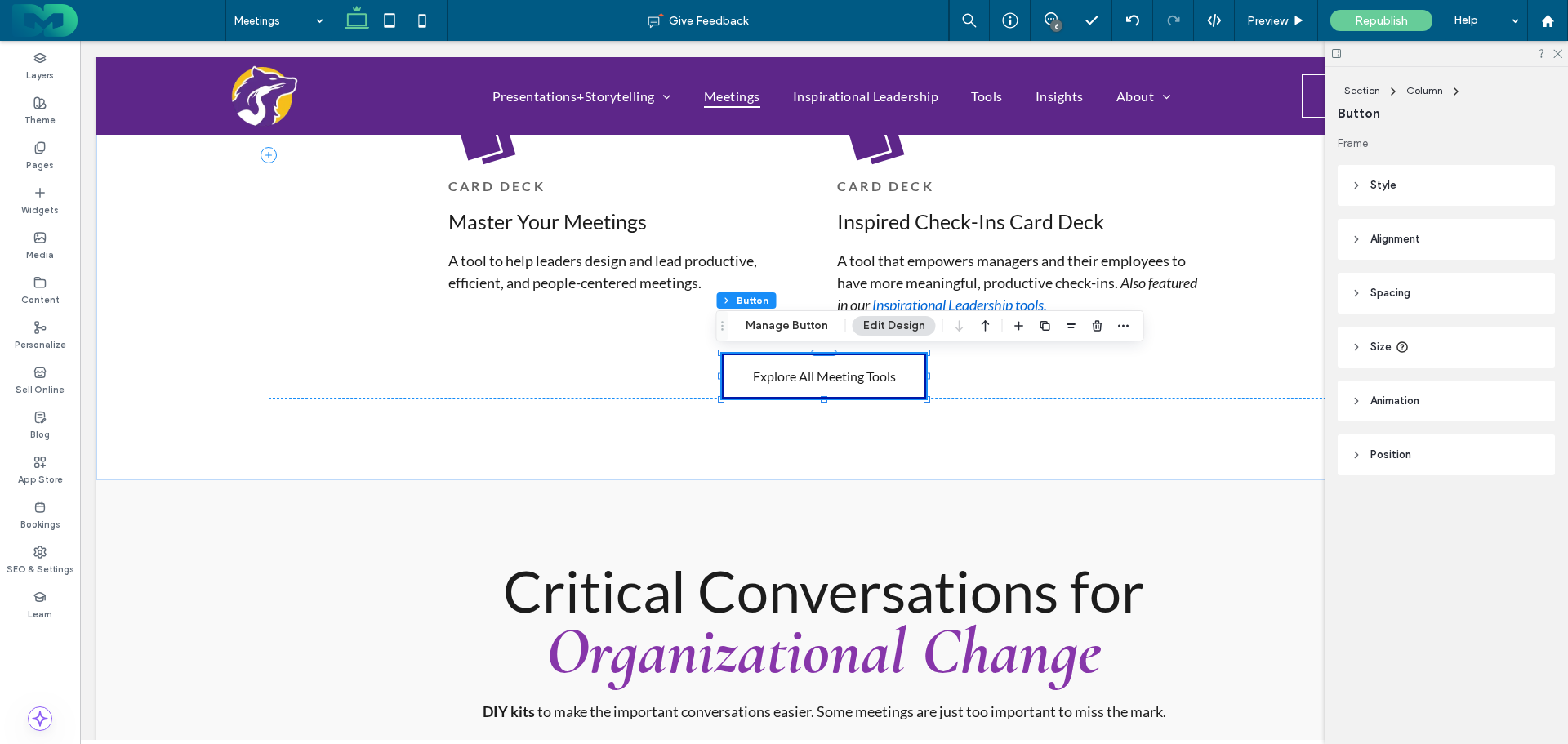
click at [775, 324] on button "Manage Button" at bounding box center [786, 325] width 103 height 20
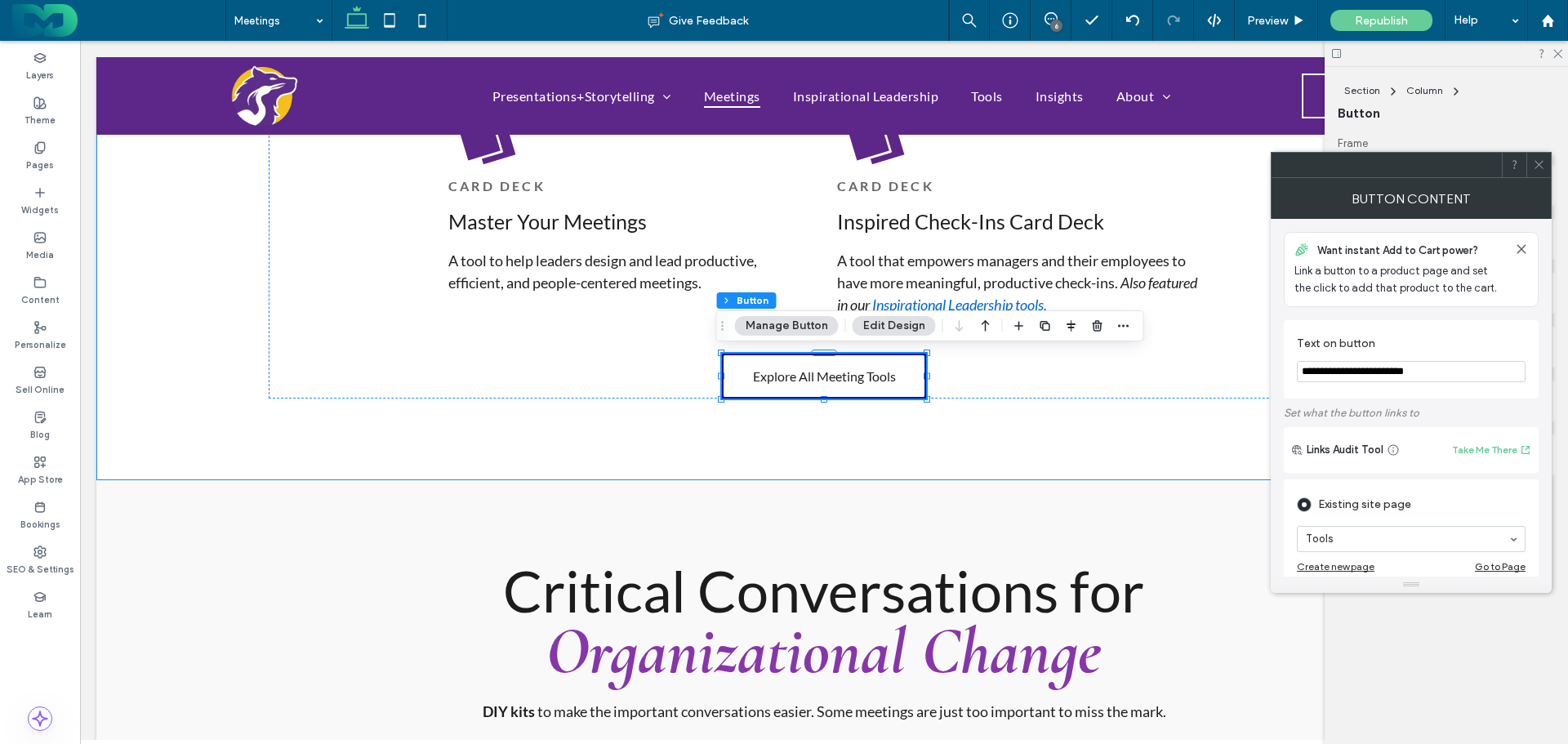
click at [616, 465] on div "Tools for Better Meetings Self-serve tools that spark structure and intention T…" at bounding box center [824, 156] width 1176 height 650
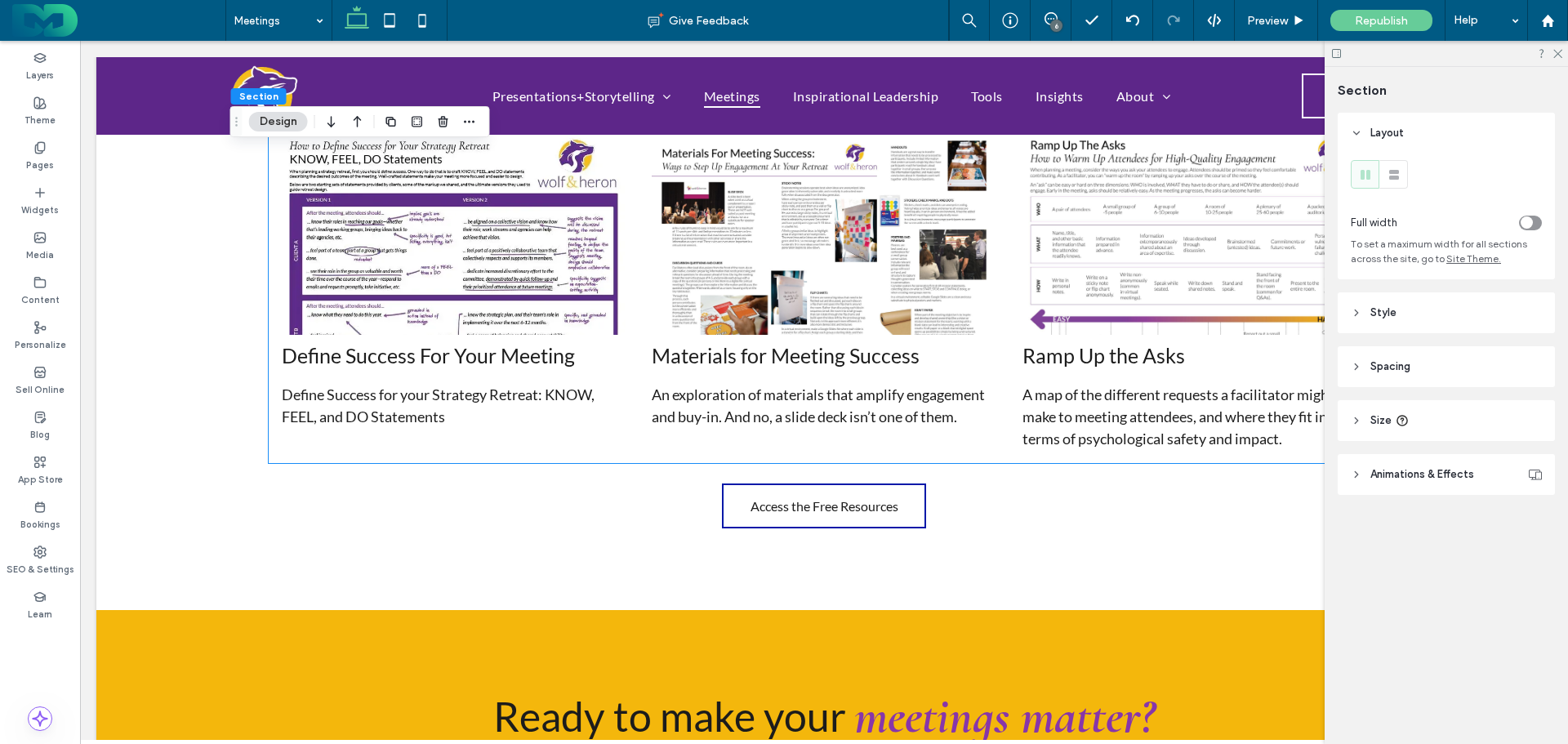
scroll to position [4816, 0]
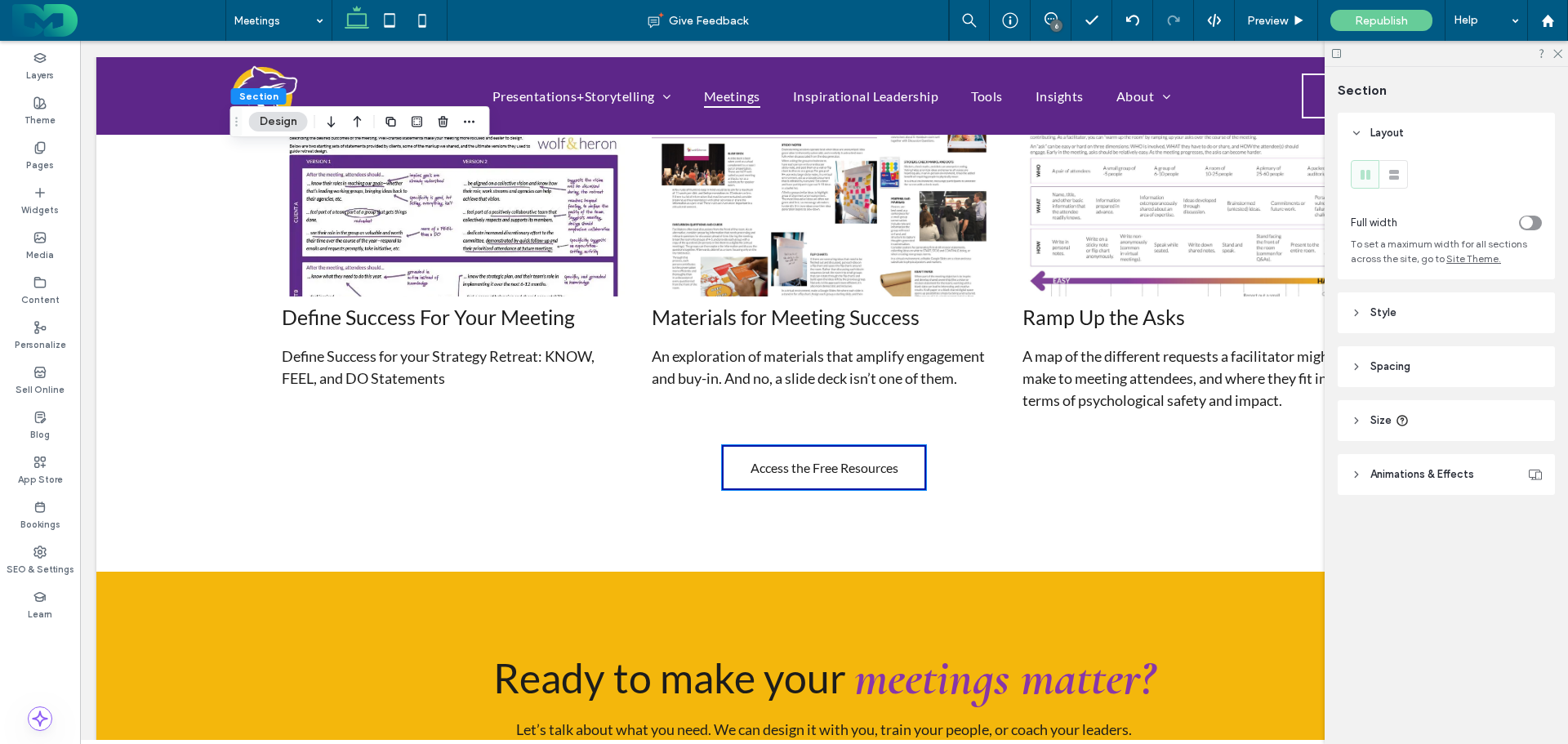
click at [796, 473] on span "Access the Free Resources" at bounding box center [825, 467] width 148 height 16
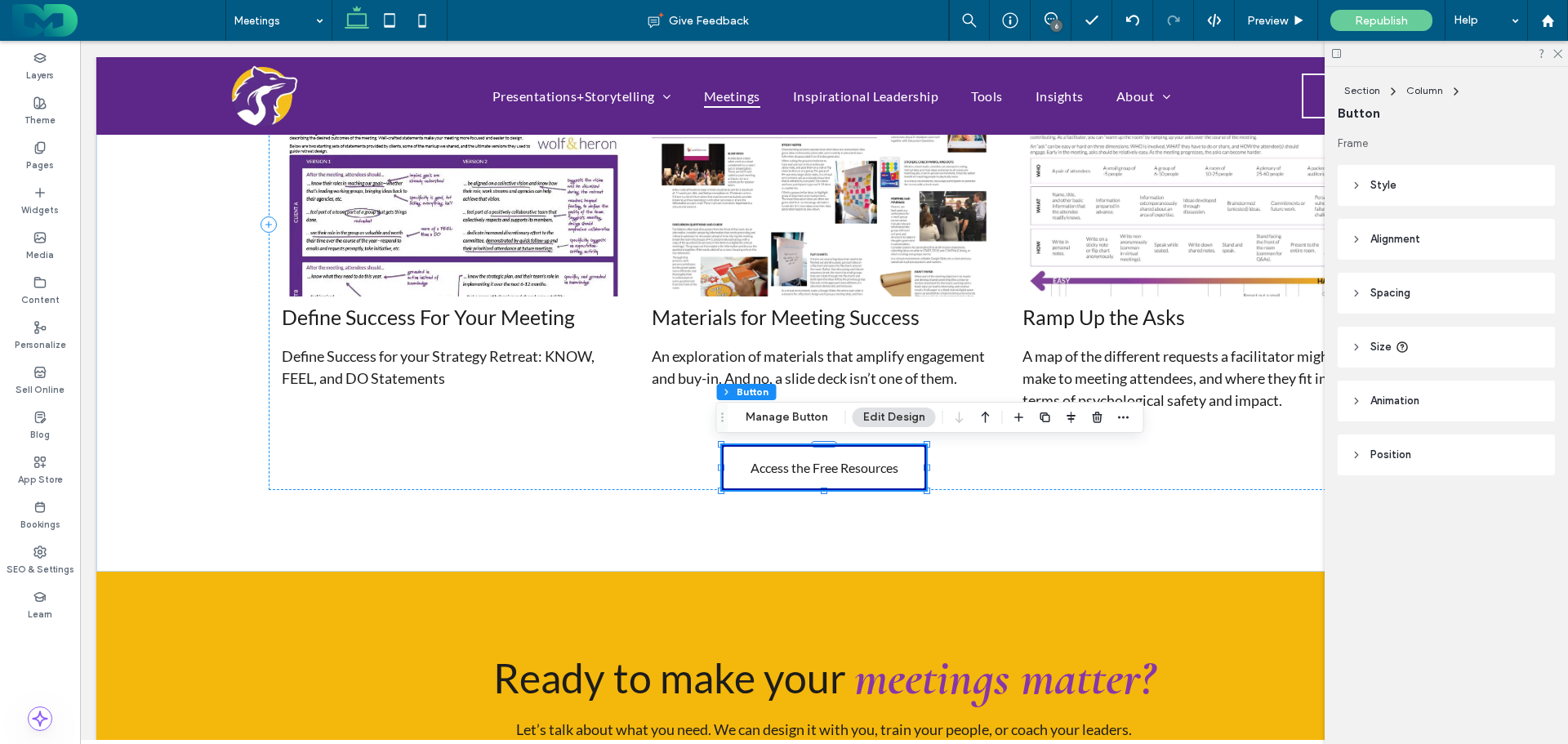
click at [771, 414] on button "Manage Button" at bounding box center [786, 416] width 103 height 20
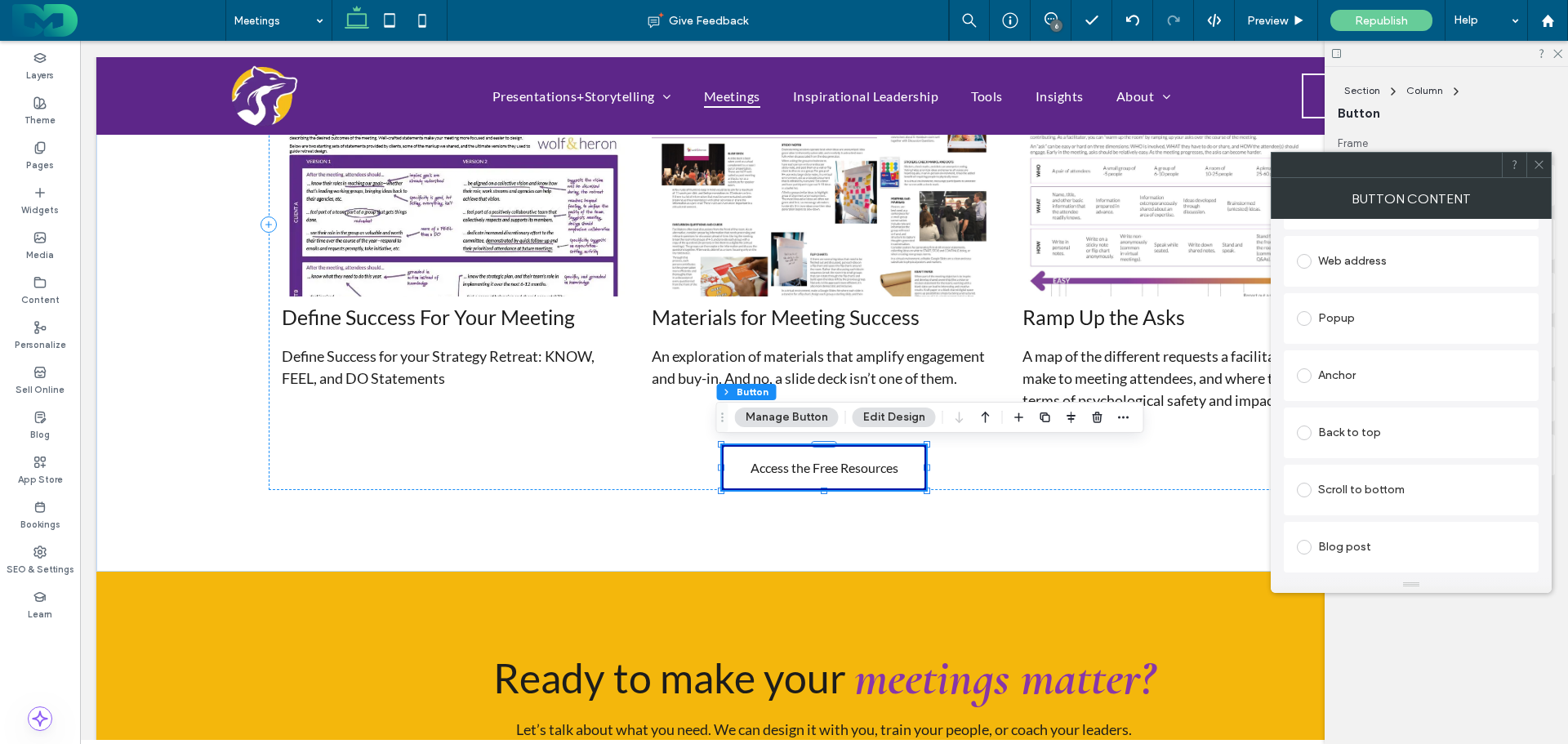
click at [1331, 317] on div "Popup" at bounding box center [1411, 318] width 228 height 26
click at [1537, 159] on icon at bounding box center [1538, 164] width 12 height 12
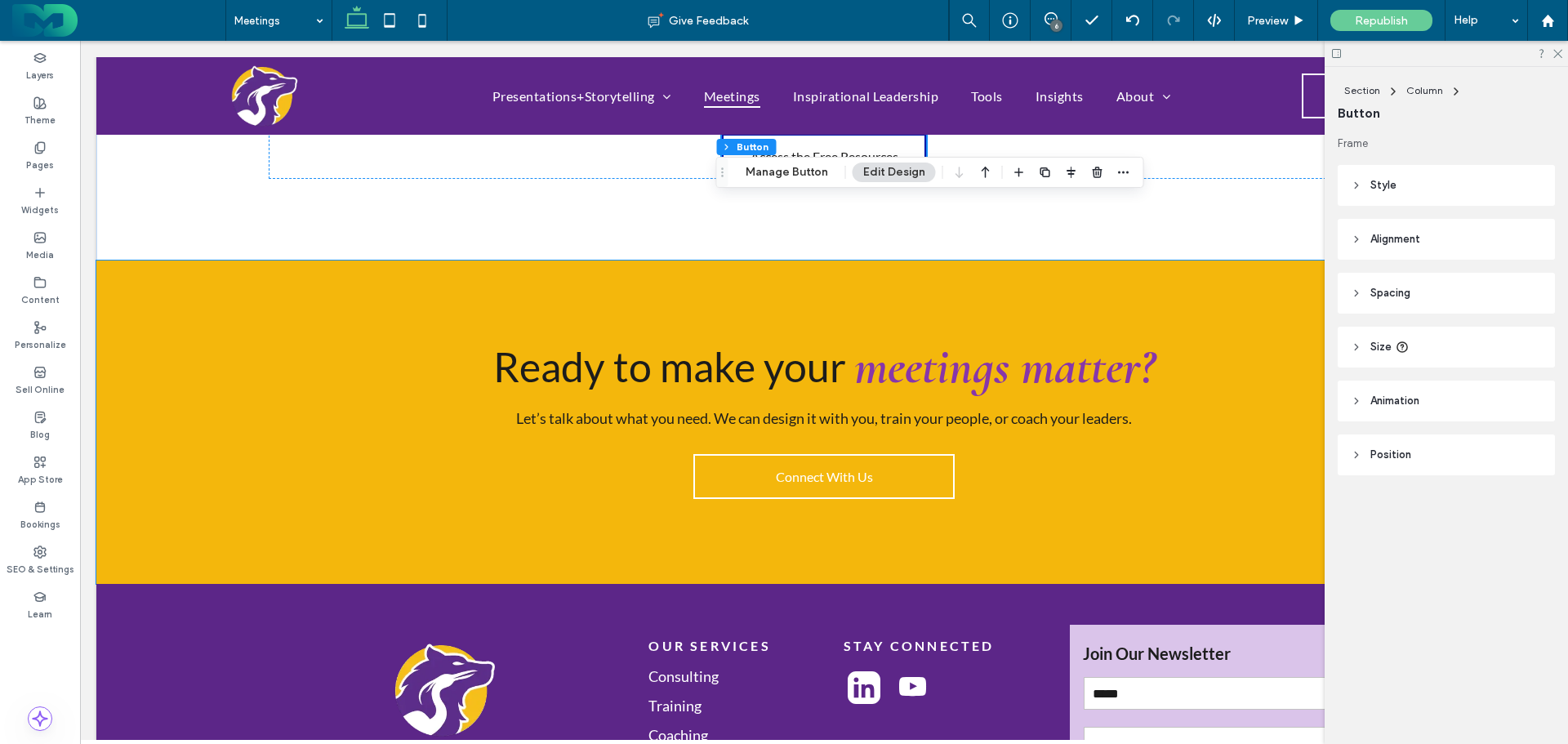
scroll to position [5143, 0]
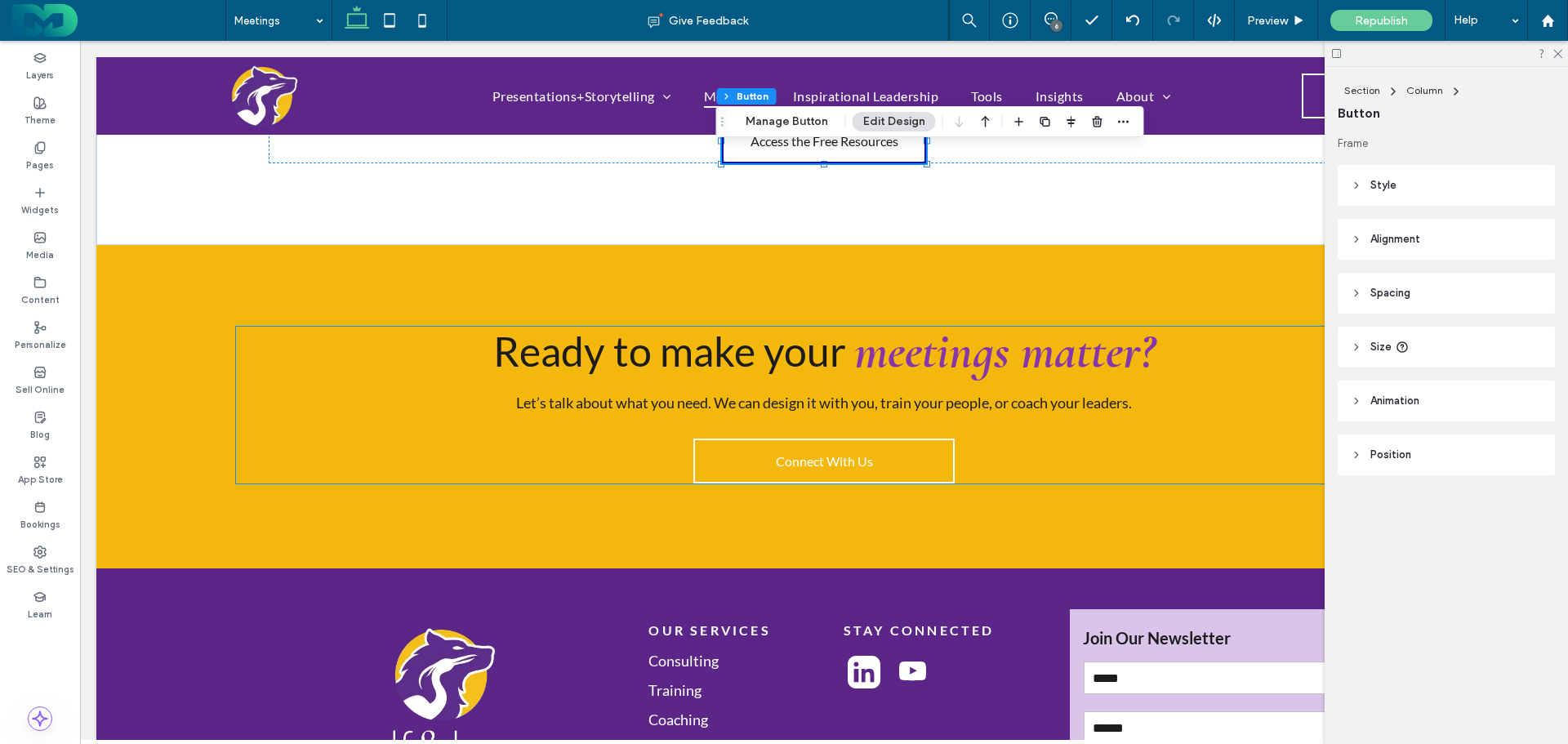
click at [793, 462] on span "Connect With Us" at bounding box center [825, 461] width 97 height 16
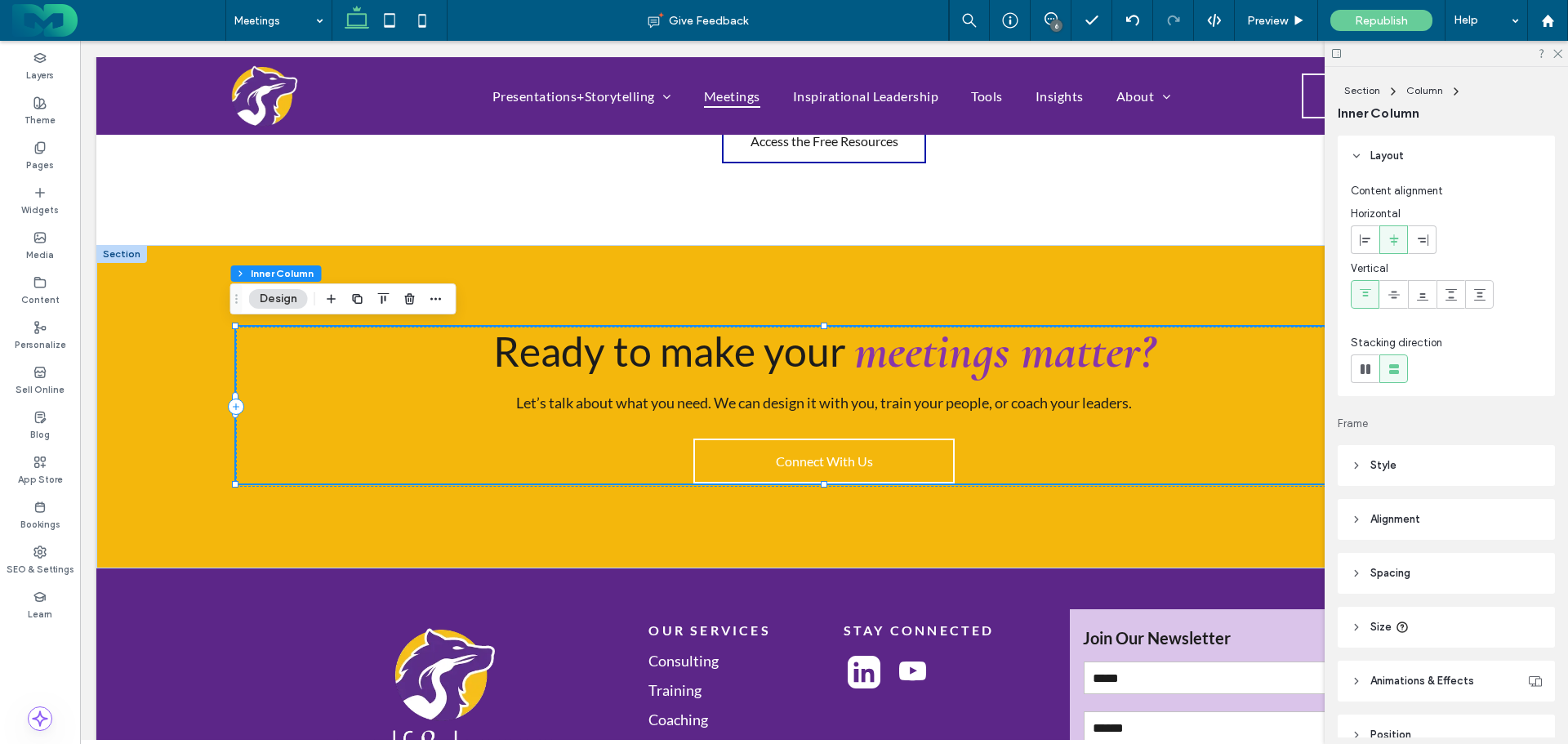
click at [776, 458] on span "Connect With Us" at bounding box center [825, 461] width 97 height 16
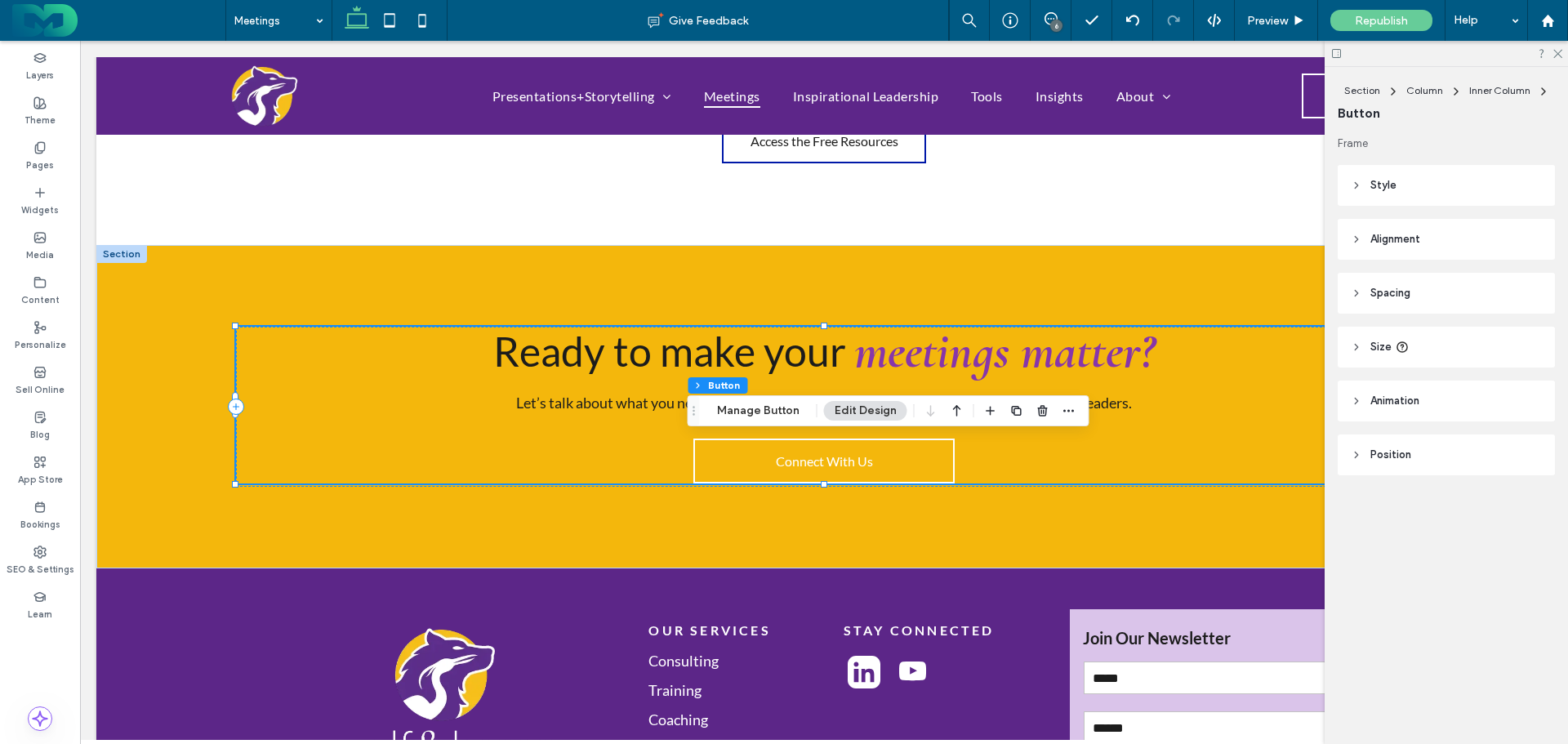
type input "**"
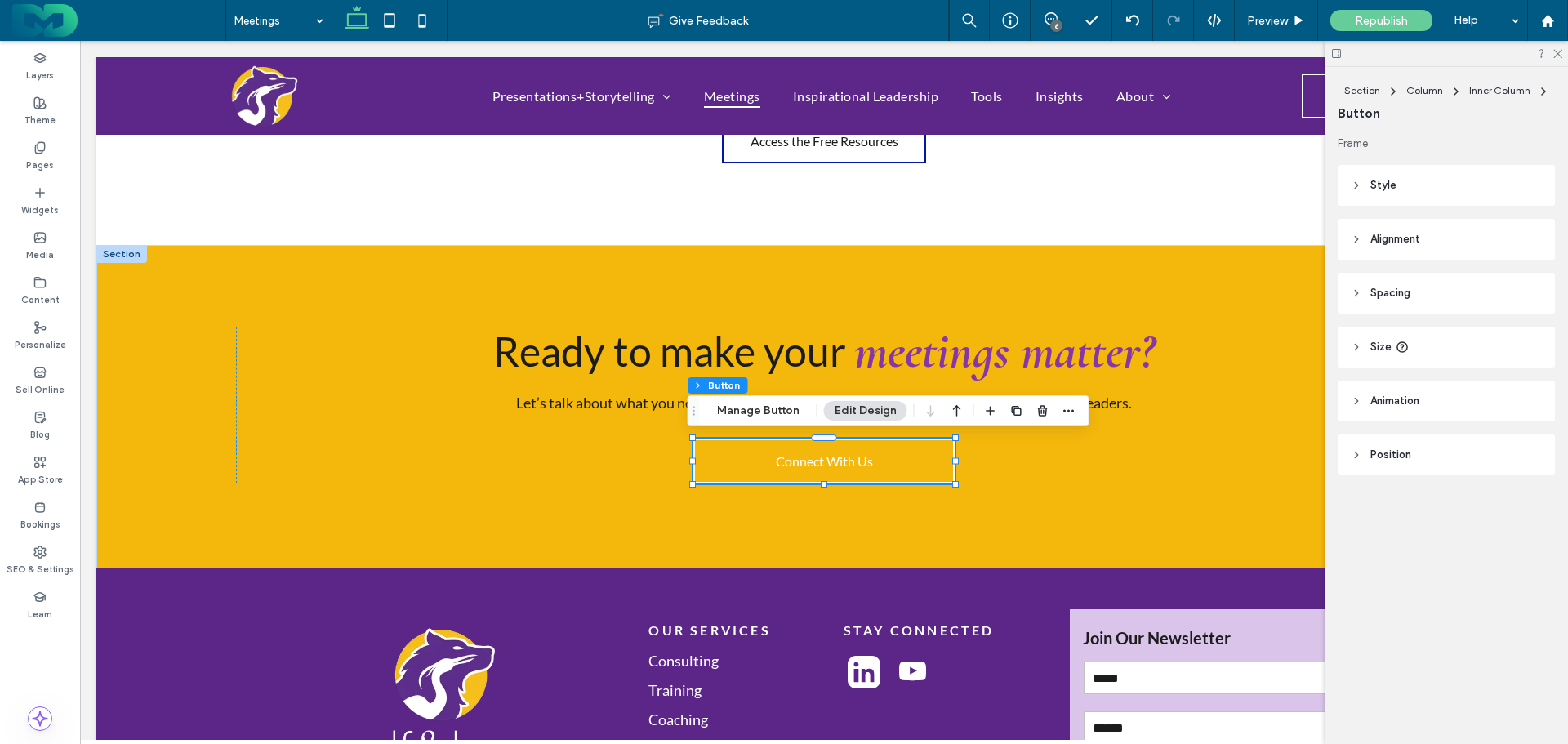
click at [760, 413] on button "Manage Button" at bounding box center [757, 410] width 103 height 20
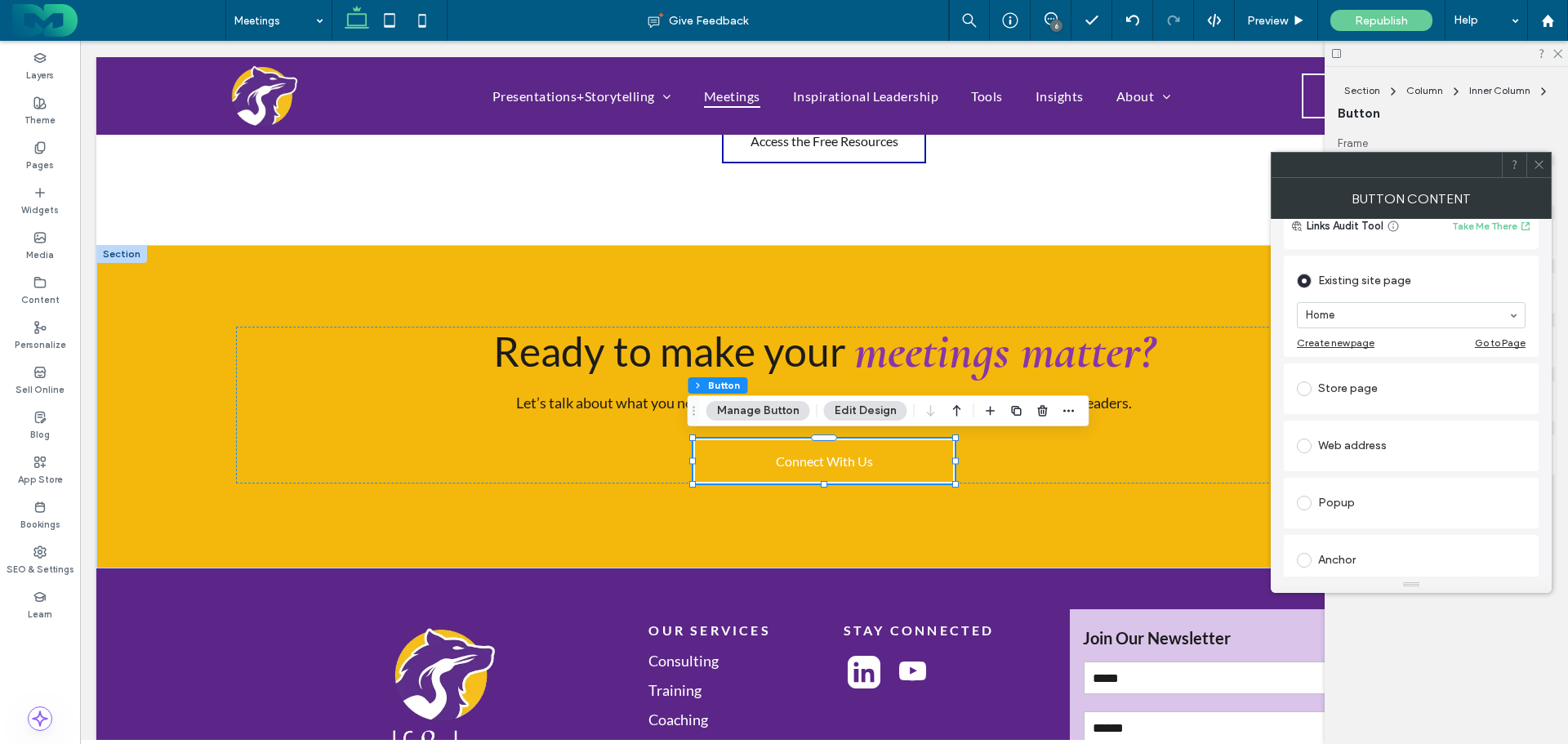
scroll to position [245, 0]
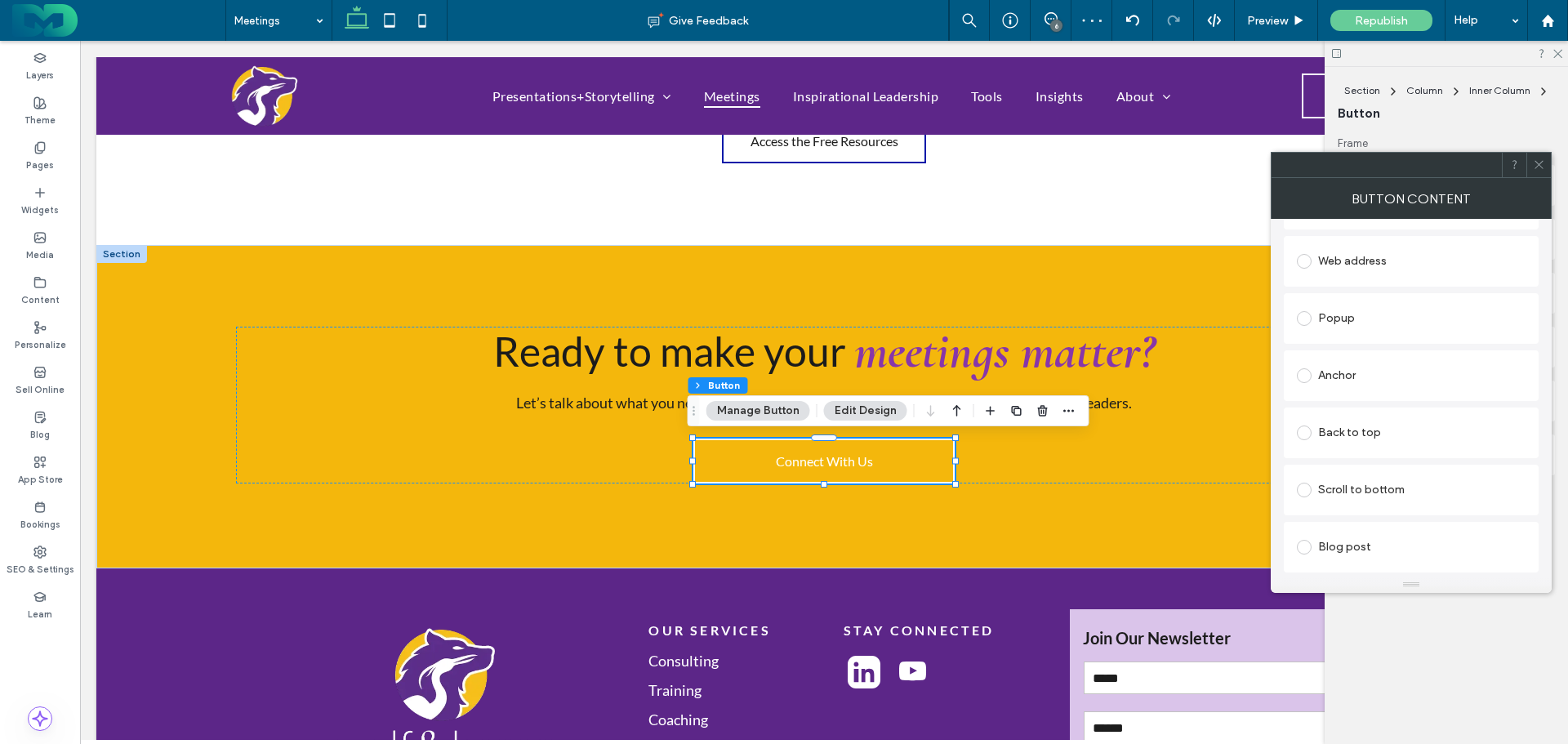
click at [1358, 373] on div "Anchor" at bounding box center [1411, 375] width 228 height 26
click at [1537, 162] on icon at bounding box center [1538, 164] width 12 height 12
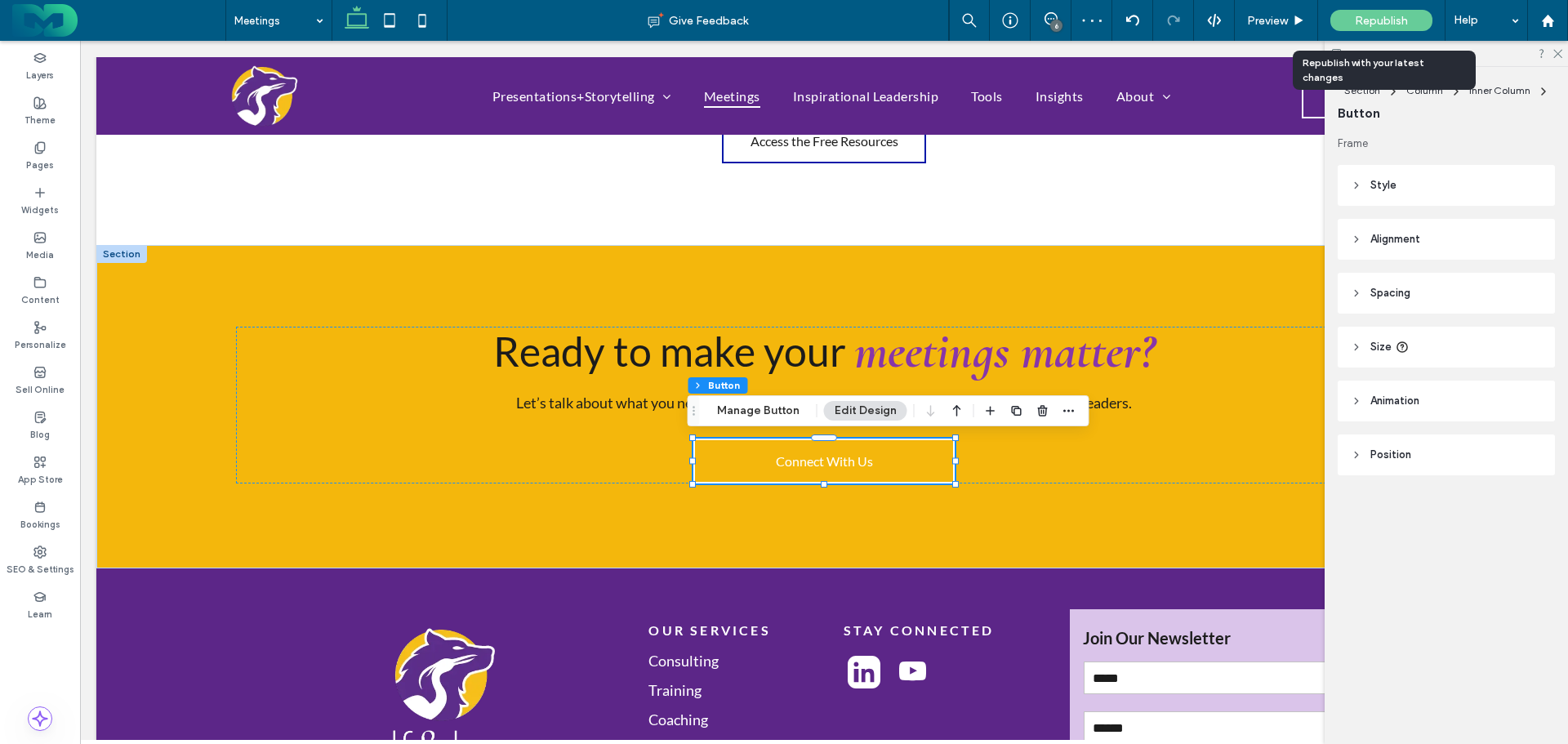
click at [1387, 21] on span "Republish" at bounding box center [1381, 20] width 53 height 14
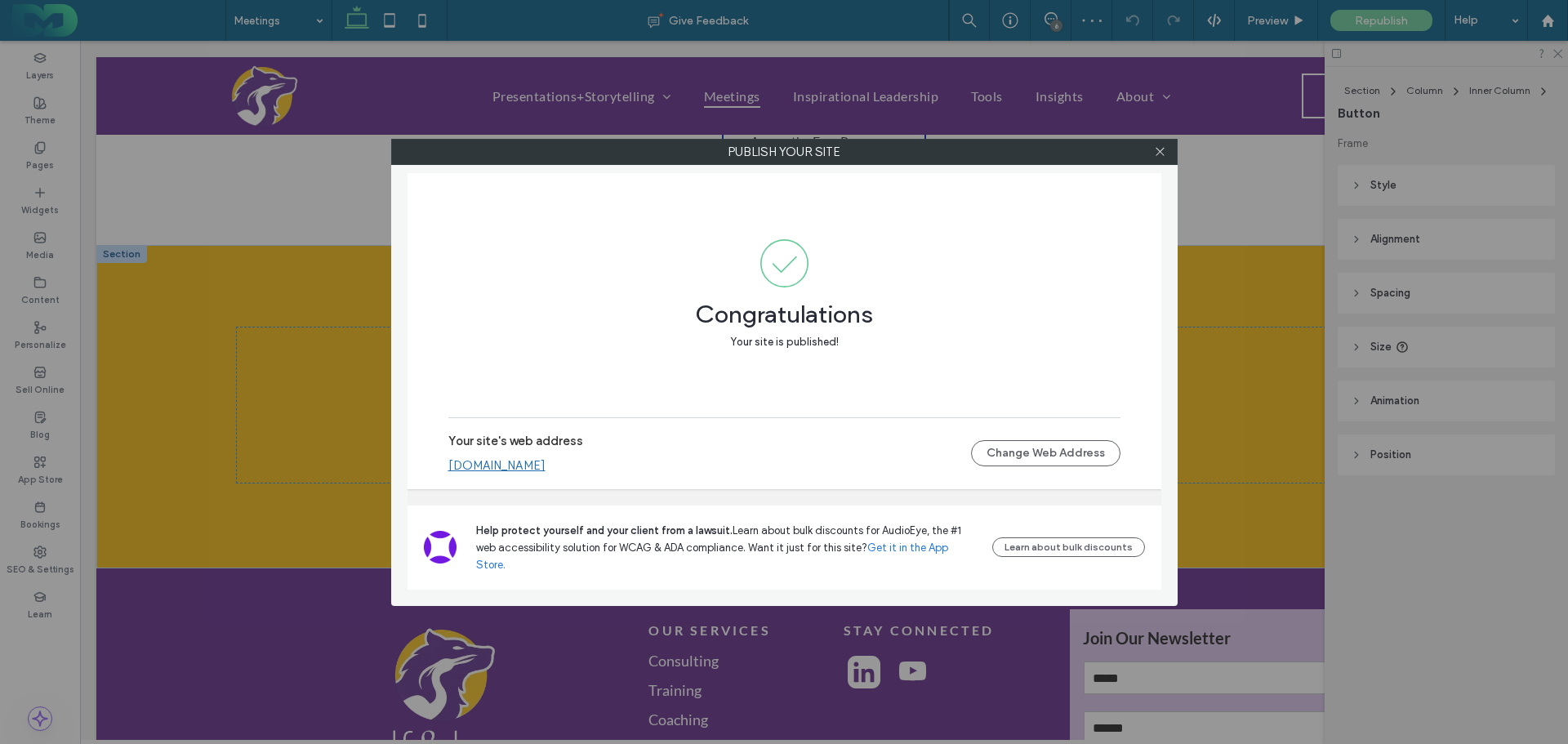
click at [1163, 149] on icon at bounding box center [1160, 151] width 12 height 12
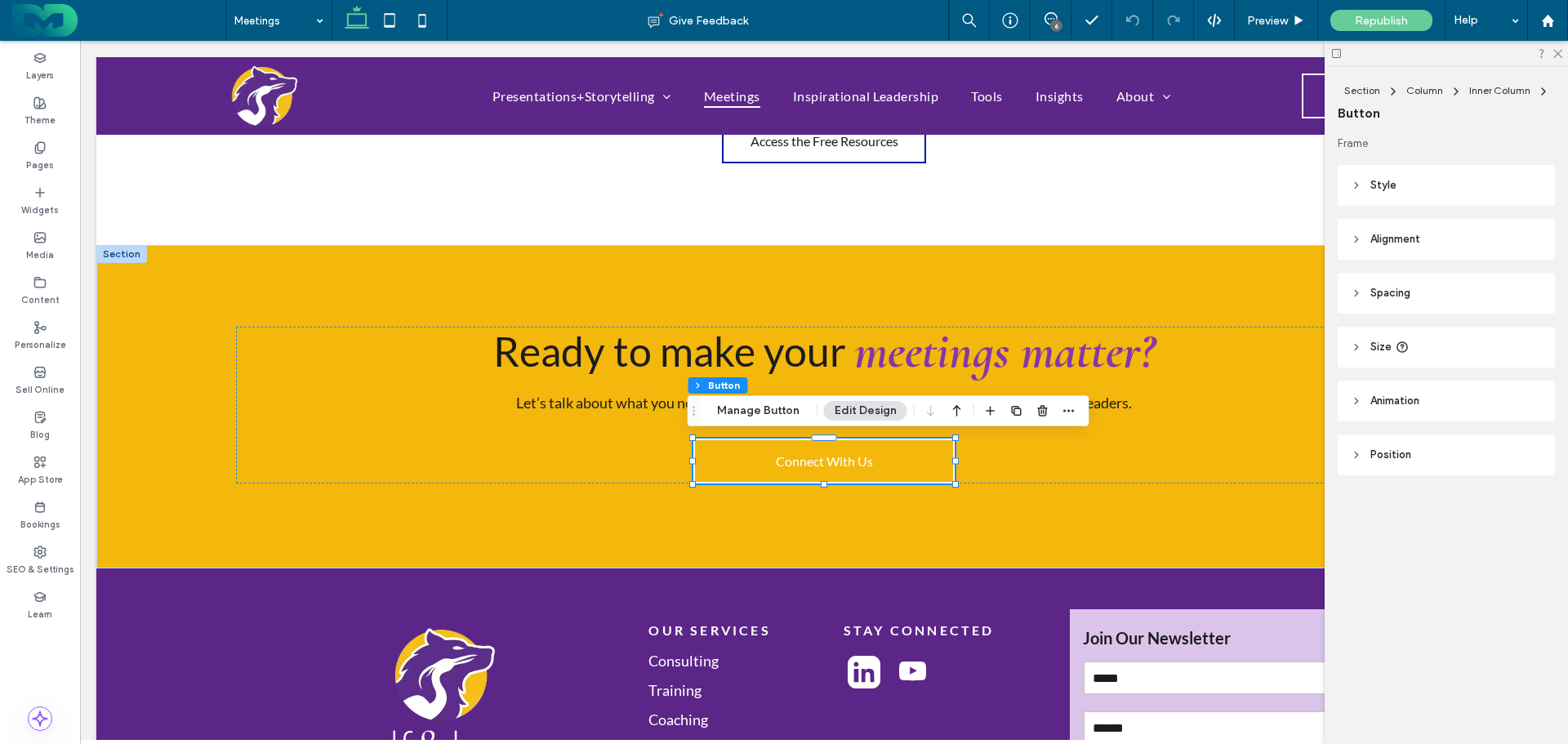
click at [38, 149] on use at bounding box center [40, 147] width 9 height 10
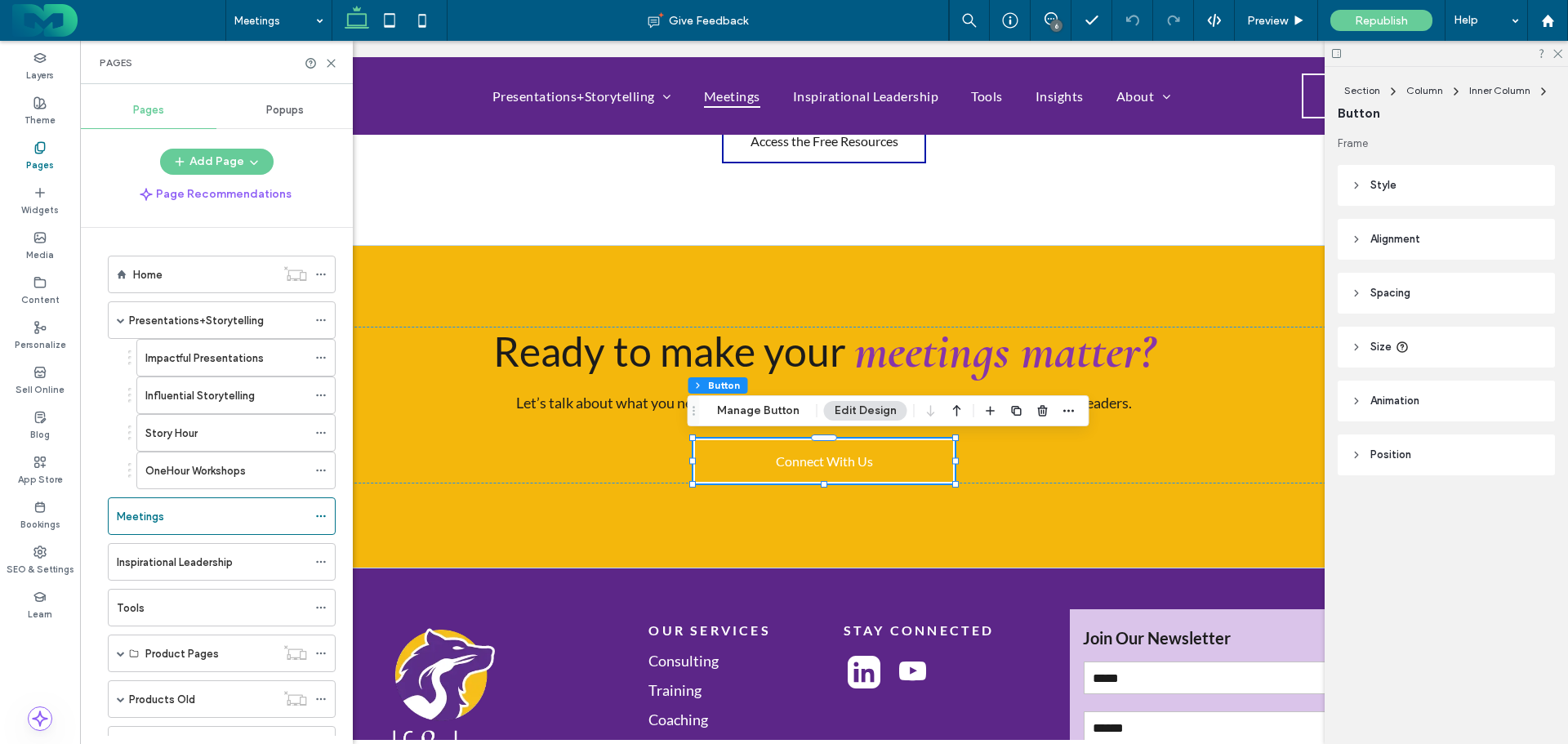
click at [285, 109] on span "Popups" at bounding box center [285, 110] width 37 height 13
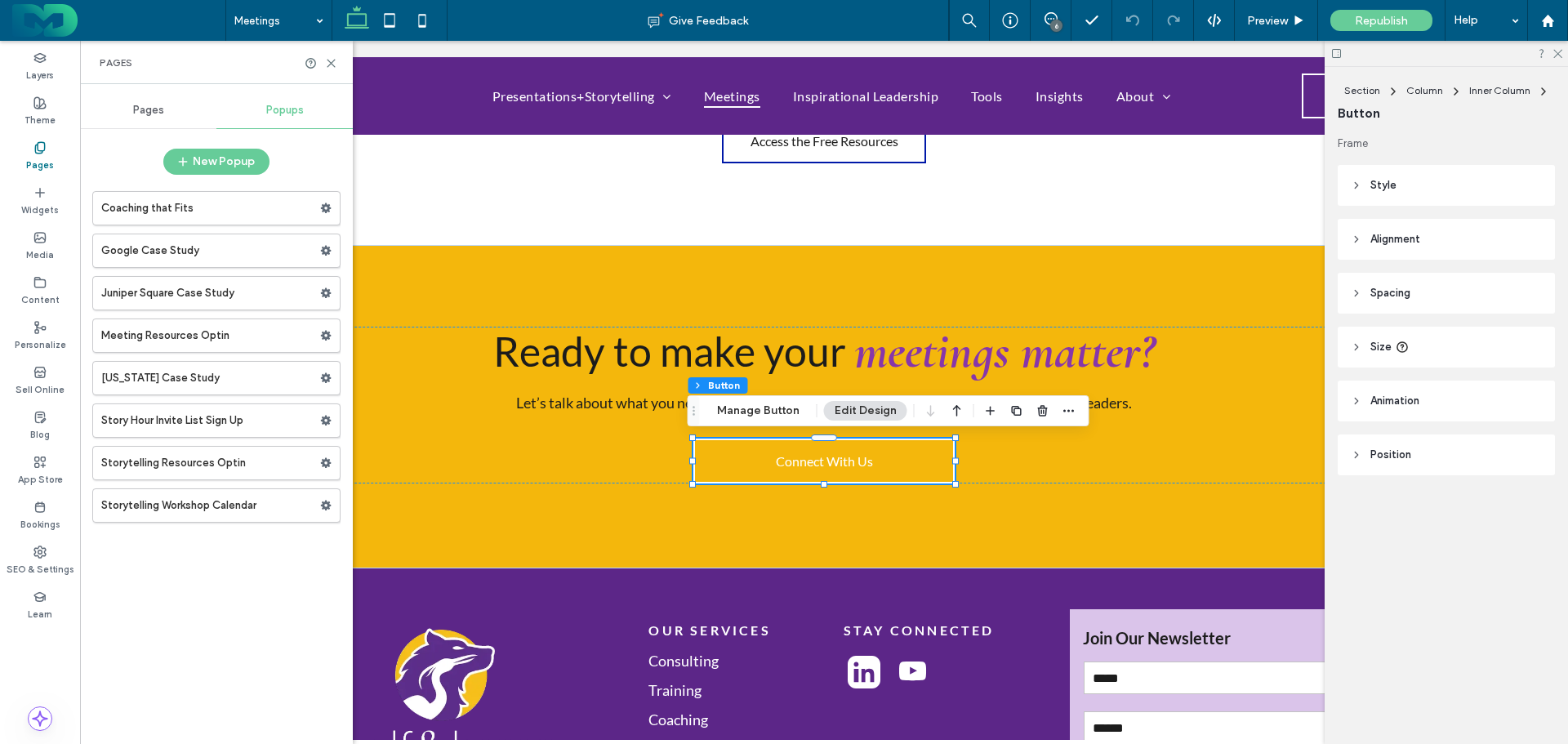
click at [327, 331] on use at bounding box center [326, 335] width 10 height 10
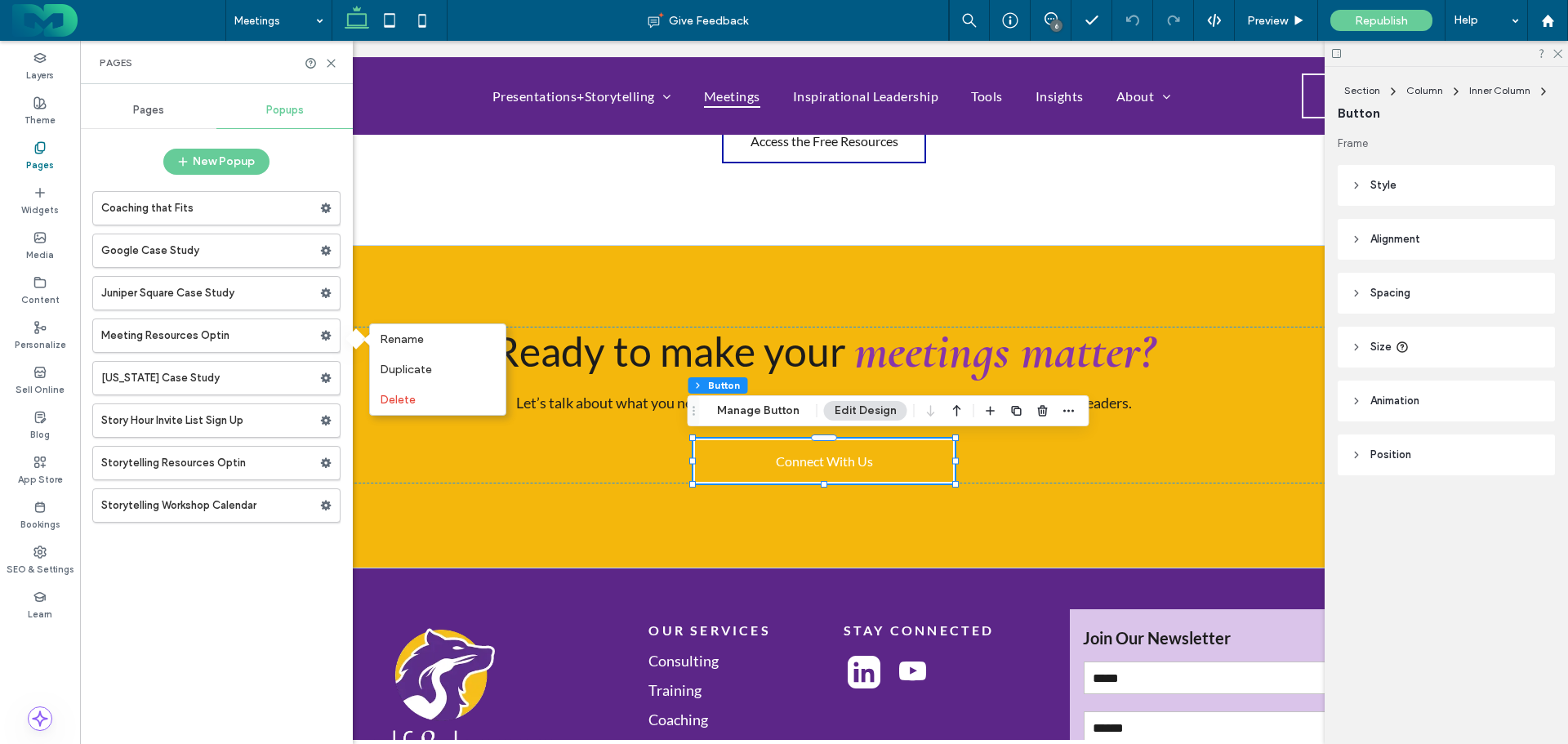
click at [418, 369] on span "Duplicate" at bounding box center [406, 369] width 52 height 14
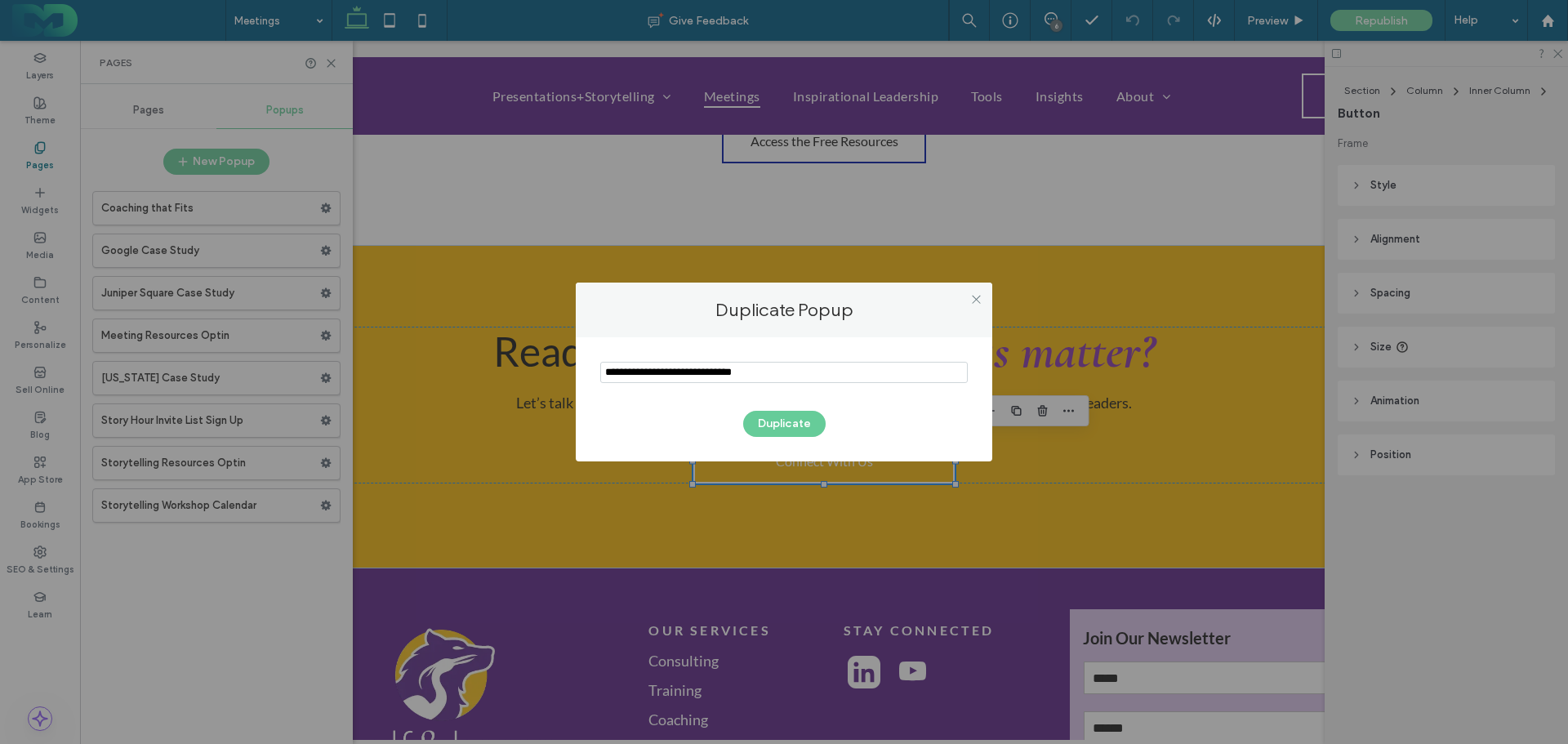
drag, startPoint x: 687, startPoint y: 372, endPoint x: 571, endPoint y: 369, distance: 116.0
click at [571, 369] on div "Duplicate Popup Duplicate" at bounding box center [784, 372] width 1568 height 744
type input "**********"
click at [794, 421] on button "Duplicate" at bounding box center [784, 424] width 83 height 26
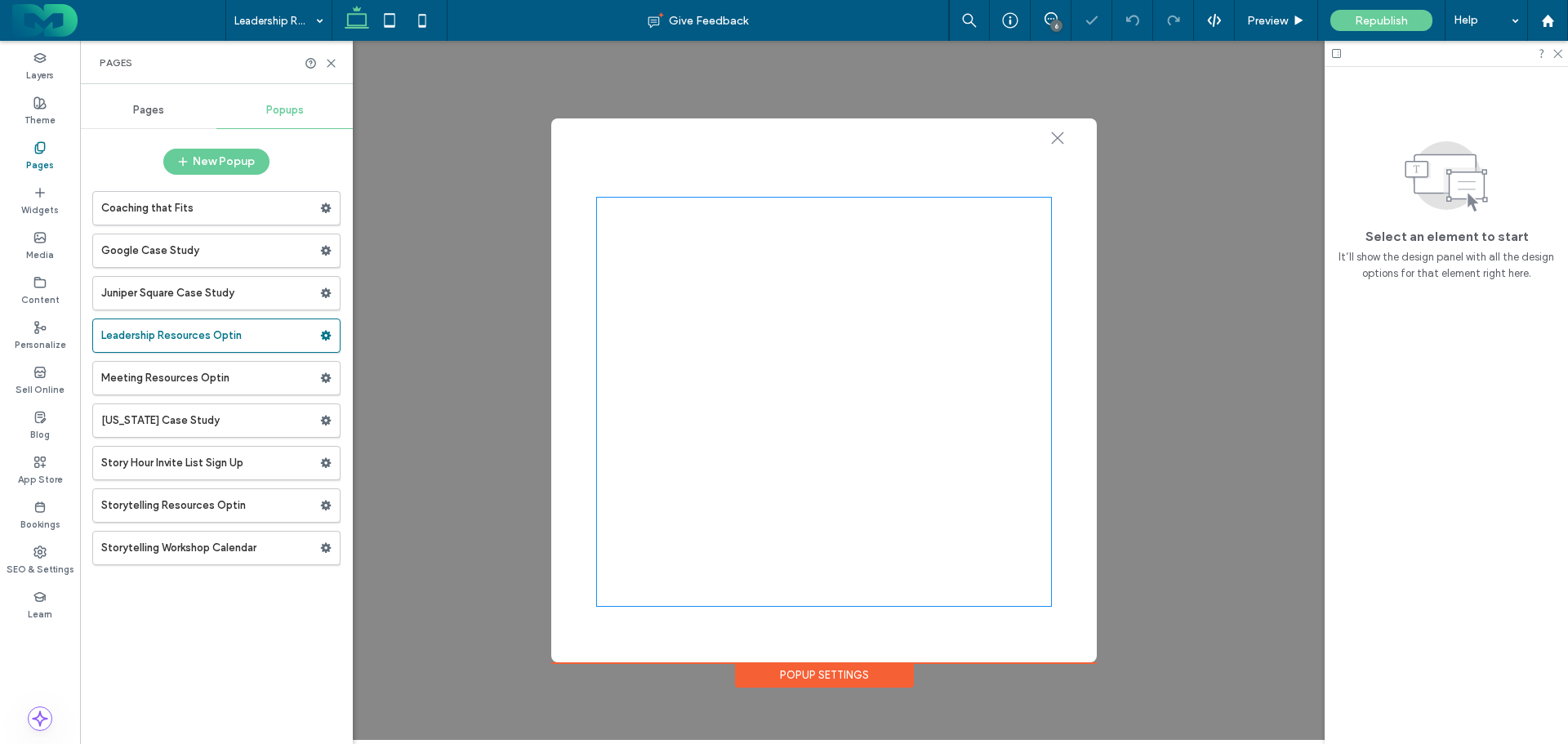
click at [818, 262] on div at bounding box center [824, 401] width 454 height 408
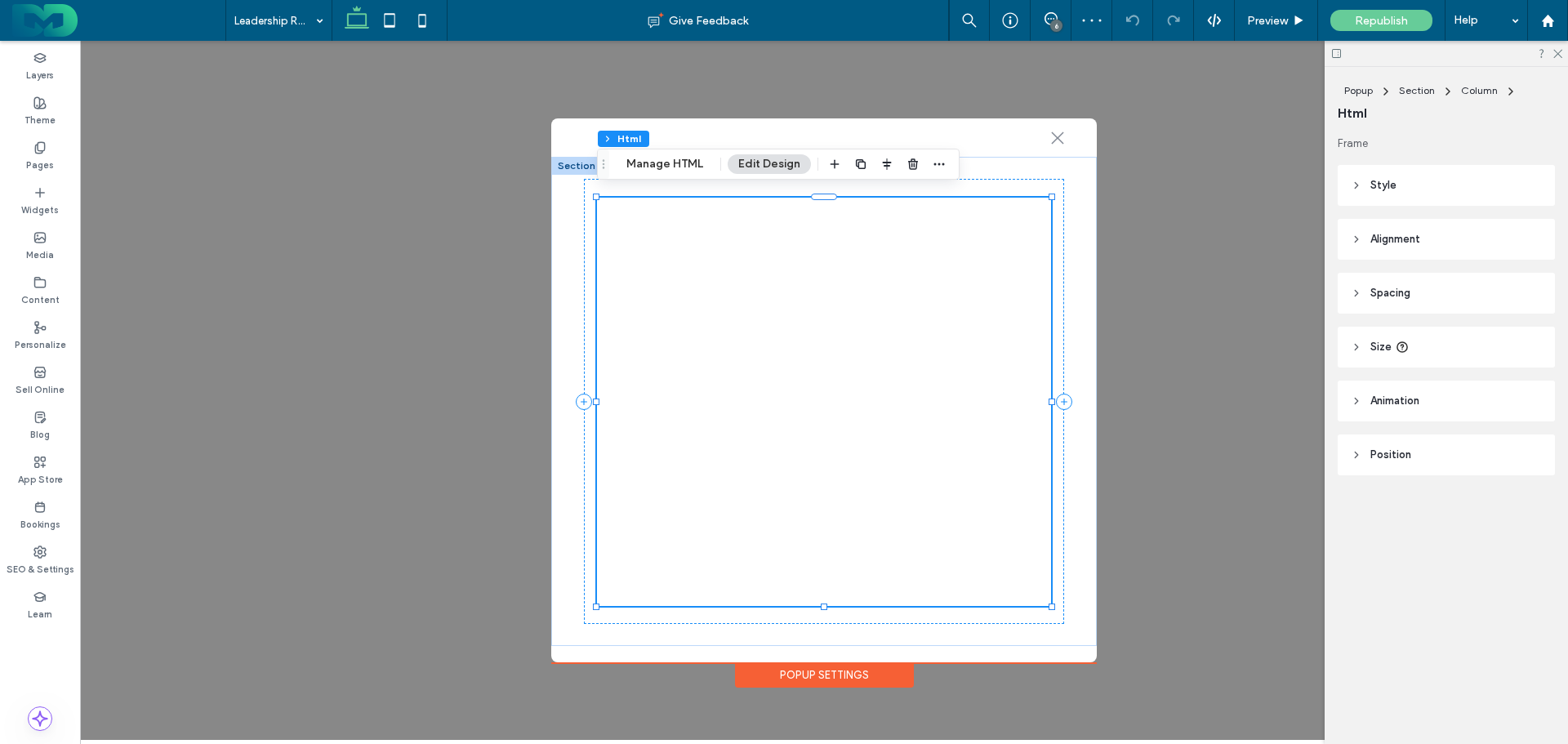
click at [667, 162] on button "Manage HTML" at bounding box center [664, 164] width 98 height 20
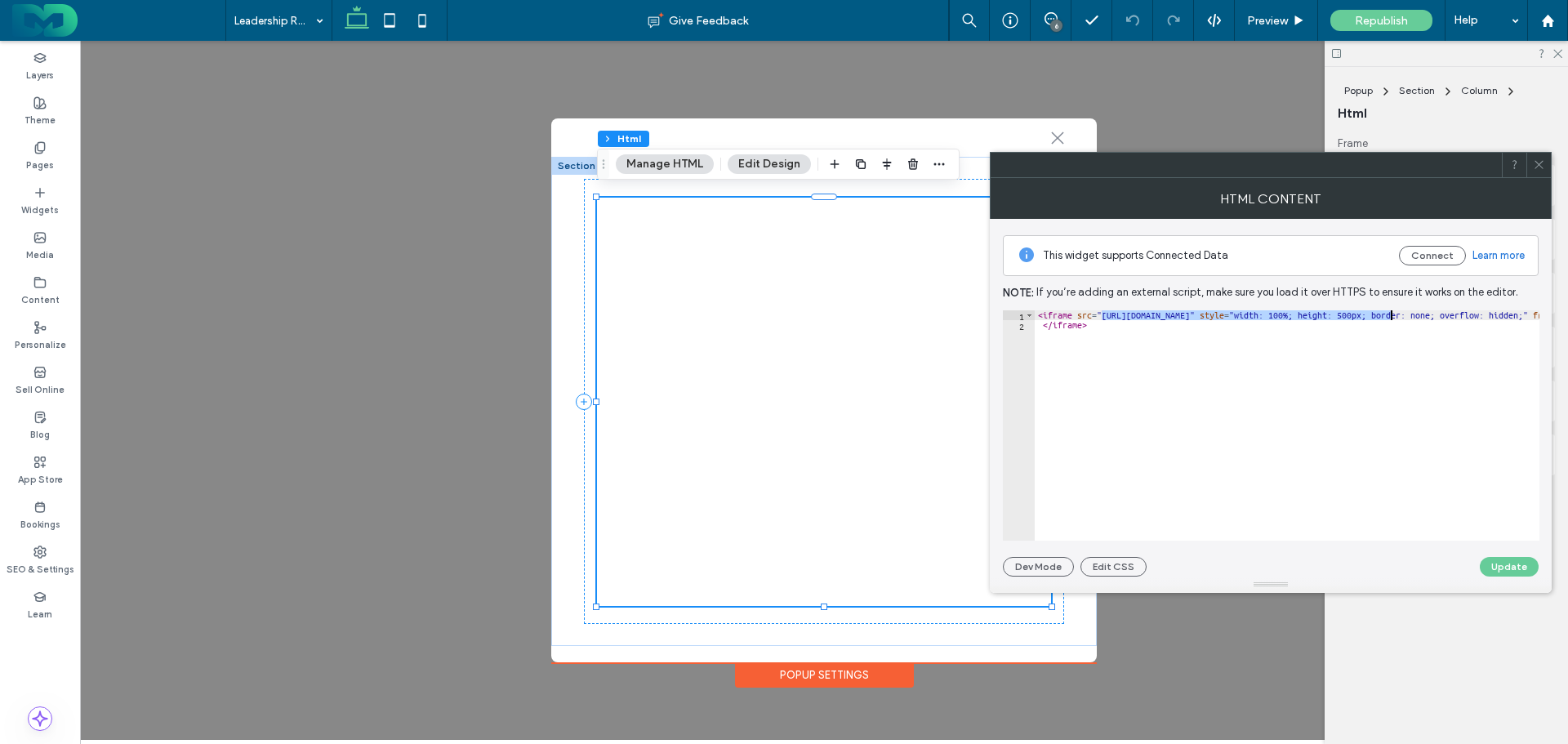
drag, startPoint x: 1102, startPoint y: 310, endPoint x: 1390, endPoint y: 318, distance: 288.1
click at [1390, 318] on div "< iframe src = "https://learn.wolfandheron.com/meeting-resources-free-embed" st…" at bounding box center [1462, 428] width 854 height 237
paste textarea "***"
type textarea "**********"
click at [1501, 561] on button "Update" at bounding box center [1509, 566] width 59 height 20
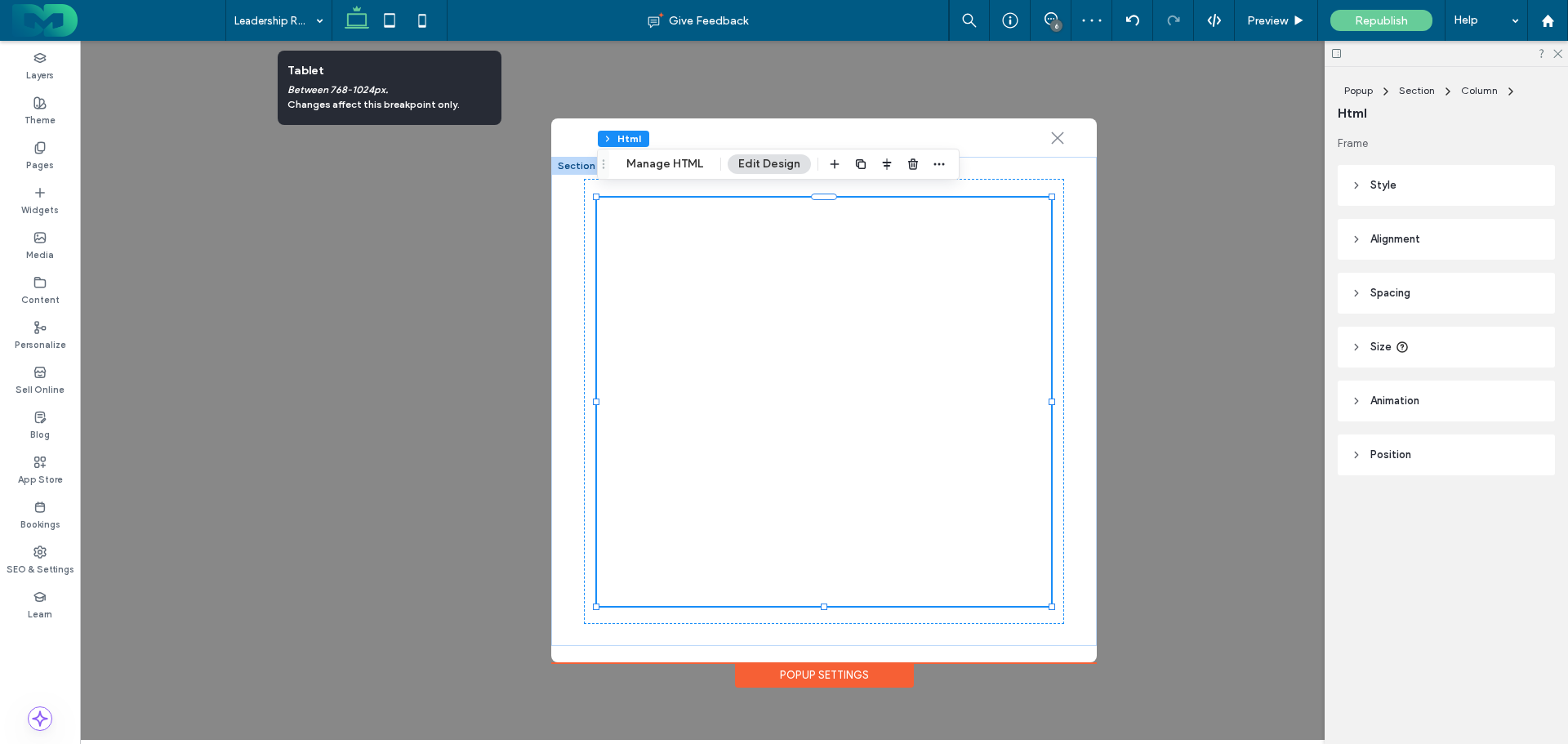
click at [388, 16] on icon at bounding box center [389, 20] width 33 height 33
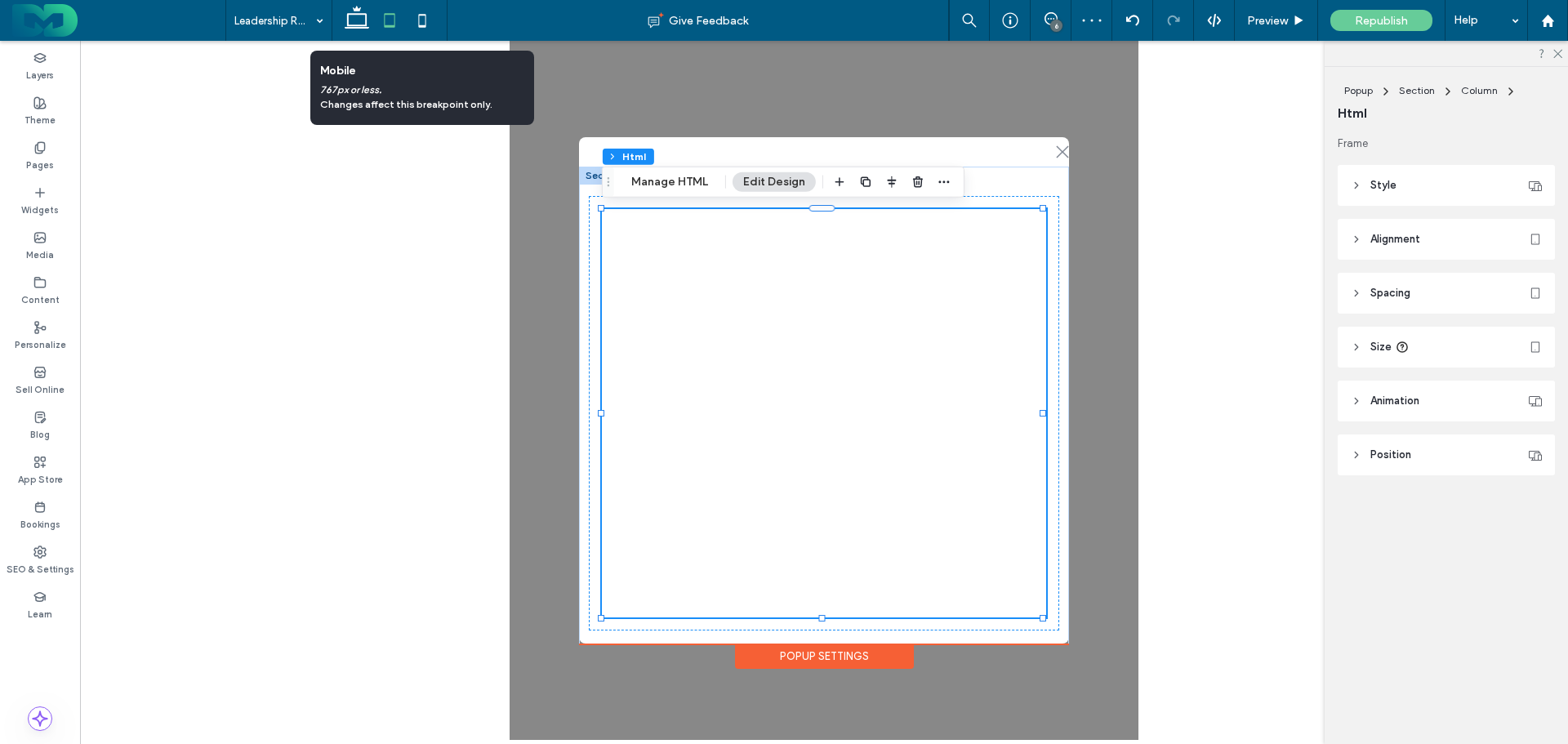
click at [428, 18] on icon at bounding box center [422, 20] width 33 height 33
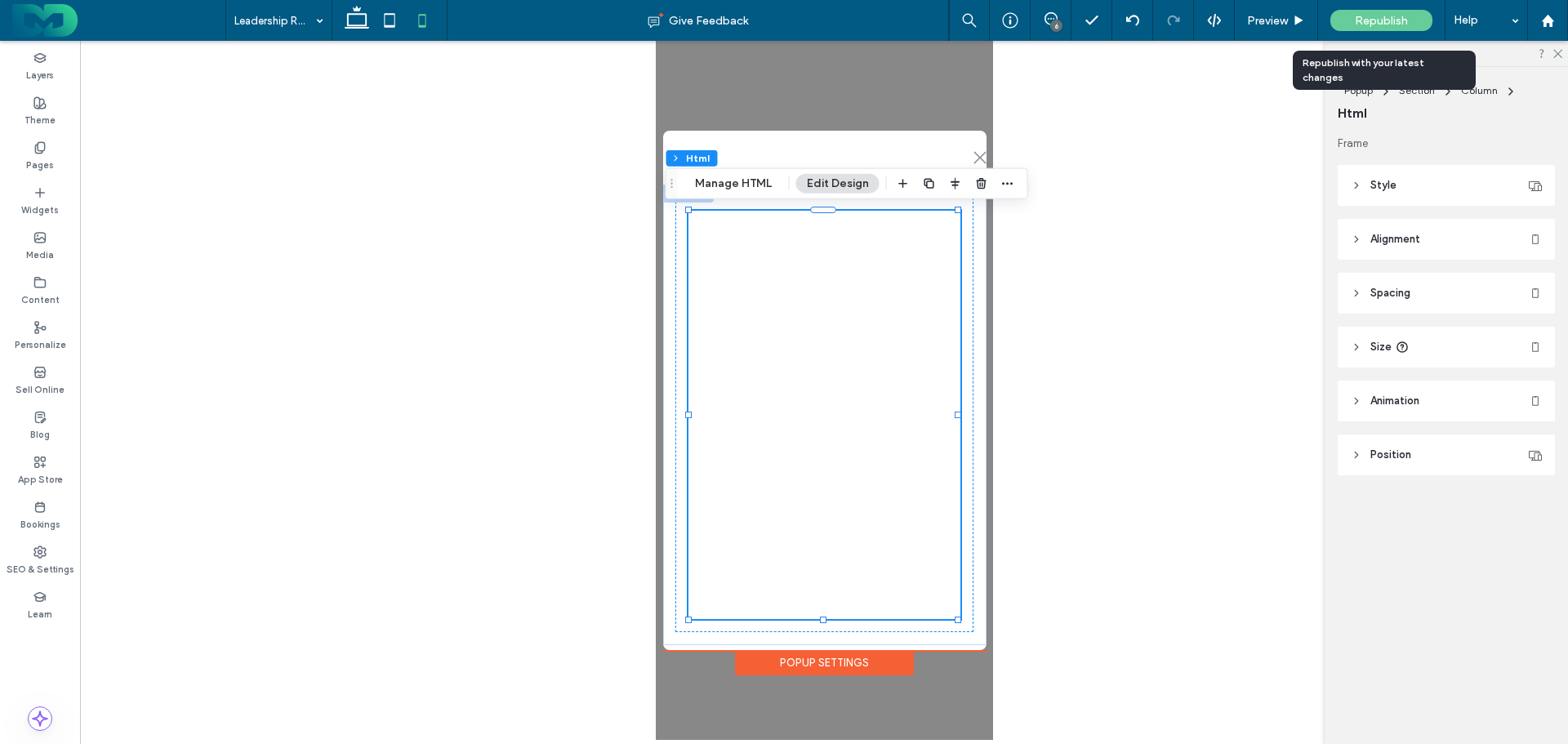
click at [1392, 18] on span "Republish" at bounding box center [1381, 20] width 53 height 14
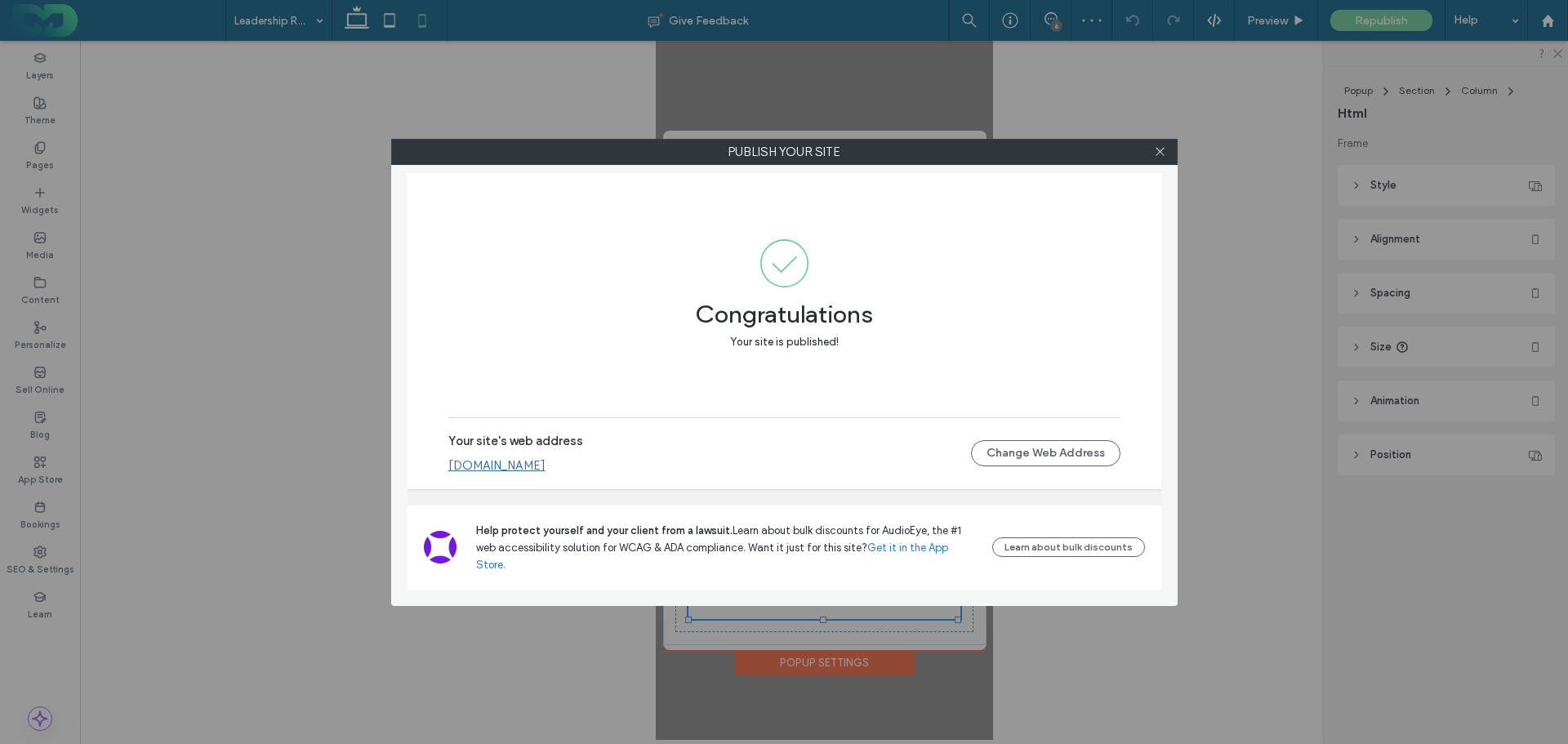
click at [1162, 147] on icon at bounding box center [1160, 151] width 12 height 12
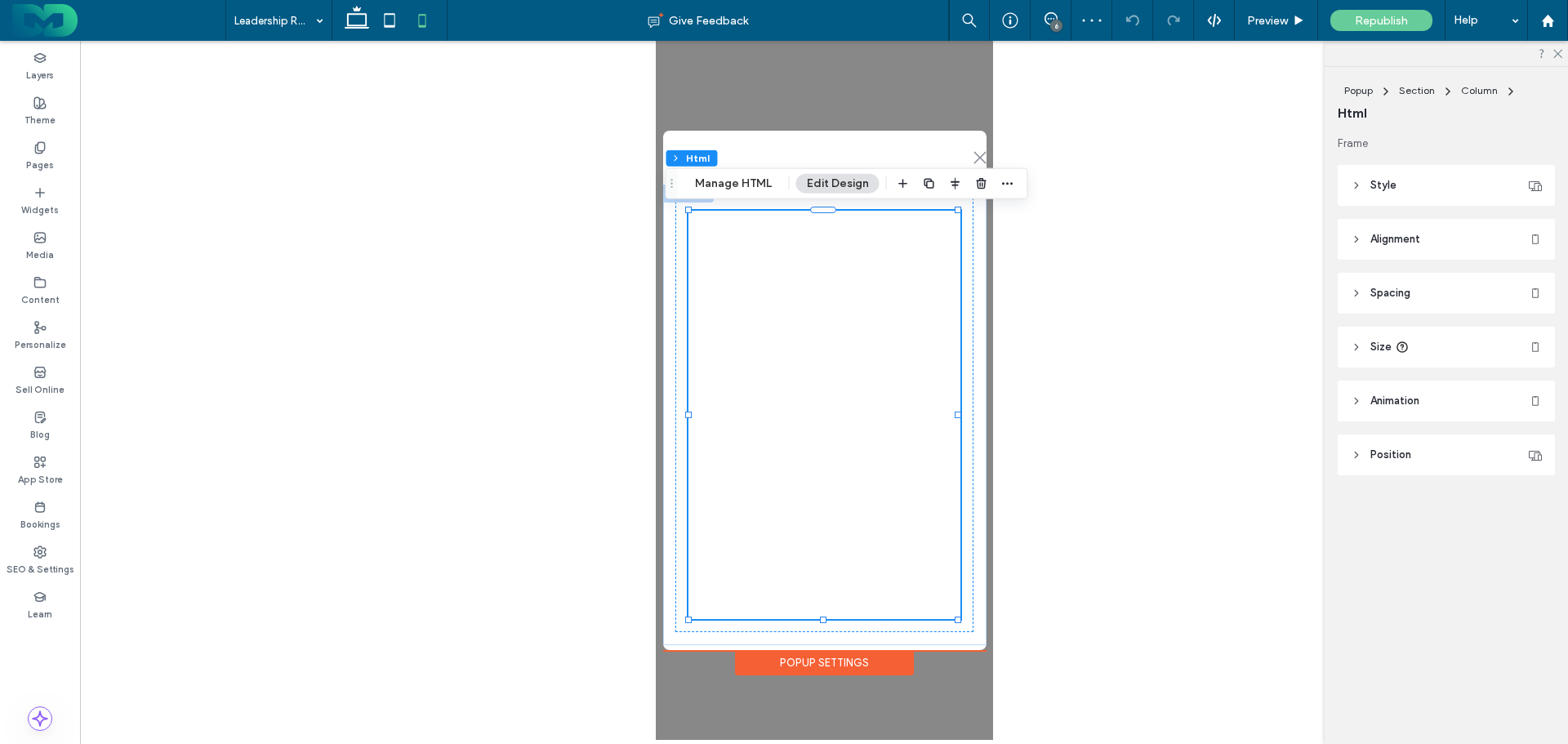
click at [36, 142] on icon at bounding box center [40, 148] width 13 height 13
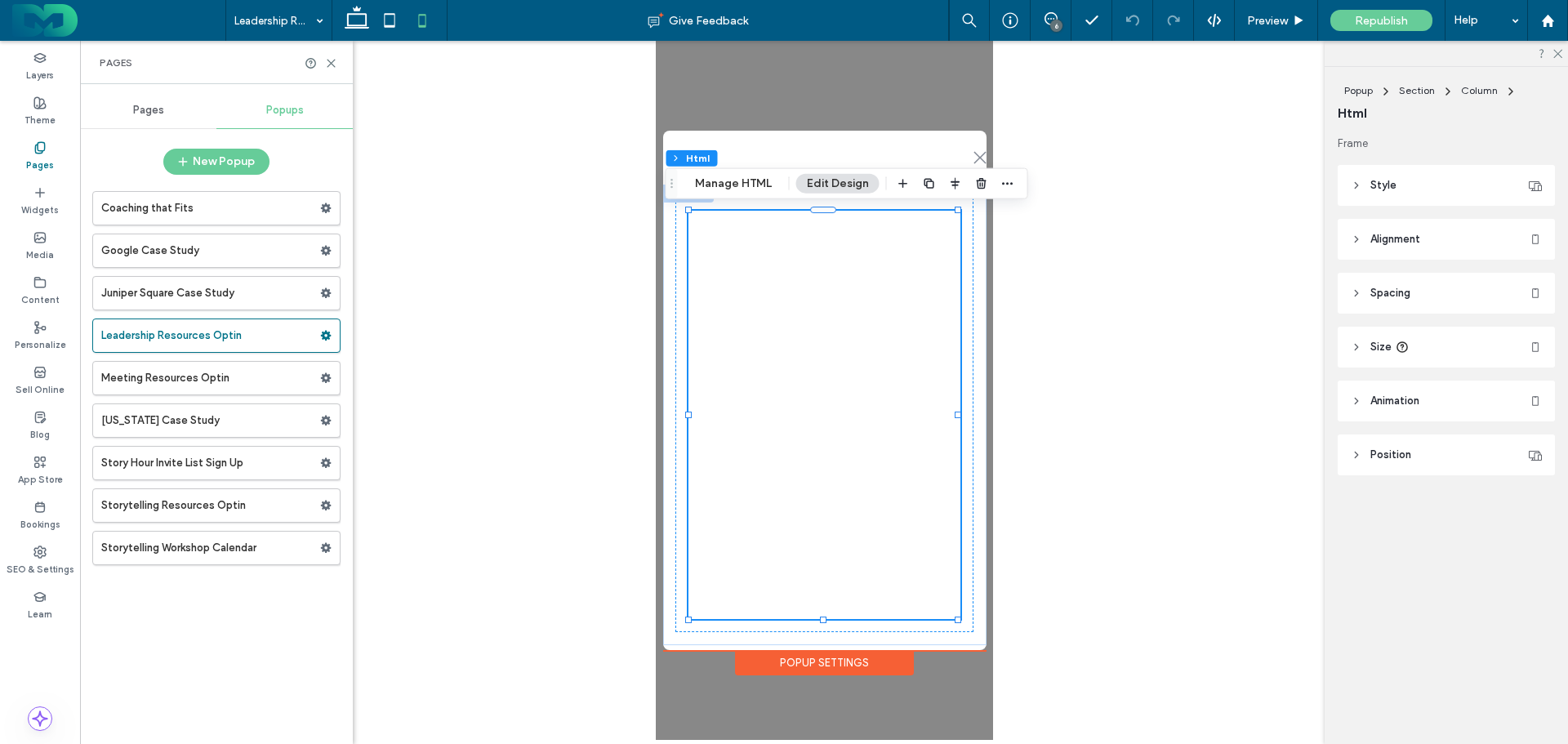
click at [143, 108] on span "Pages" at bounding box center [148, 110] width 31 height 13
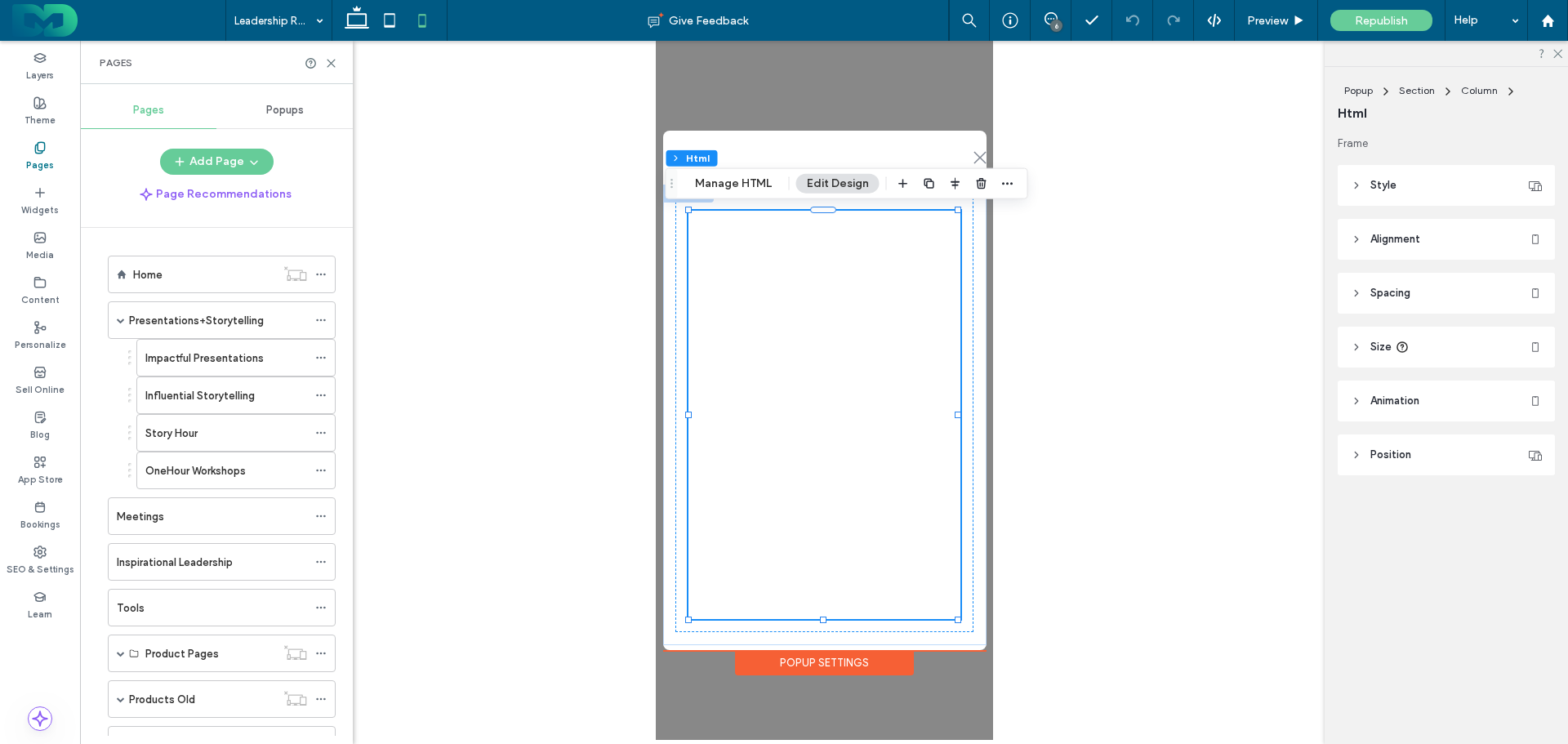
scroll to position [82, 0]
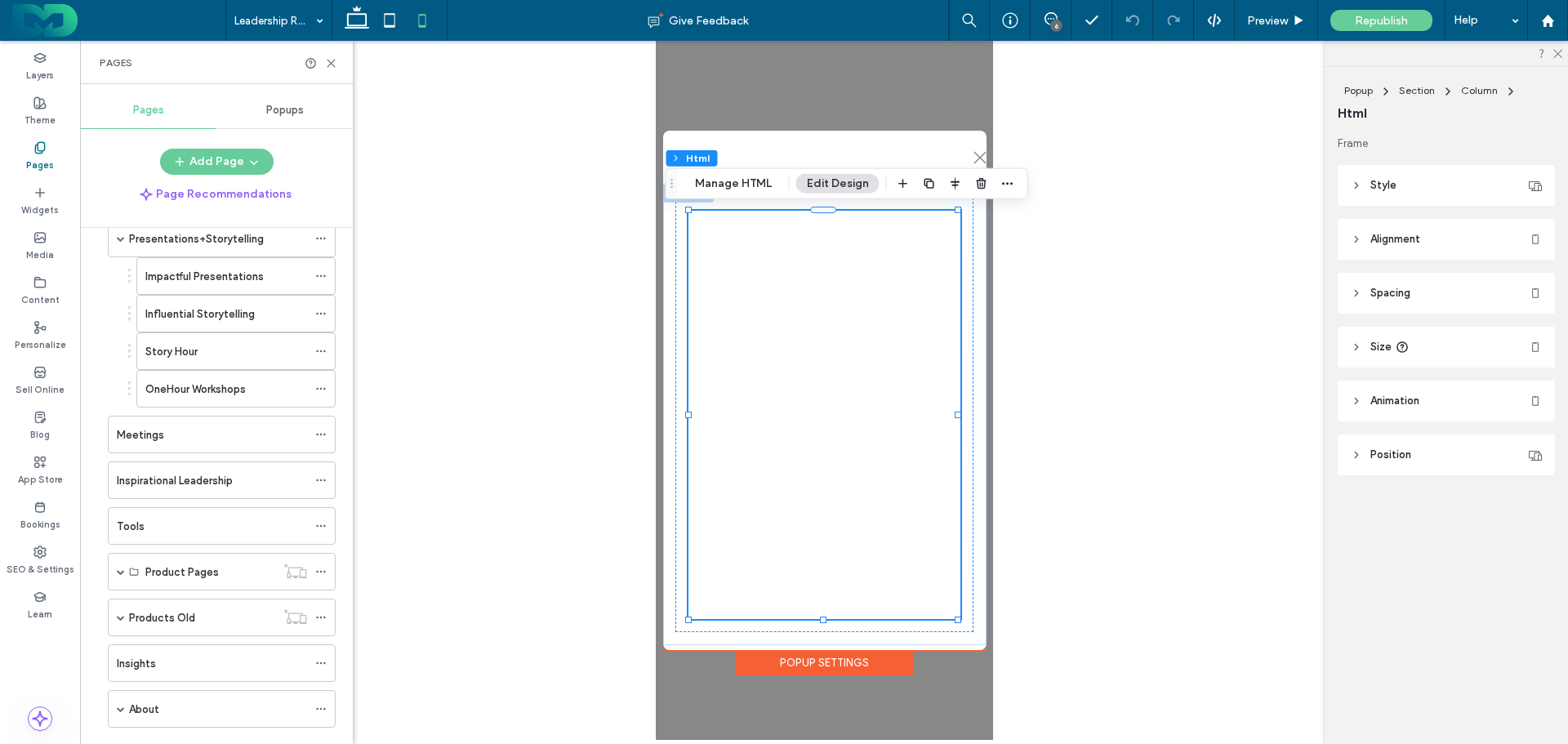
click at [143, 486] on label "Inspirational Leadership" at bounding box center [174, 480] width 116 height 29
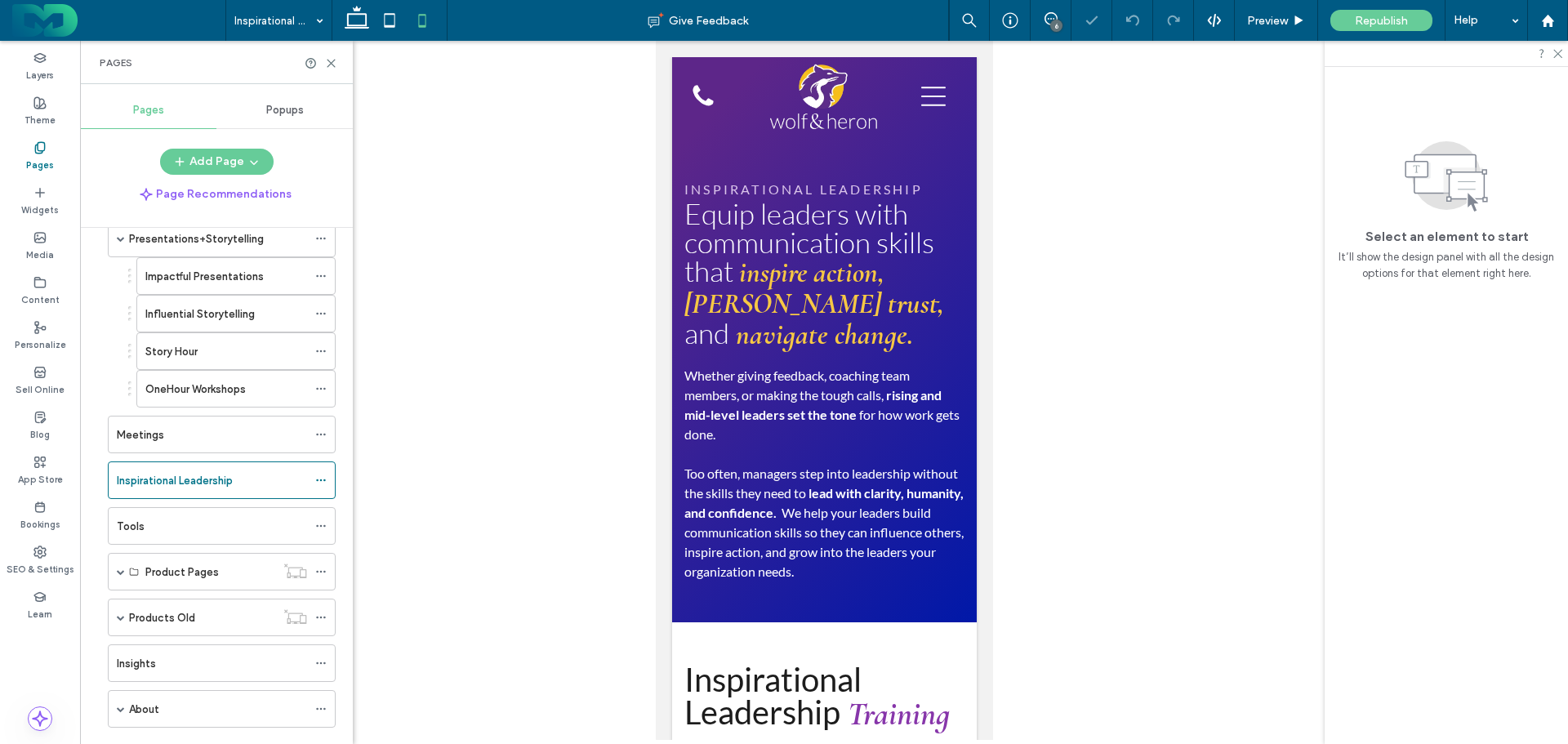
click at [333, 61] on use at bounding box center [332, 63] width 7 height 7
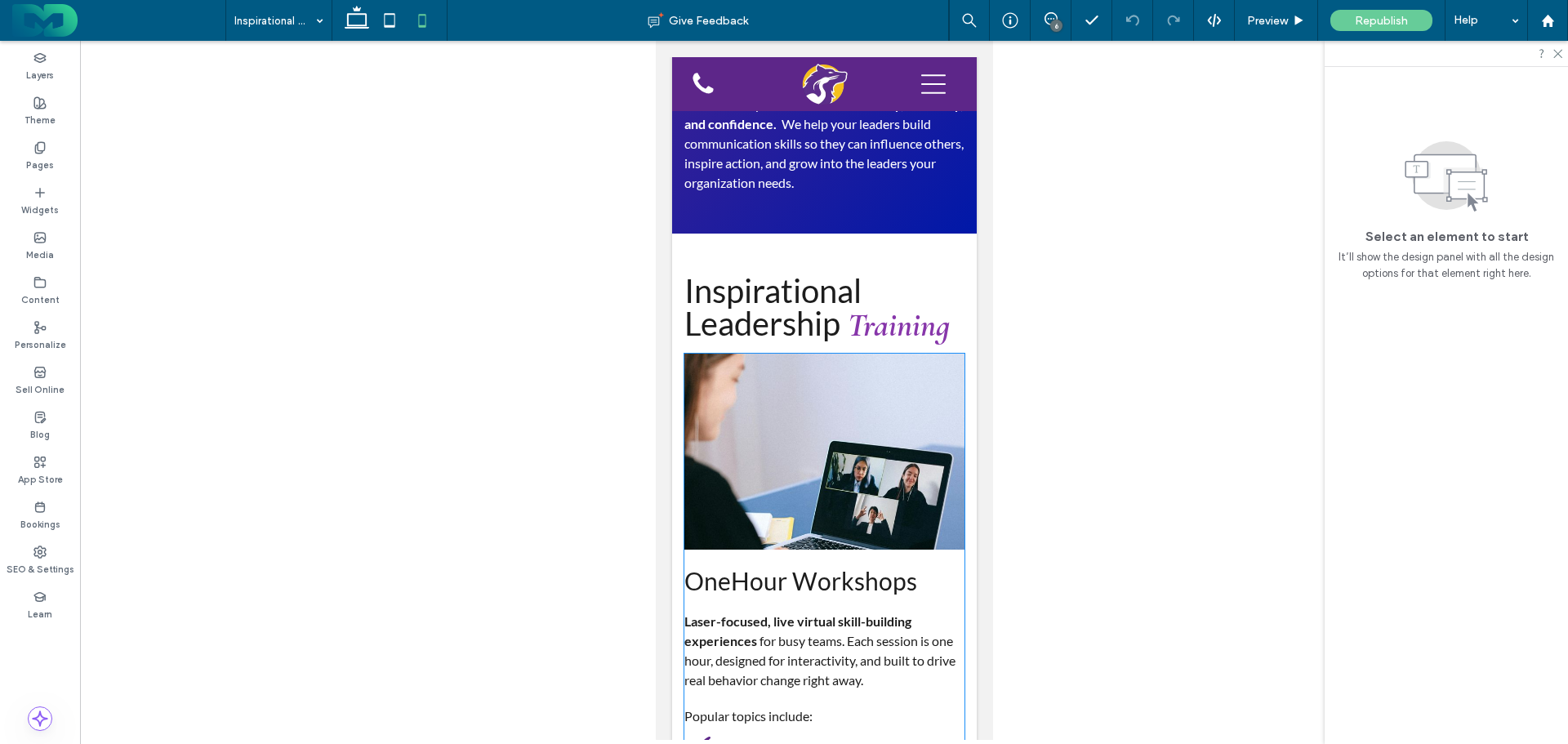
scroll to position [408, 0]
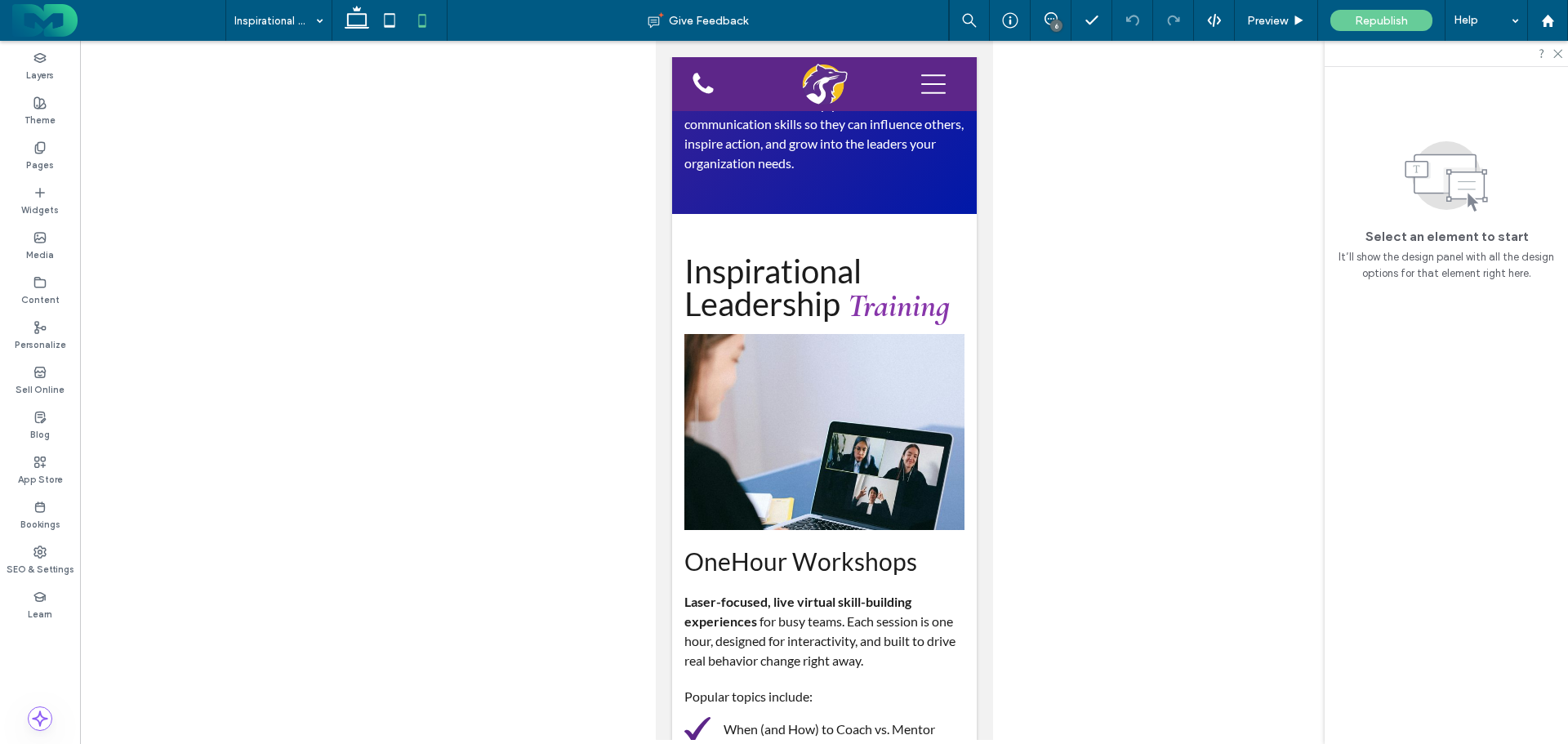
click at [358, 13] on icon at bounding box center [357, 20] width 33 height 33
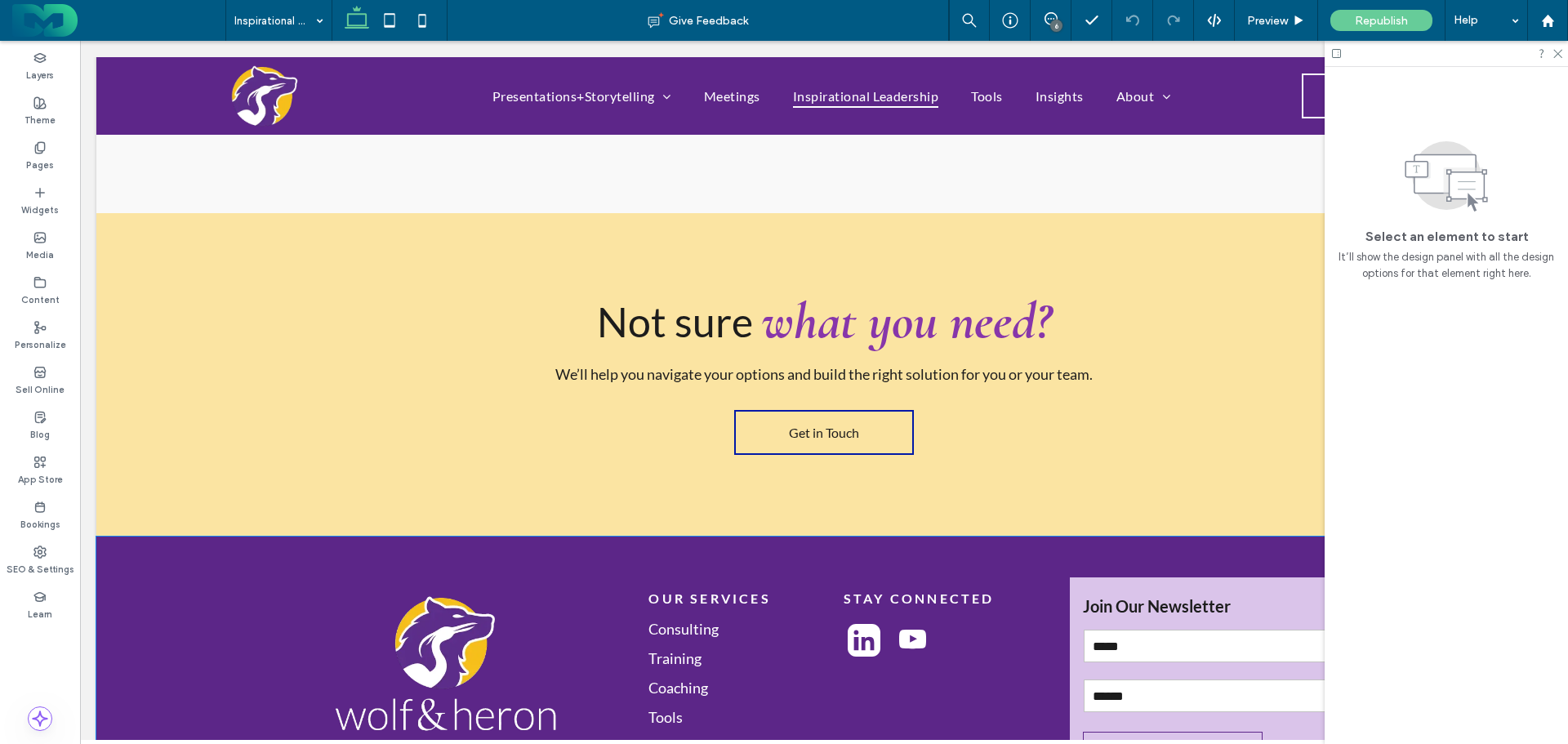
scroll to position [2788, 0]
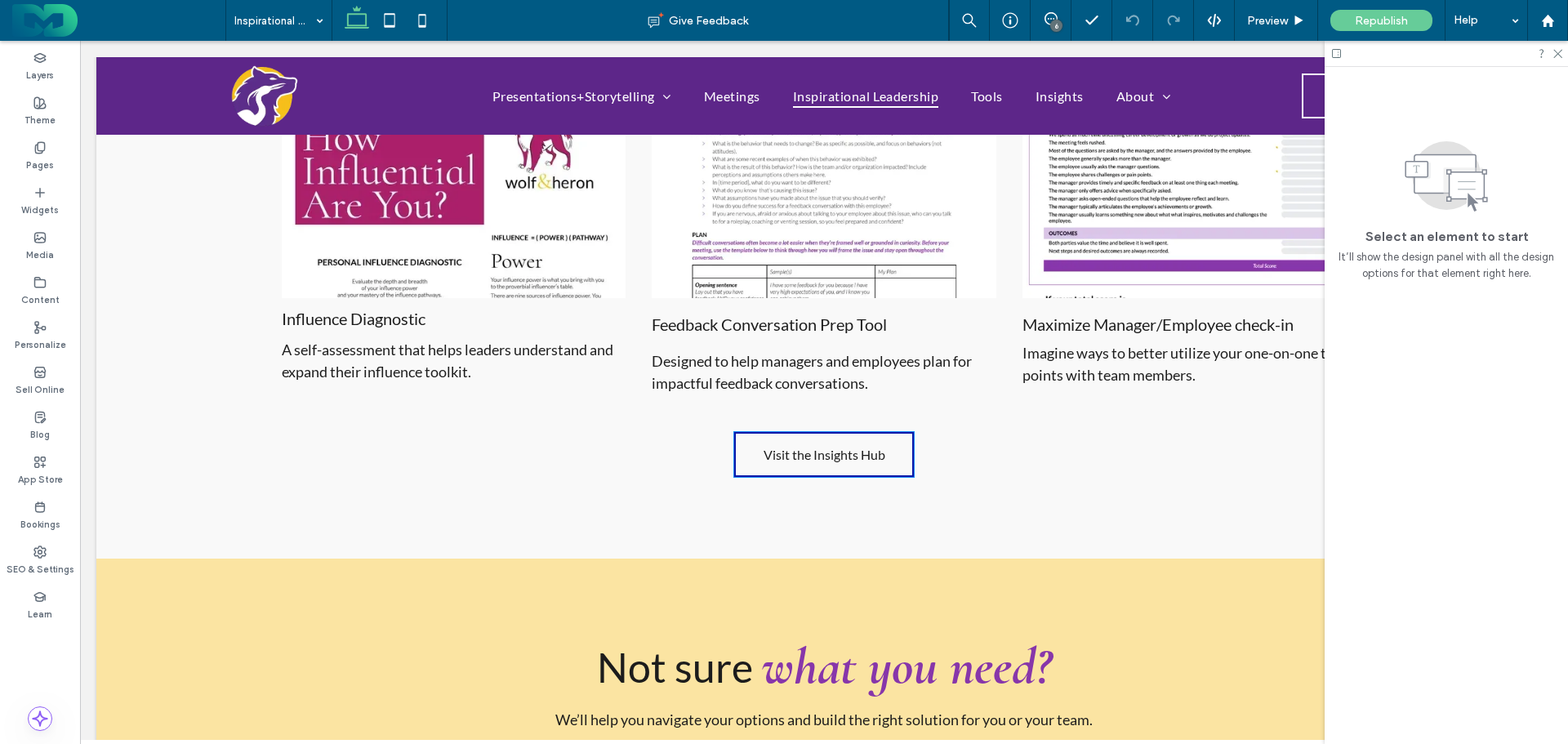
click at [800, 458] on span "Visit the Insights Hub" at bounding box center [825, 454] width 122 height 16
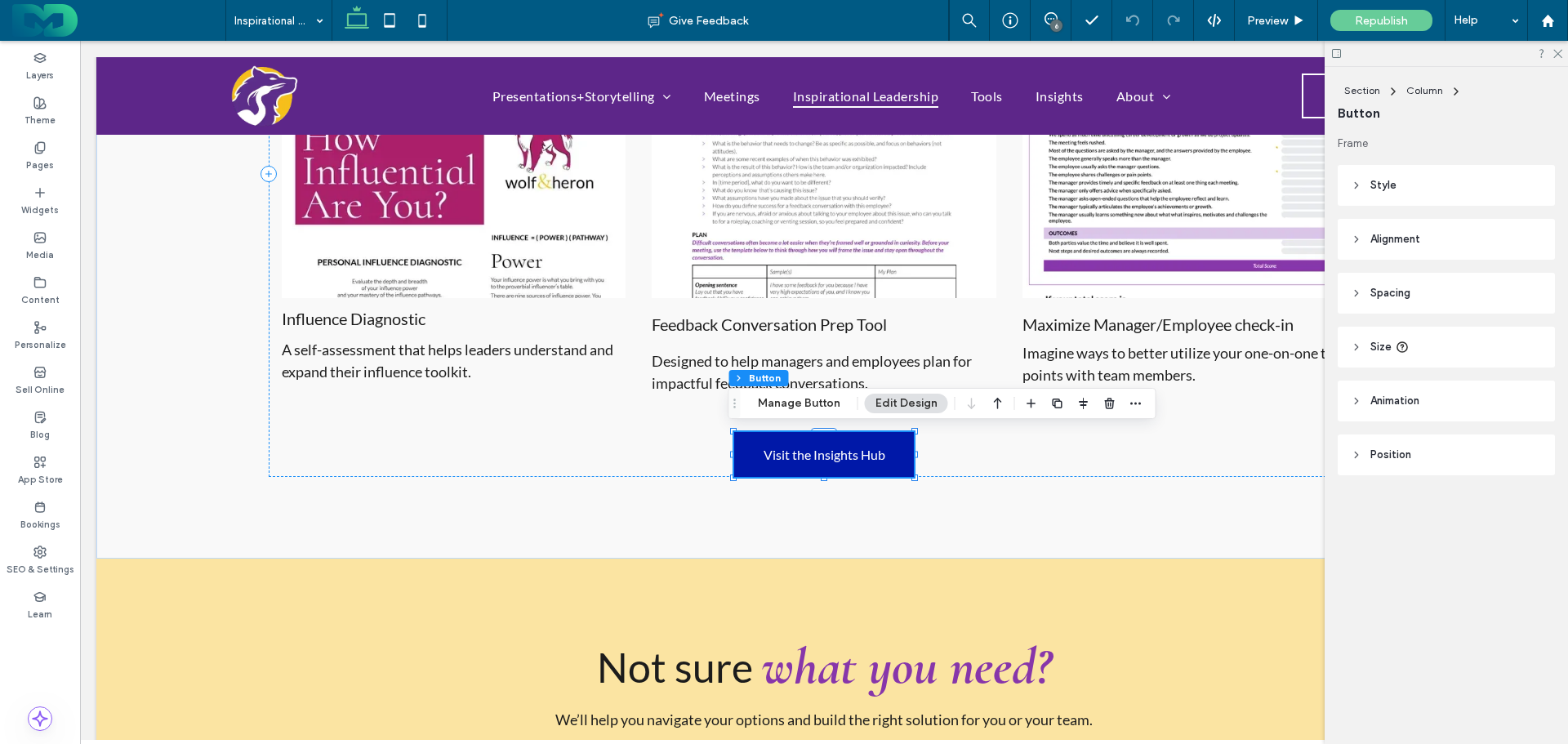
type input "**"
click at [779, 405] on button "Manage Button" at bounding box center [798, 403] width 103 height 20
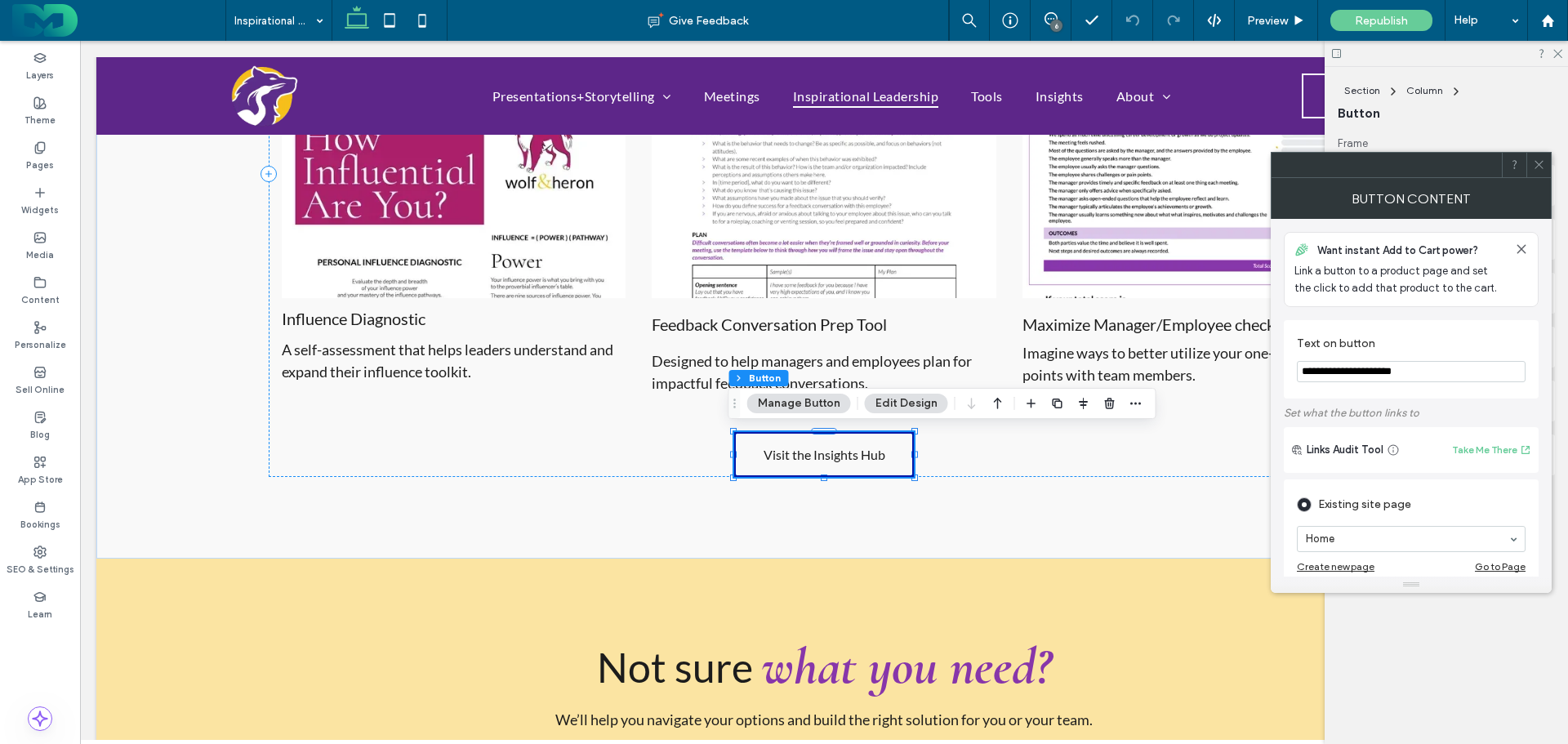
drag, startPoint x: 1421, startPoint y: 375, endPoint x: 1291, endPoint y: 373, distance: 130.0
click at [1291, 373] on div "**********" at bounding box center [1411, 359] width 255 height 78
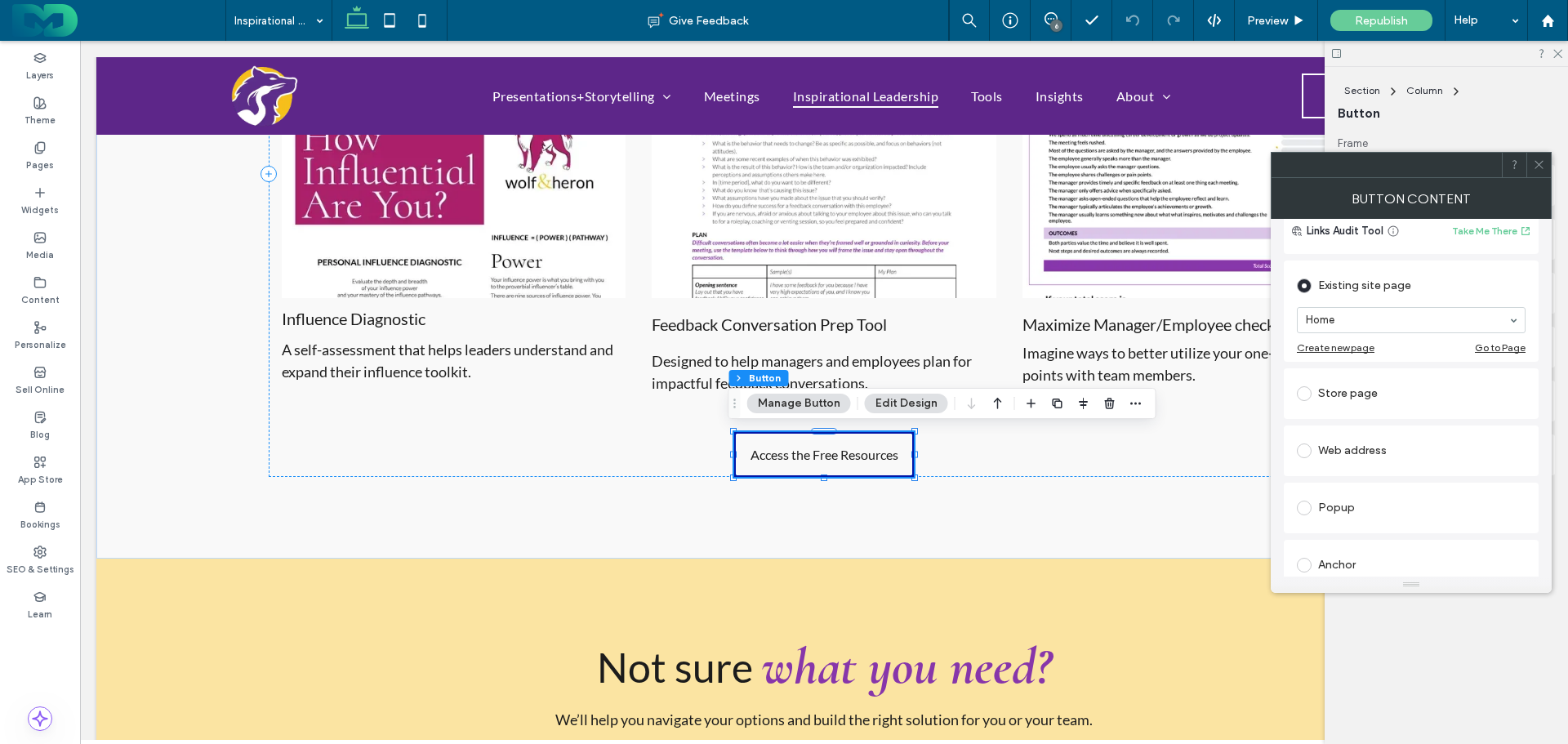
scroll to position [245, 0]
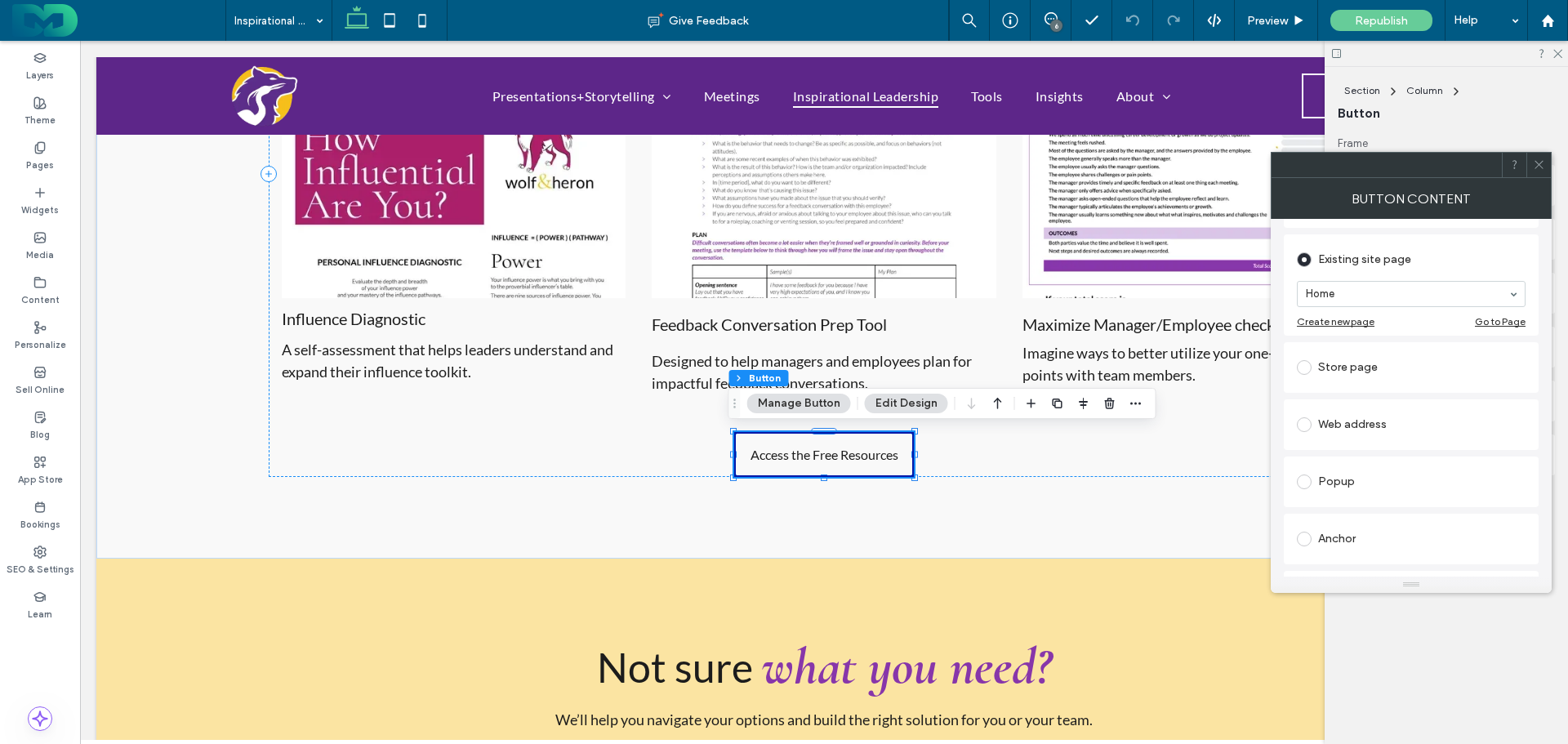
type input "**********"
click at [1360, 476] on div "Popup" at bounding box center [1411, 481] width 228 height 26
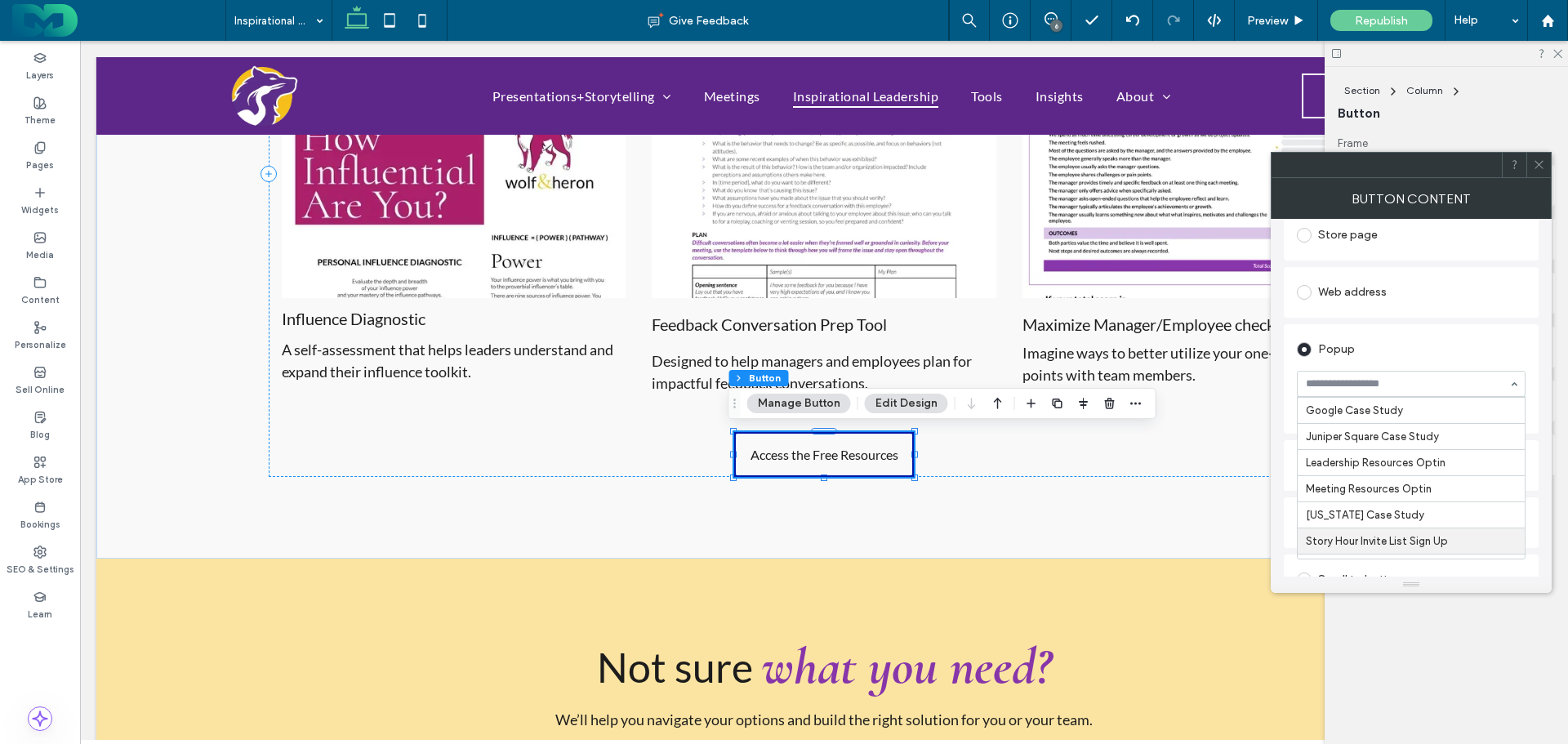
scroll to position [0, 0]
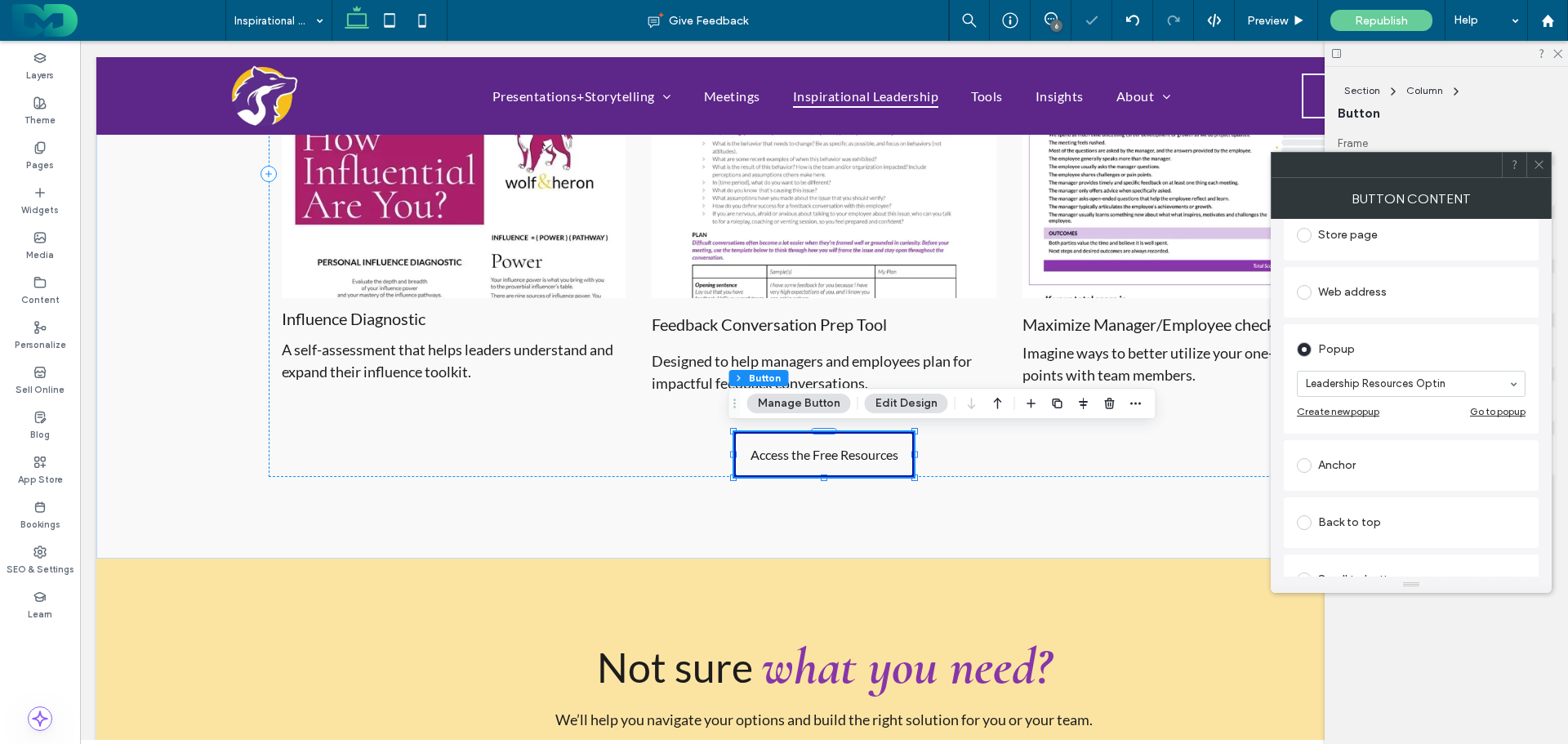
click at [1542, 166] on icon at bounding box center [1538, 164] width 12 height 12
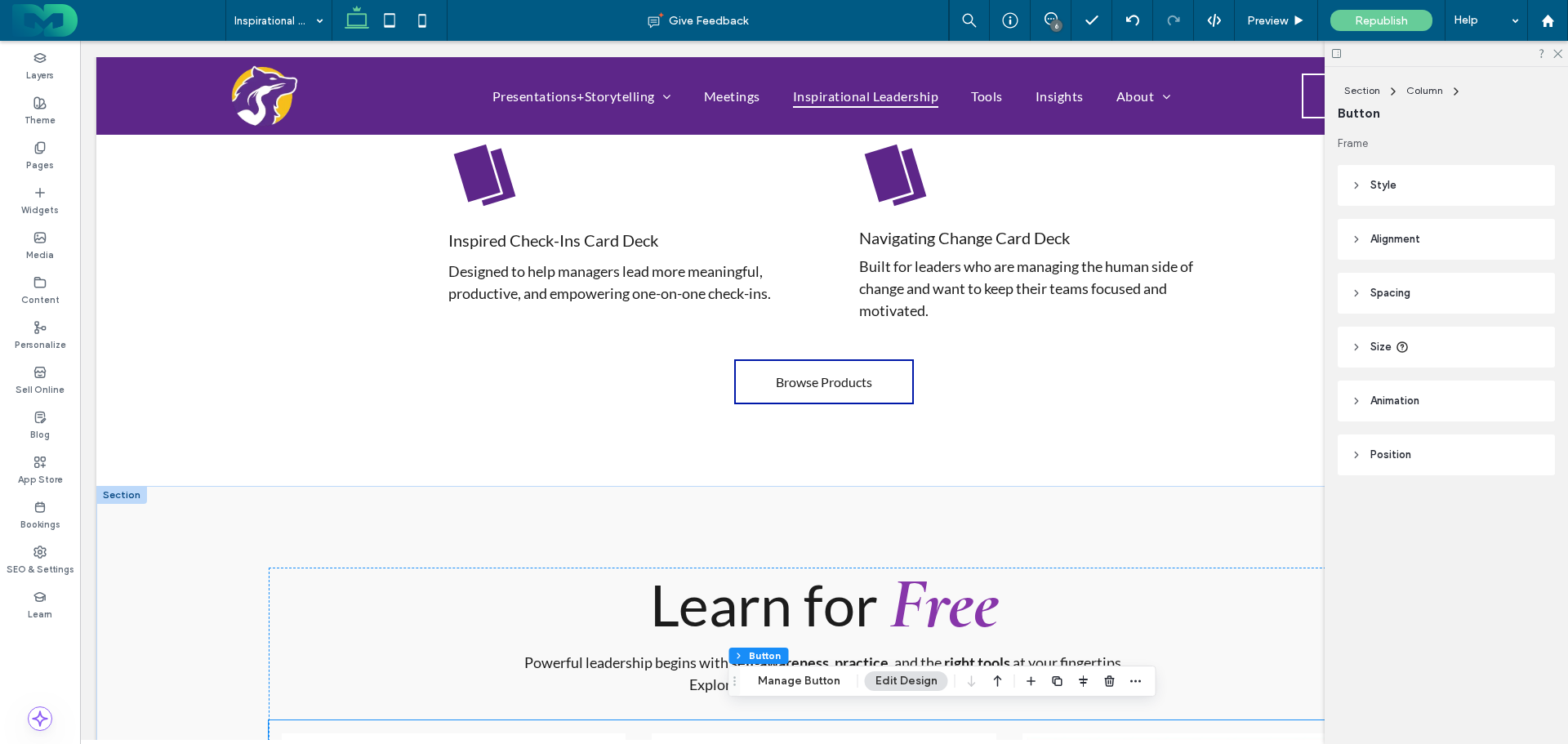
scroll to position [2053, 0]
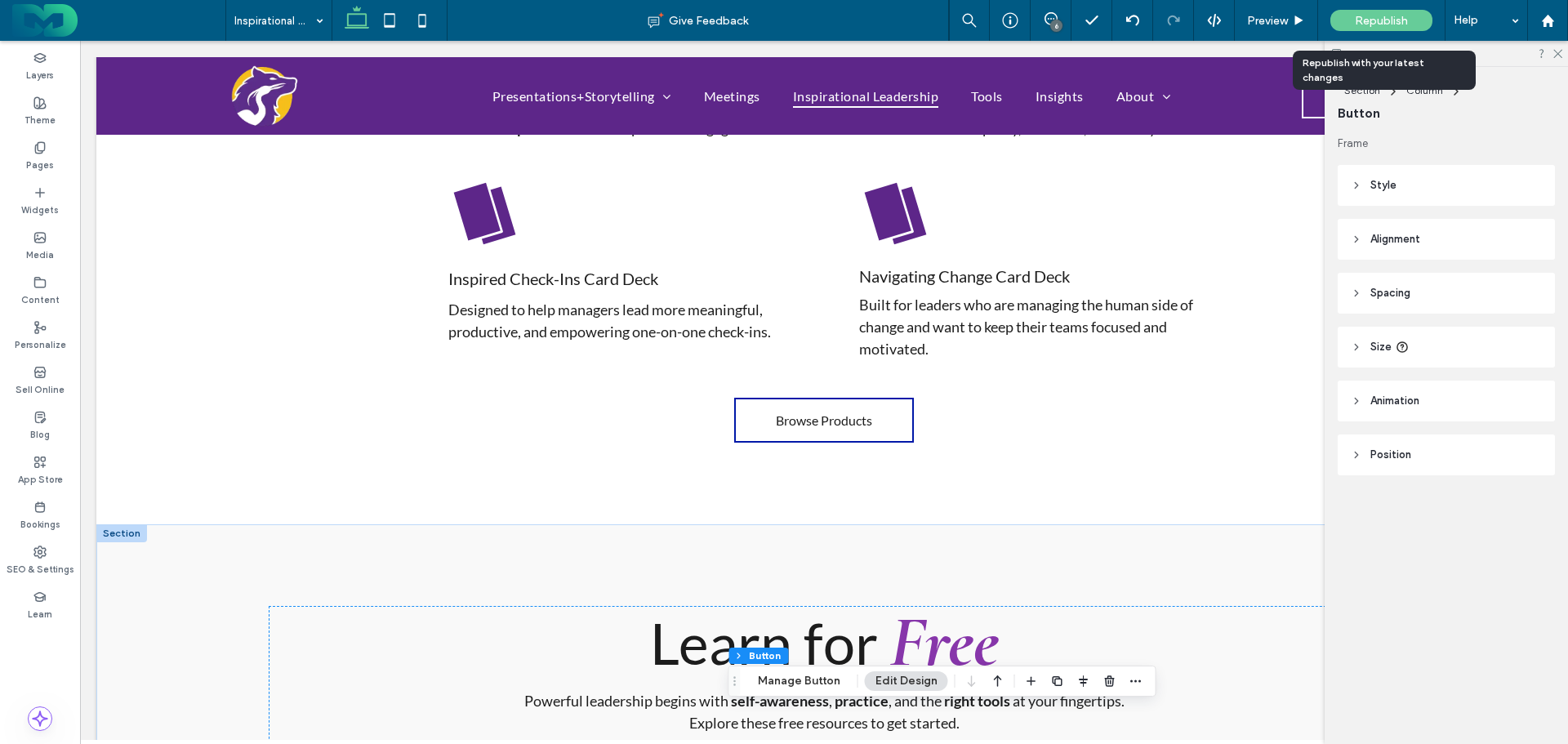
click at [1389, 17] on span "Republish" at bounding box center [1381, 20] width 53 height 14
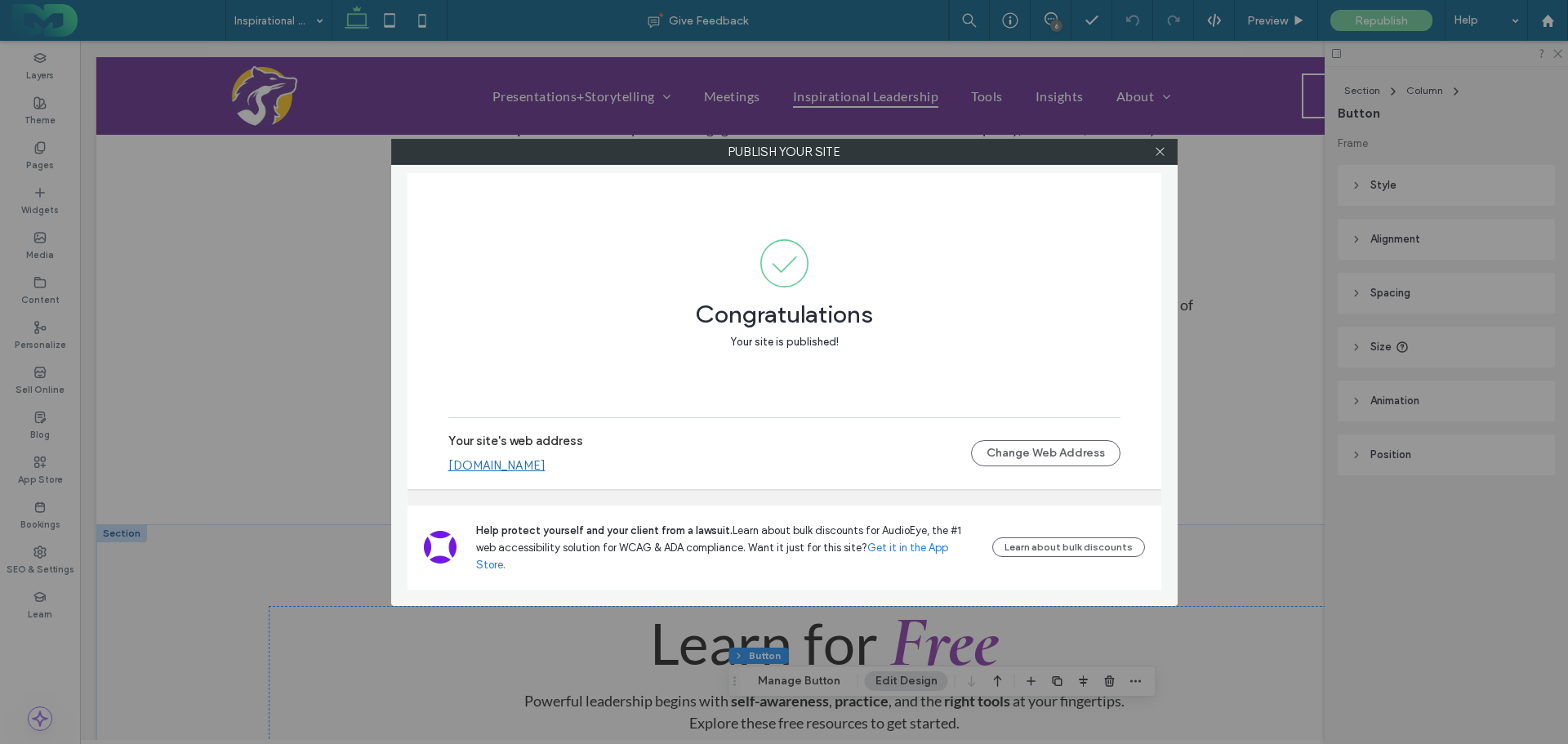
click at [1162, 148] on icon at bounding box center [1160, 151] width 12 height 12
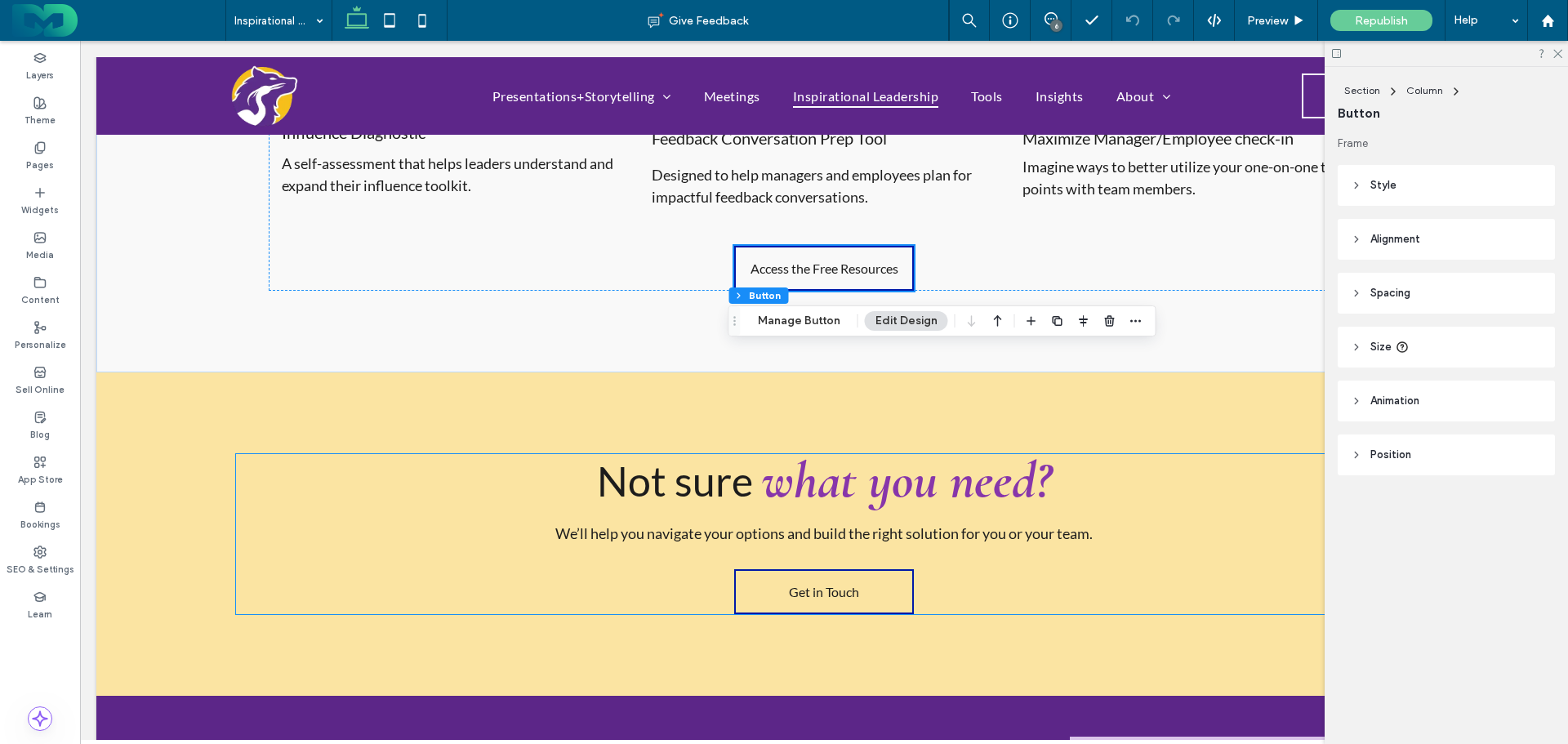
scroll to position [3114, 0]
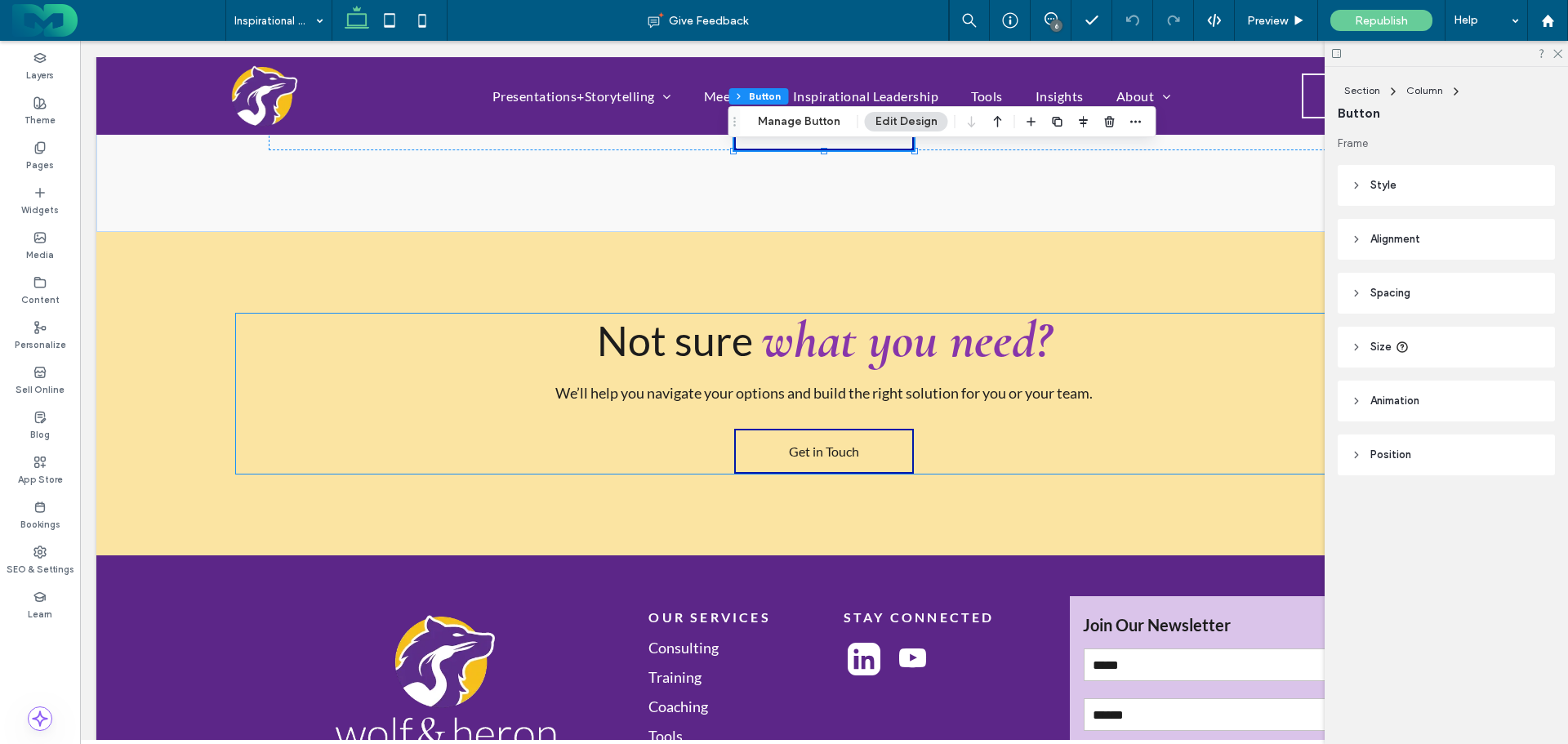
click at [811, 448] on span "Get in Touch" at bounding box center [824, 451] width 70 height 16
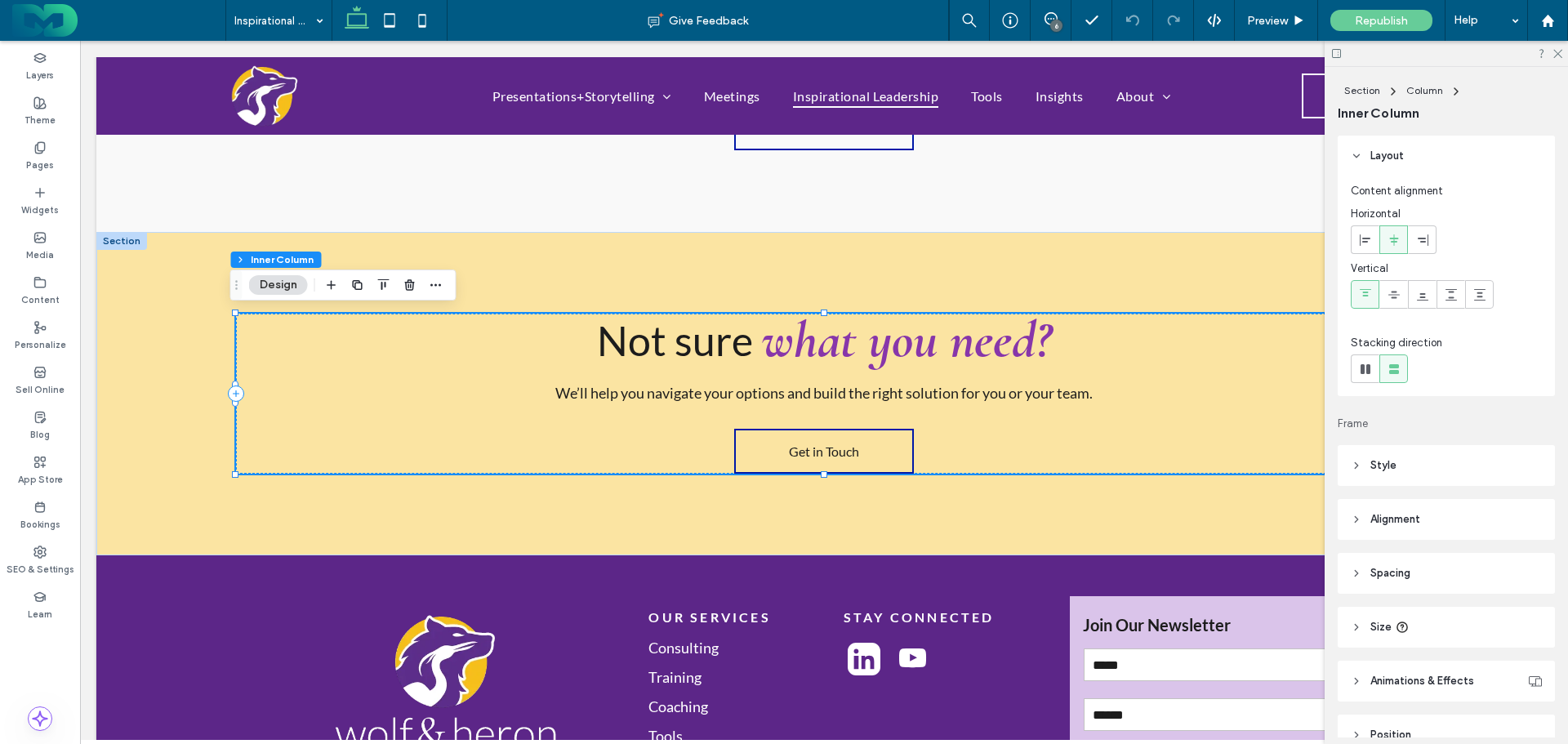
click at [811, 448] on span "Get in Touch" at bounding box center [824, 451] width 70 height 16
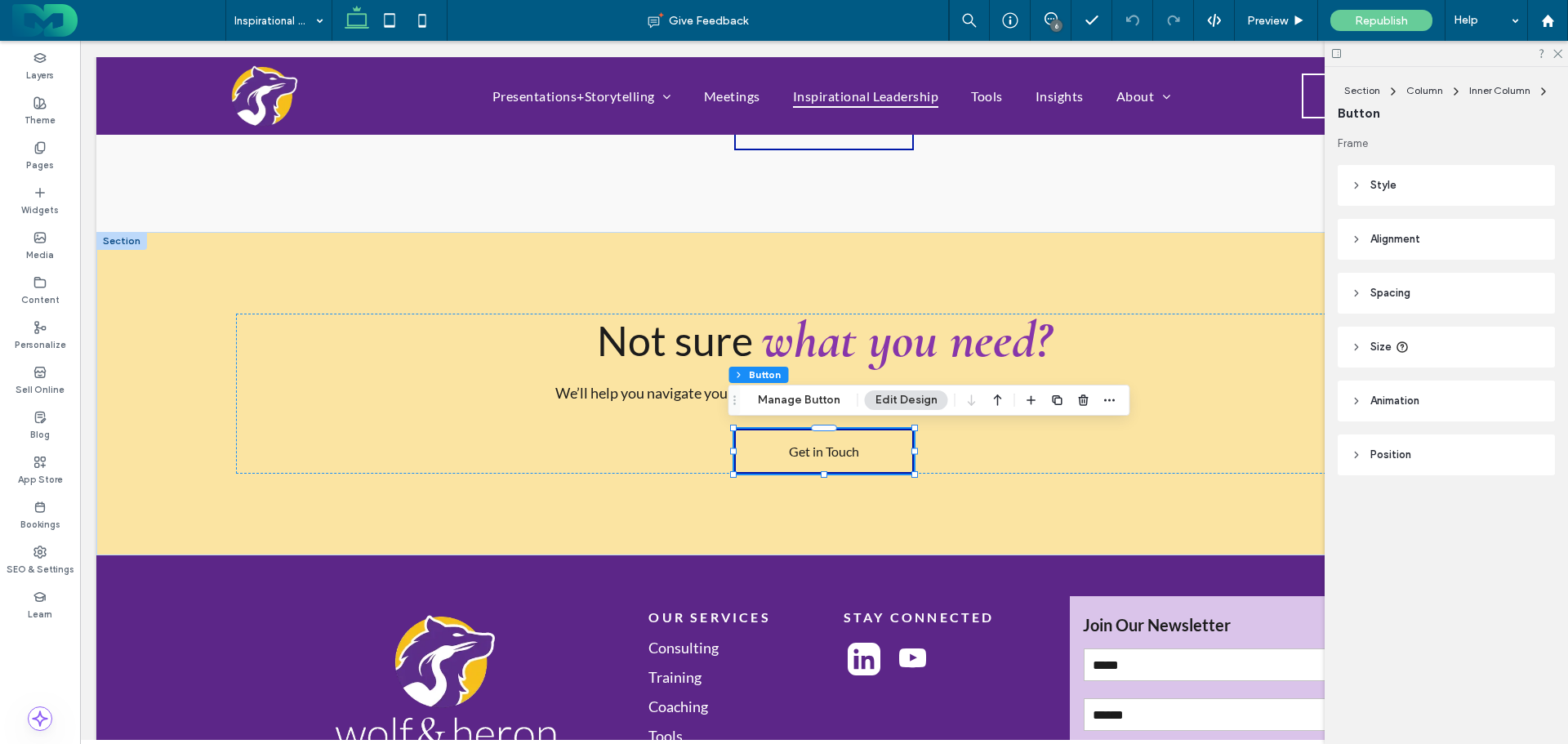
click at [784, 394] on button "Manage Button" at bounding box center [798, 399] width 103 height 20
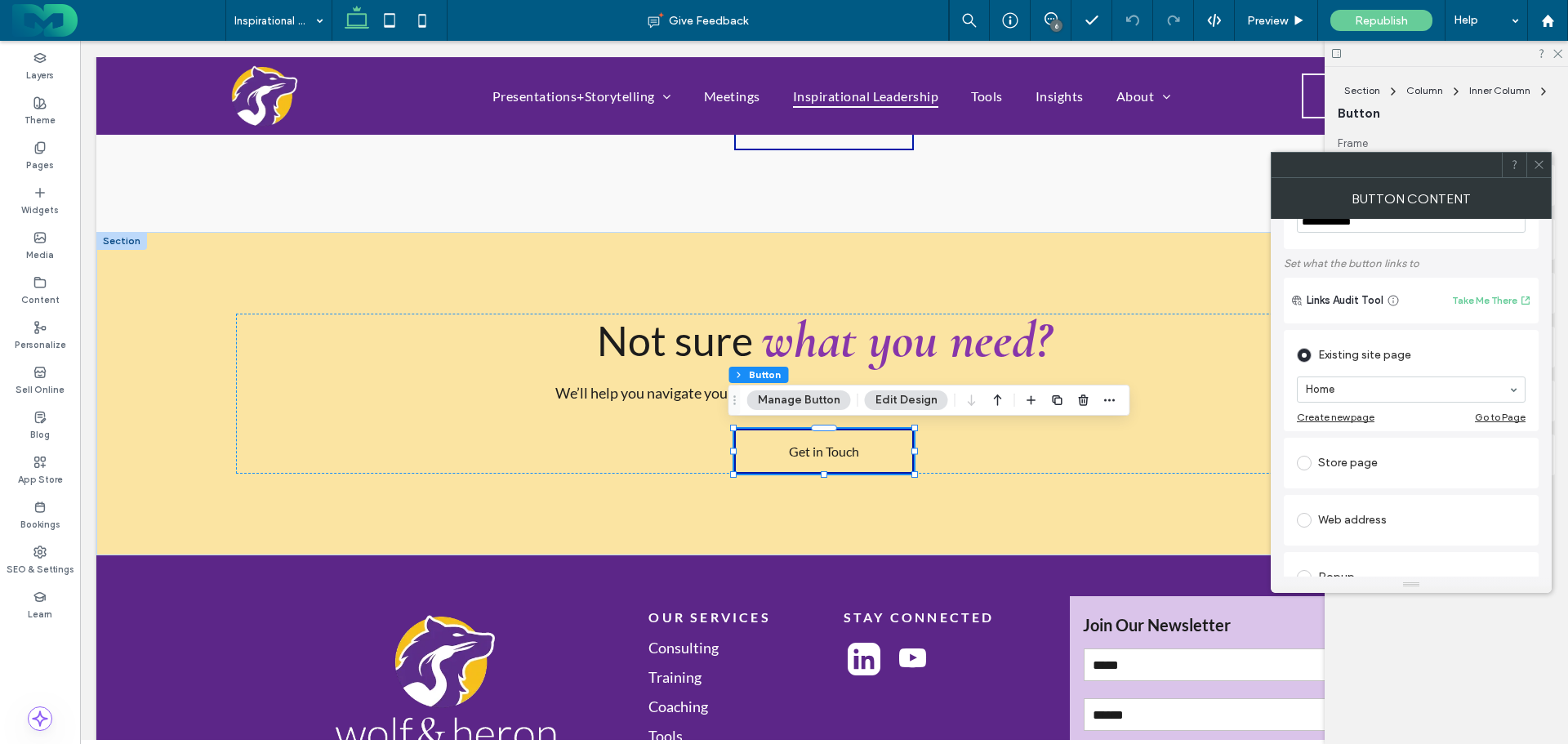
scroll to position [163, 0]
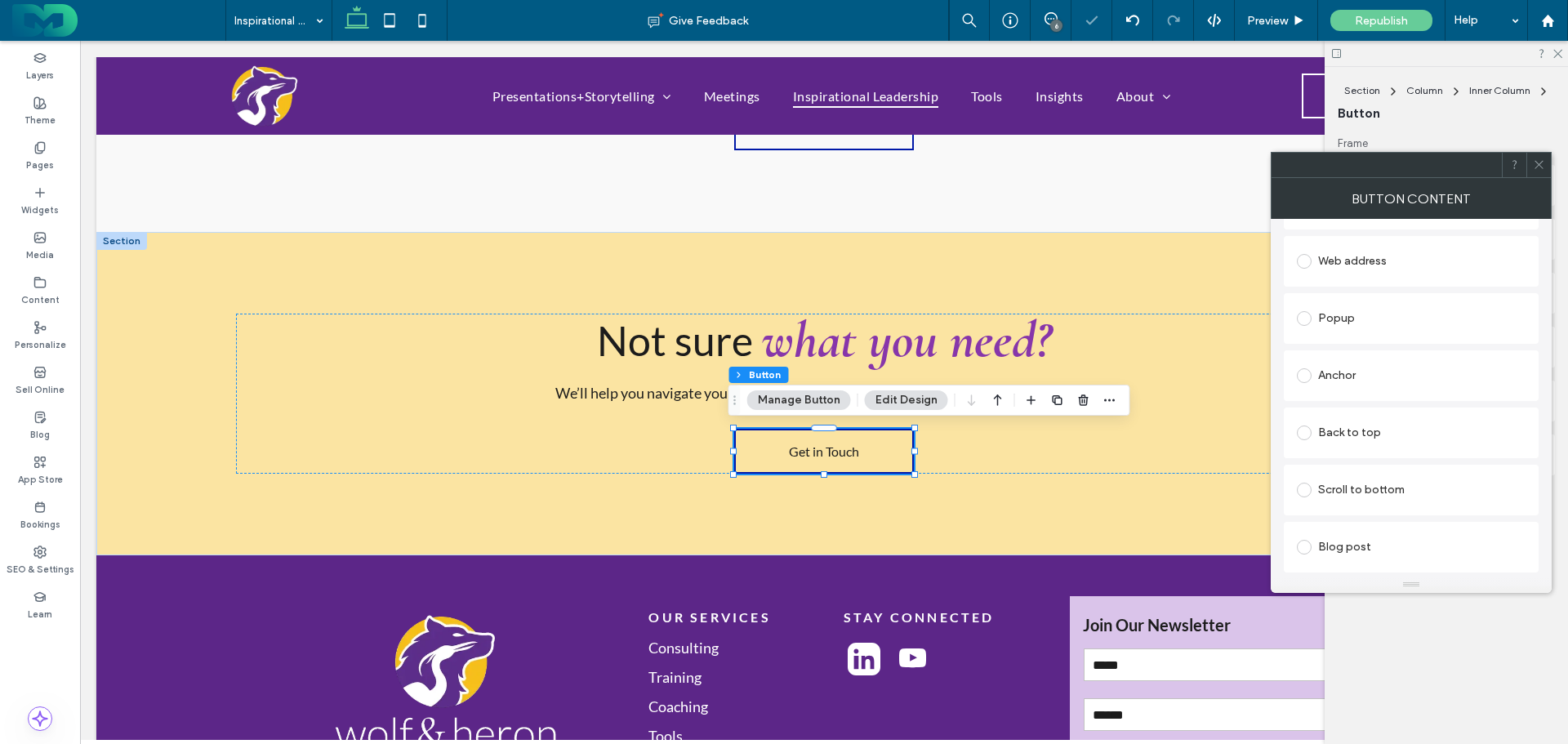
click at [1329, 318] on div "Popup" at bounding box center [1411, 318] width 228 height 26
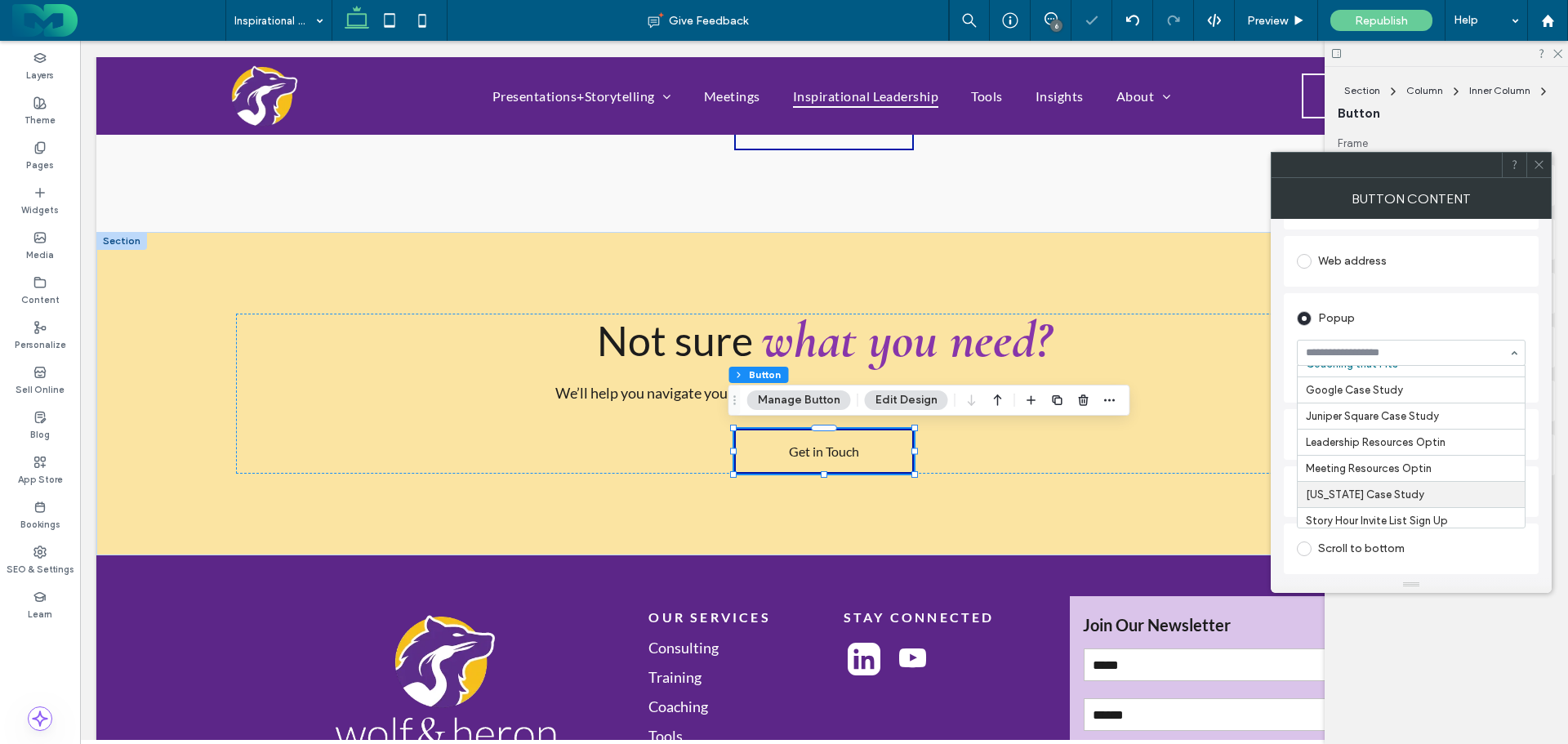
scroll to position [0, 0]
click at [1437, 299] on div "Popup Coaching that Fits Google Case Study Juniper Square Case Study Leadership…" at bounding box center [1411, 347] width 255 height 109
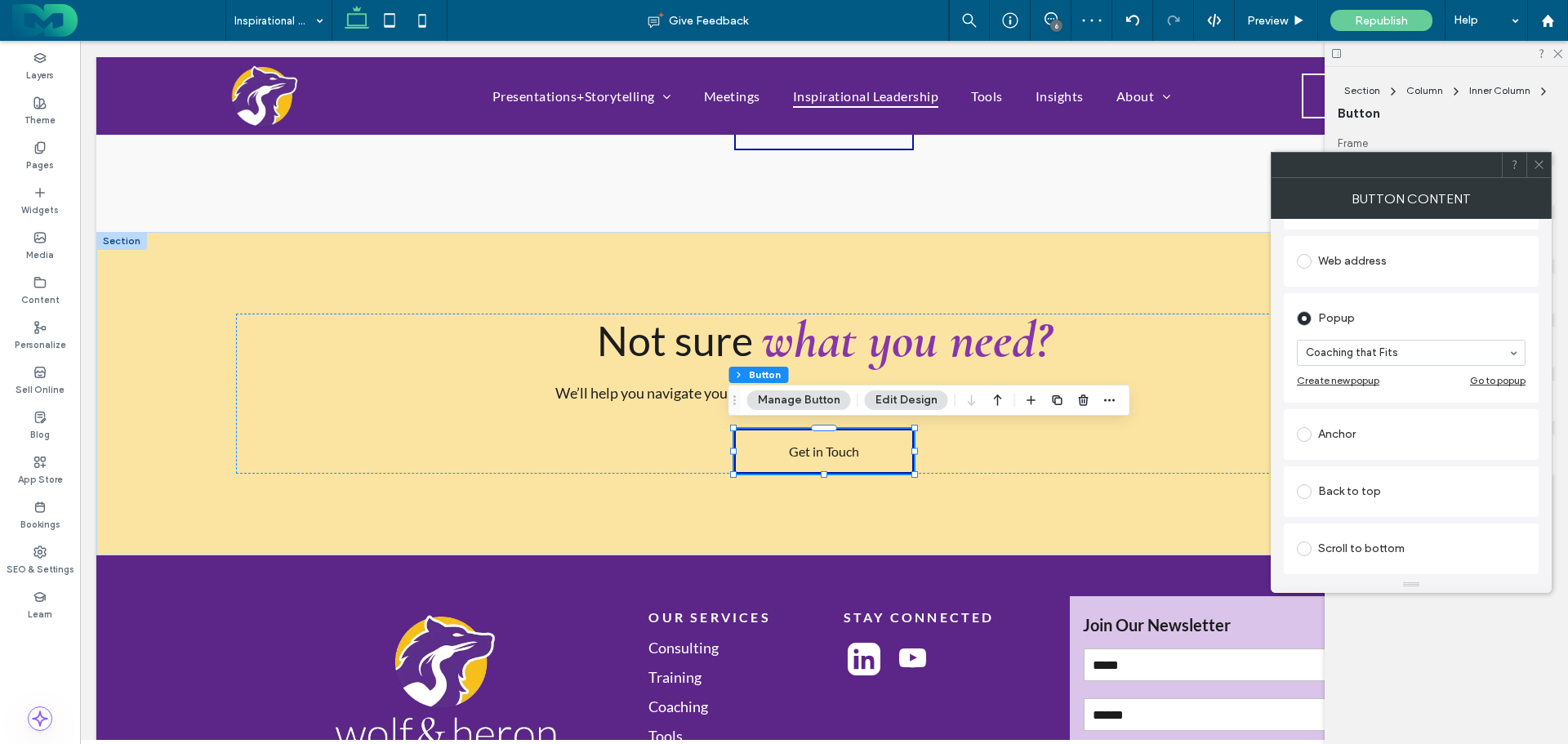
click at [1342, 439] on div "Anchor" at bounding box center [1411, 434] width 228 height 26
click at [1539, 158] on icon at bounding box center [1538, 164] width 12 height 12
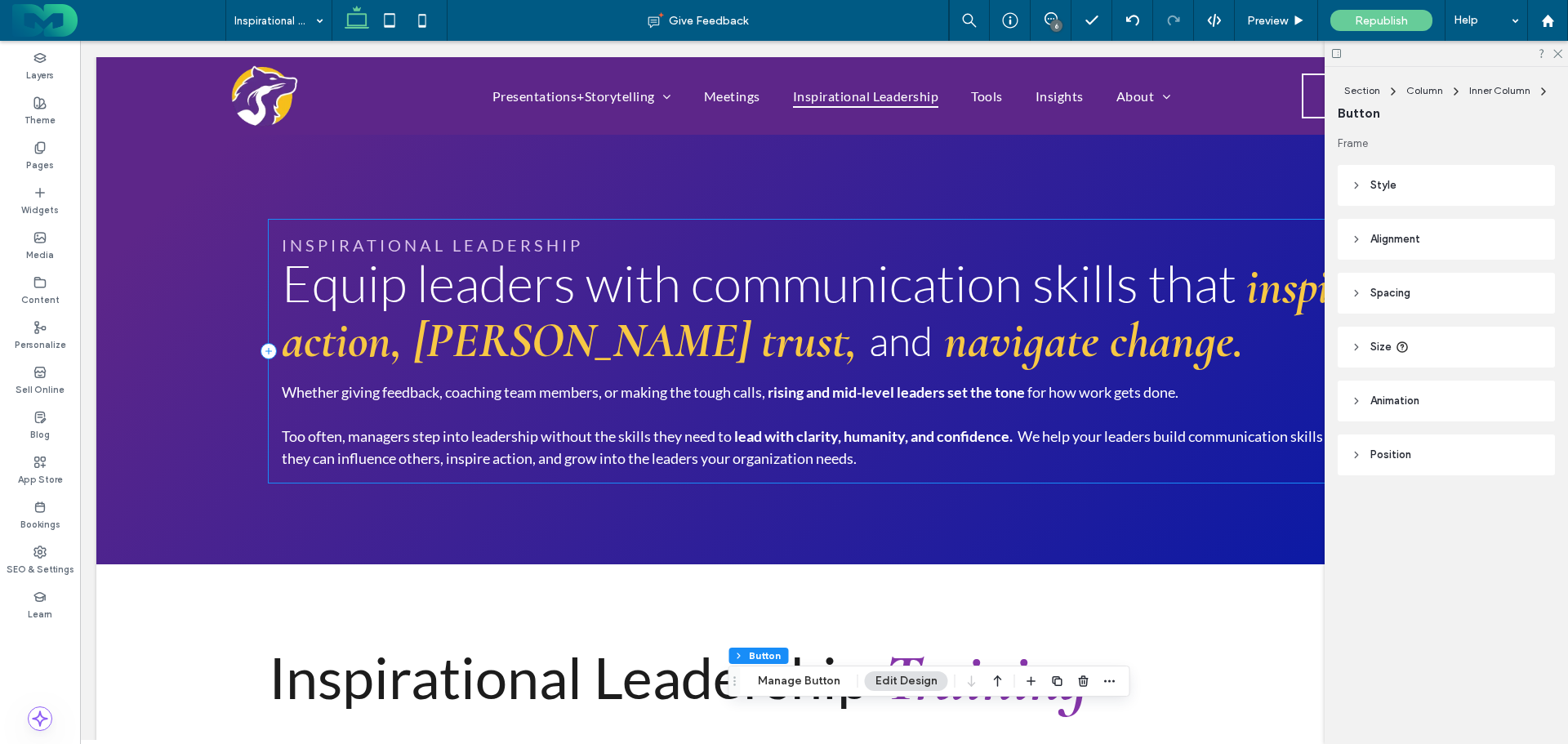
scroll to position [0, 0]
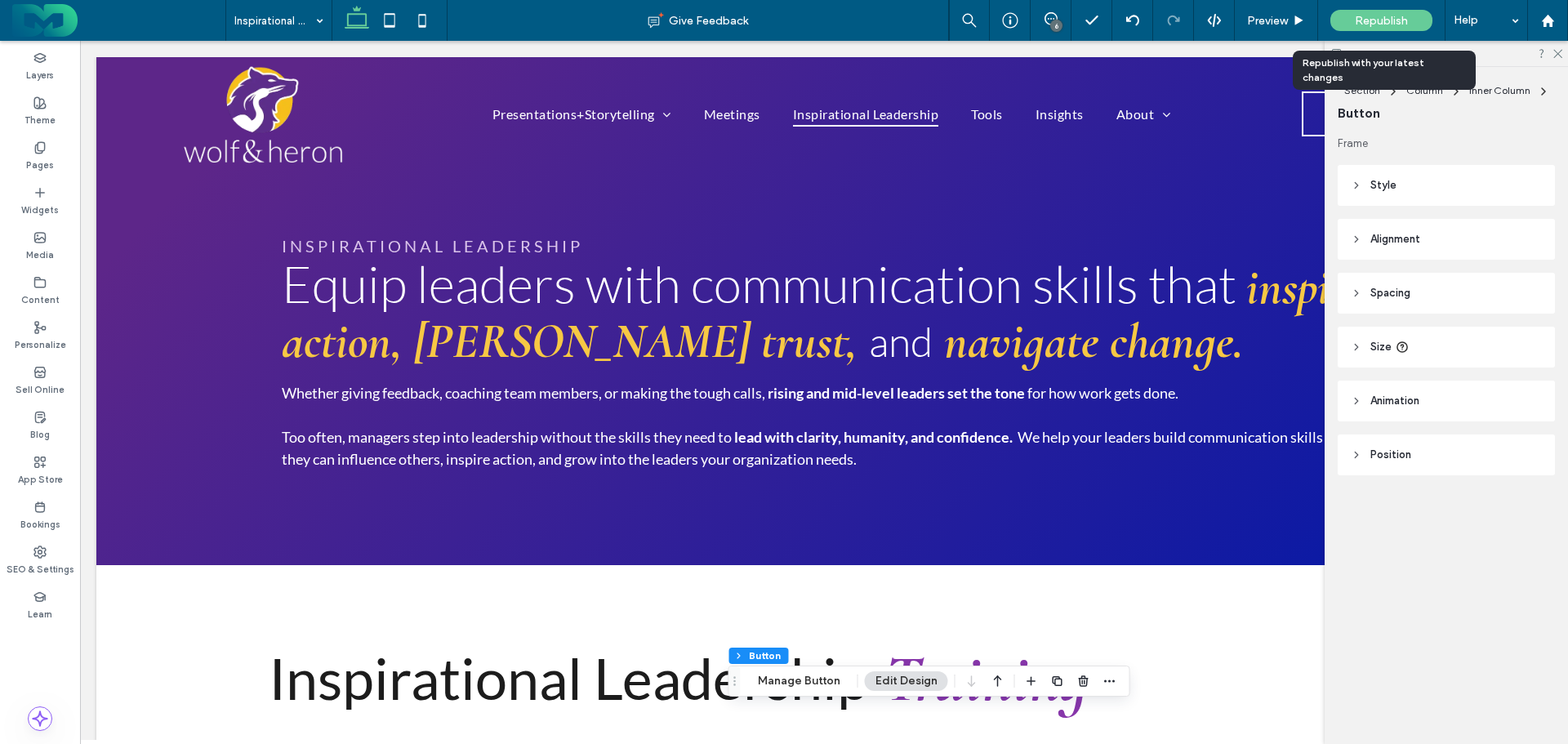
click at [1398, 15] on span "Republish" at bounding box center [1381, 20] width 53 height 14
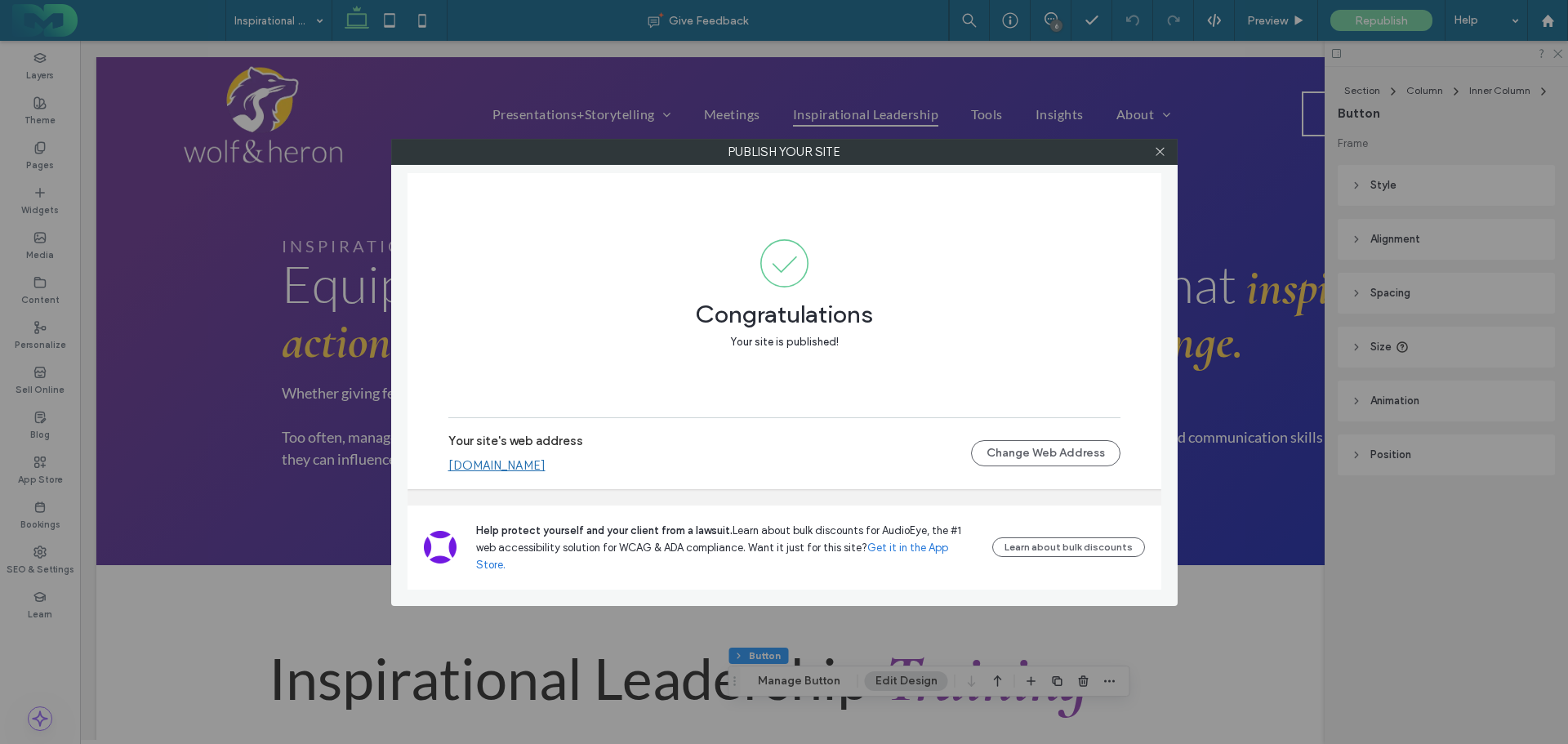
click at [1160, 153] on icon at bounding box center [1160, 151] width 12 height 12
